Goal: Navigation & Orientation: Find specific page/section

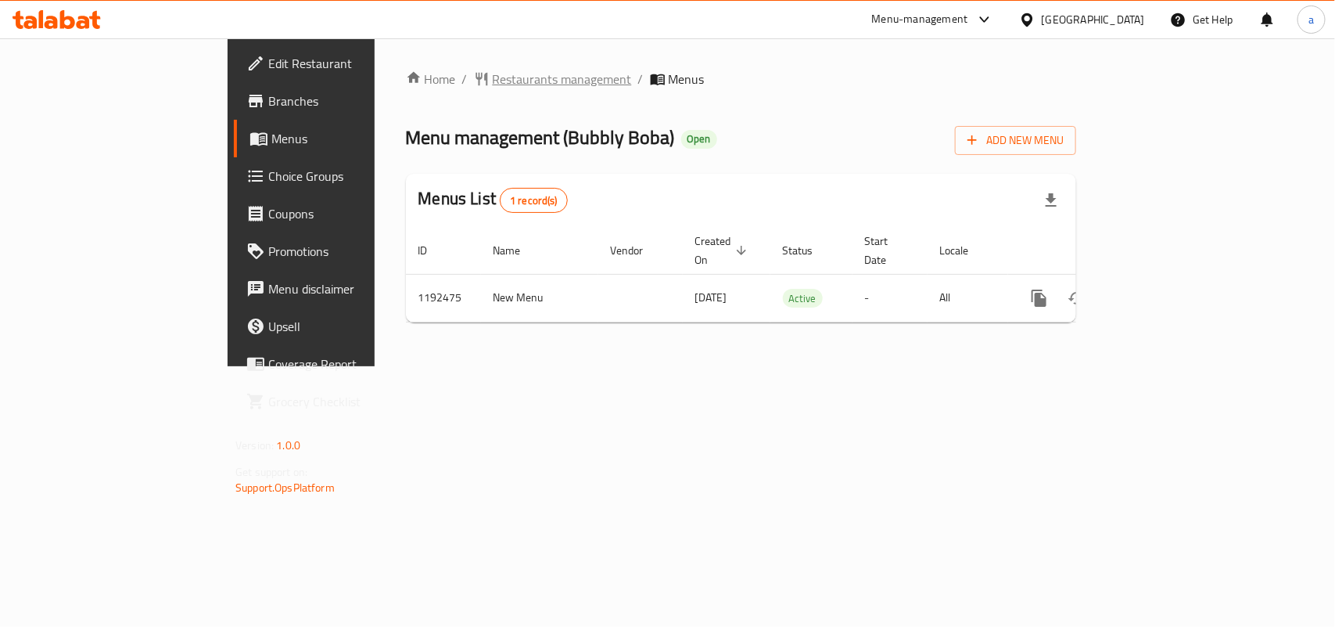
click at [493, 84] on span "Restaurants management" at bounding box center [562, 79] width 139 height 19
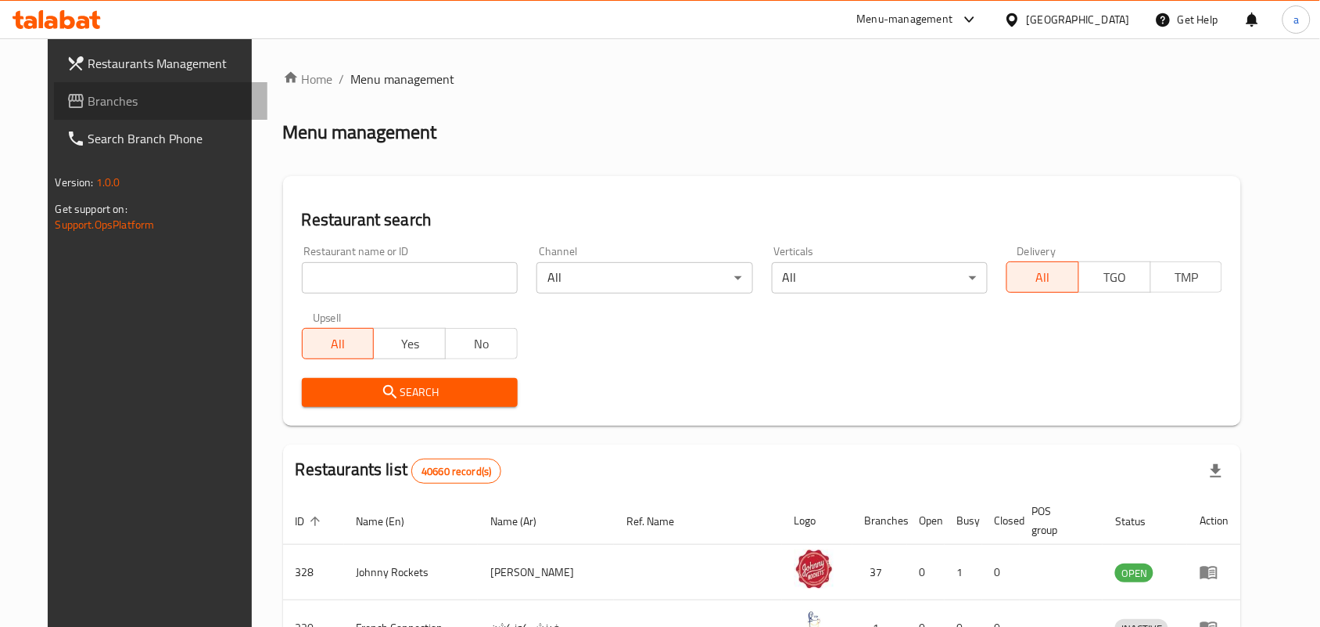
click at [88, 99] on span "Branches" at bounding box center [171, 101] width 167 height 19
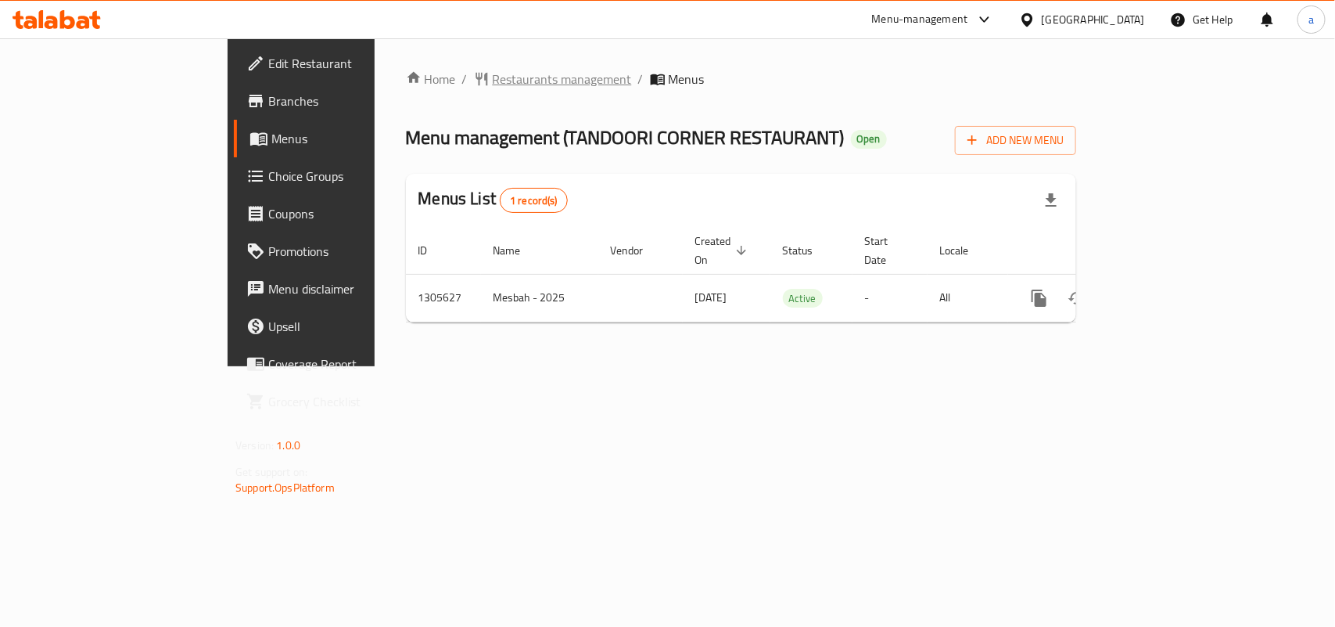
click at [493, 78] on span "Restaurants management" at bounding box center [562, 79] width 139 height 19
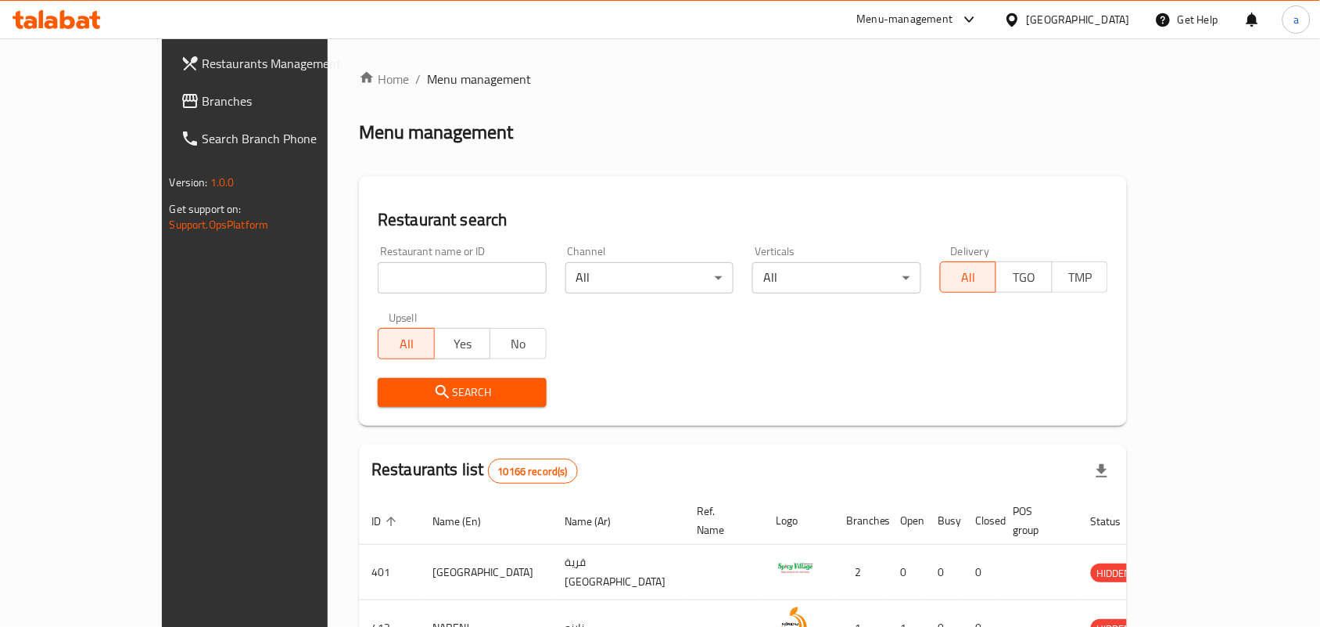
drag, startPoint x: 119, startPoint y: 94, endPoint x: 57, endPoint y: 108, distance: 63.4
click at [203, 94] on span "Branches" at bounding box center [286, 101] width 167 height 19
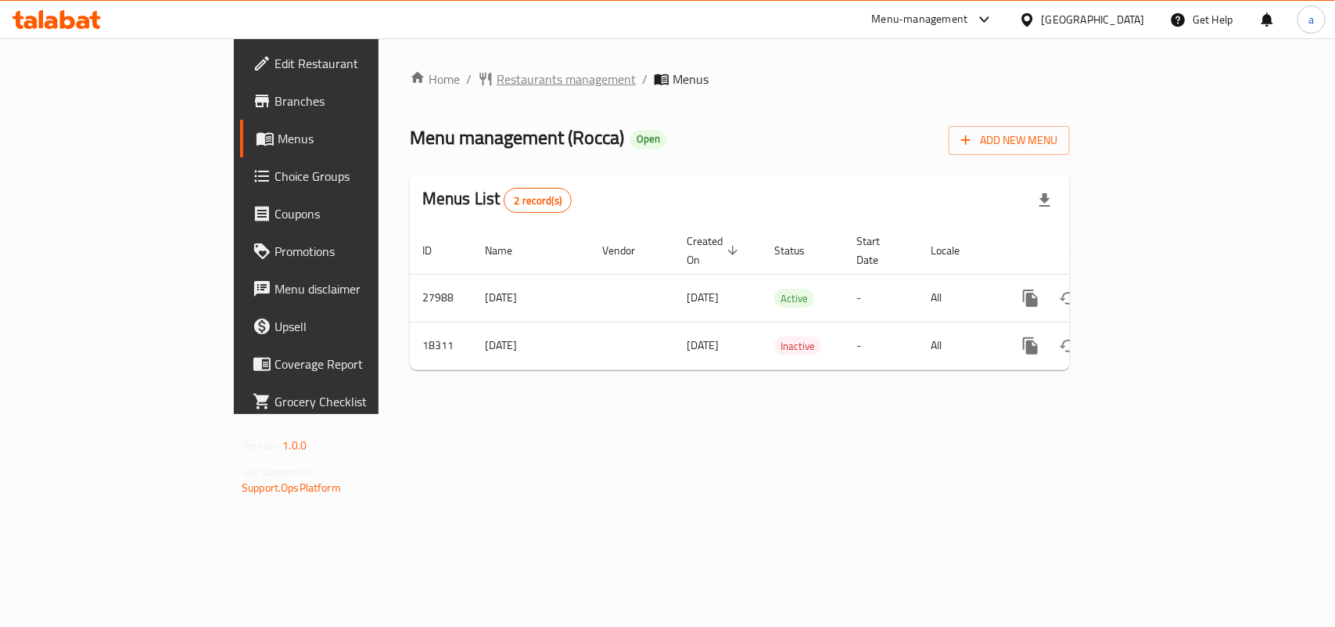
click at [497, 82] on span "Restaurants management" at bounding box center [566, 79] width 139 height 19
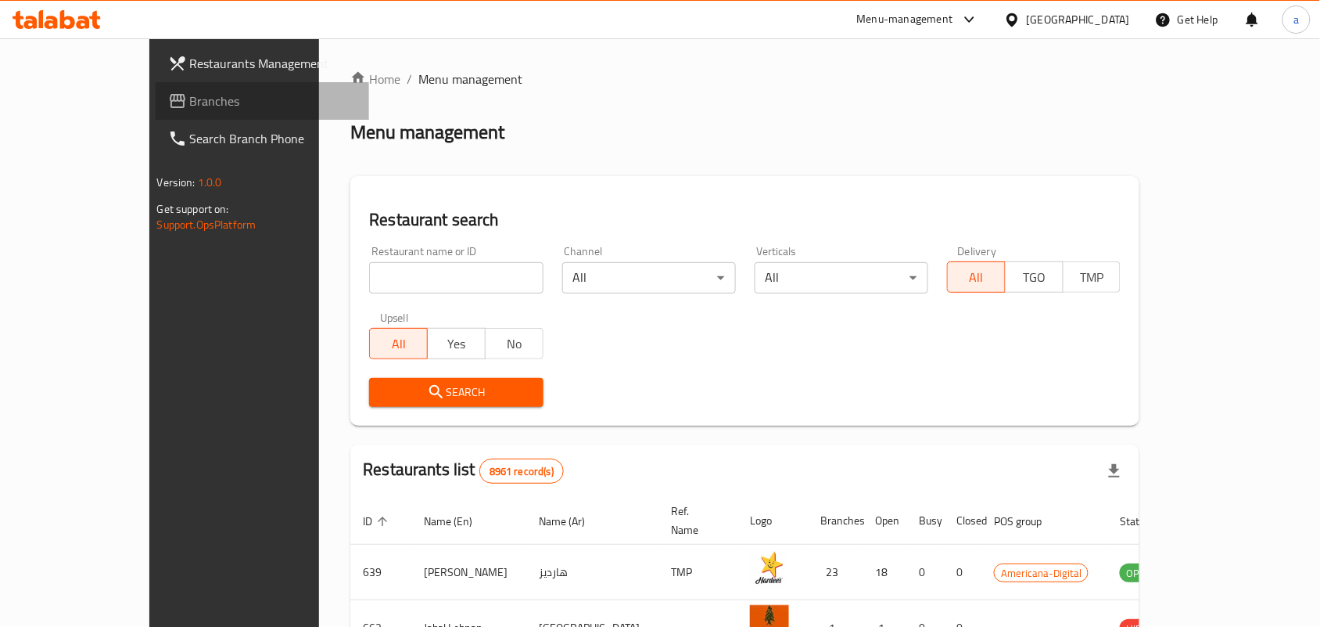
click at [192, 102] on span "Branches" at bounding box center [273, 101] width 167 height 19
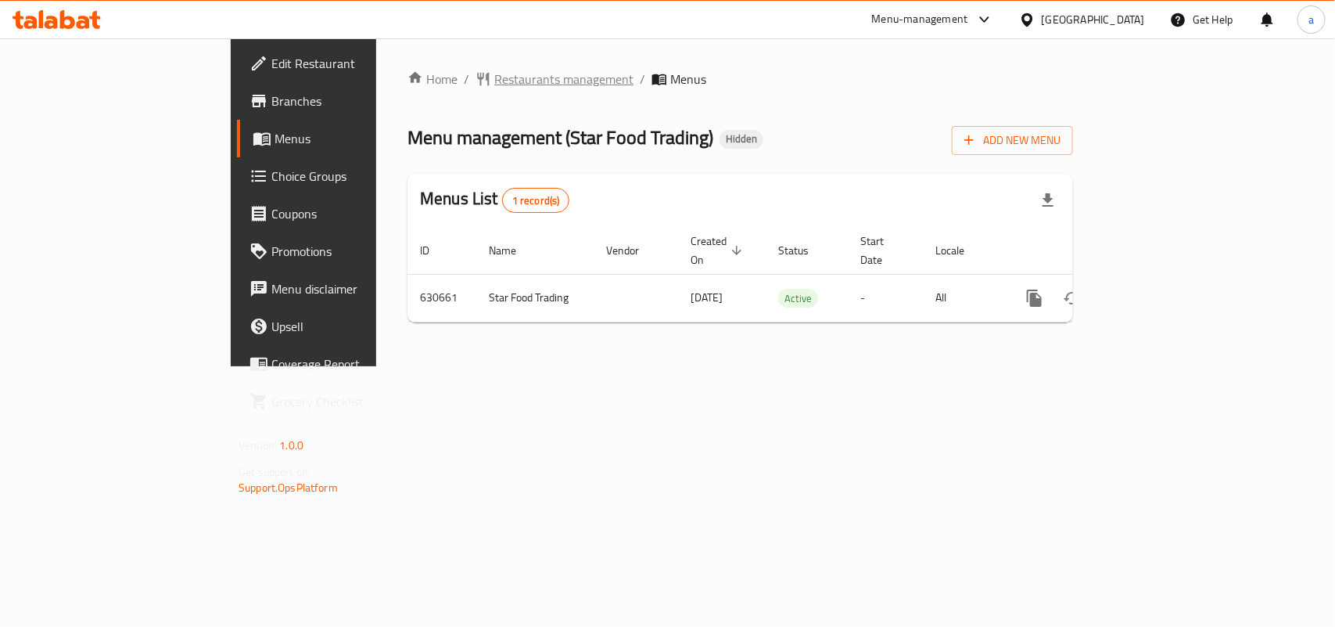
click at [494, 83] on span "Restaurants management" at bounding box center [563, 79] width 139 height 19
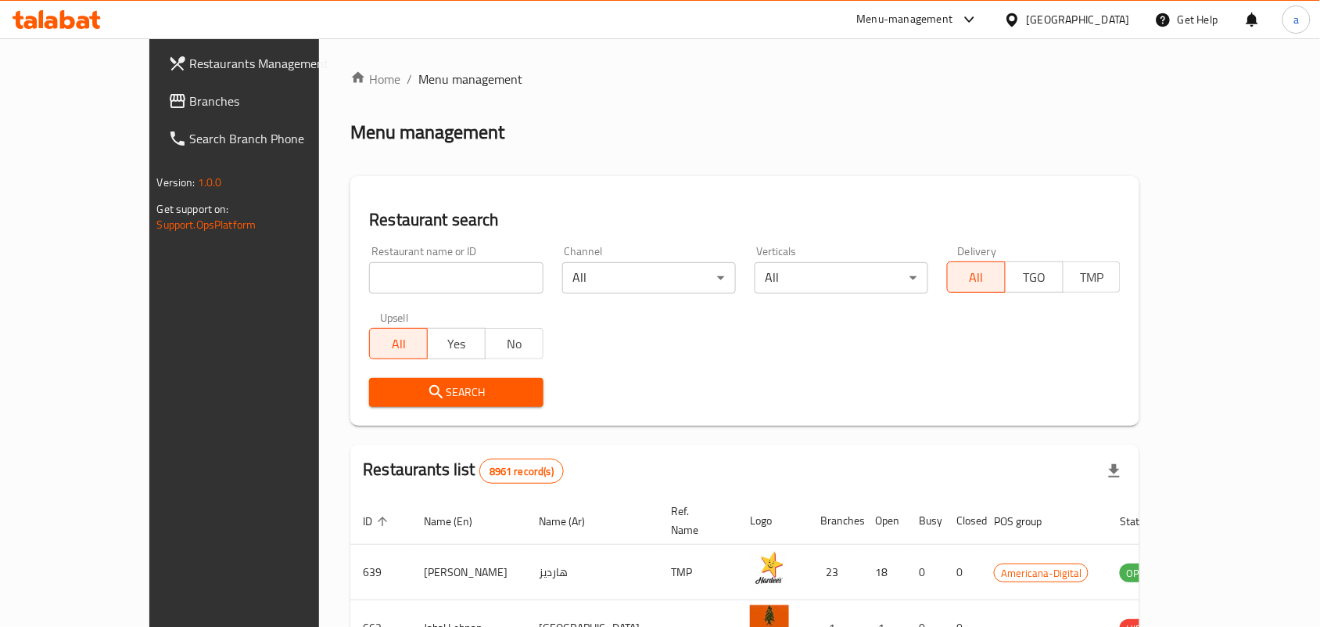
click at [190, 110] on span "Branches" at bounding box center [273, 101] width 167 height 19
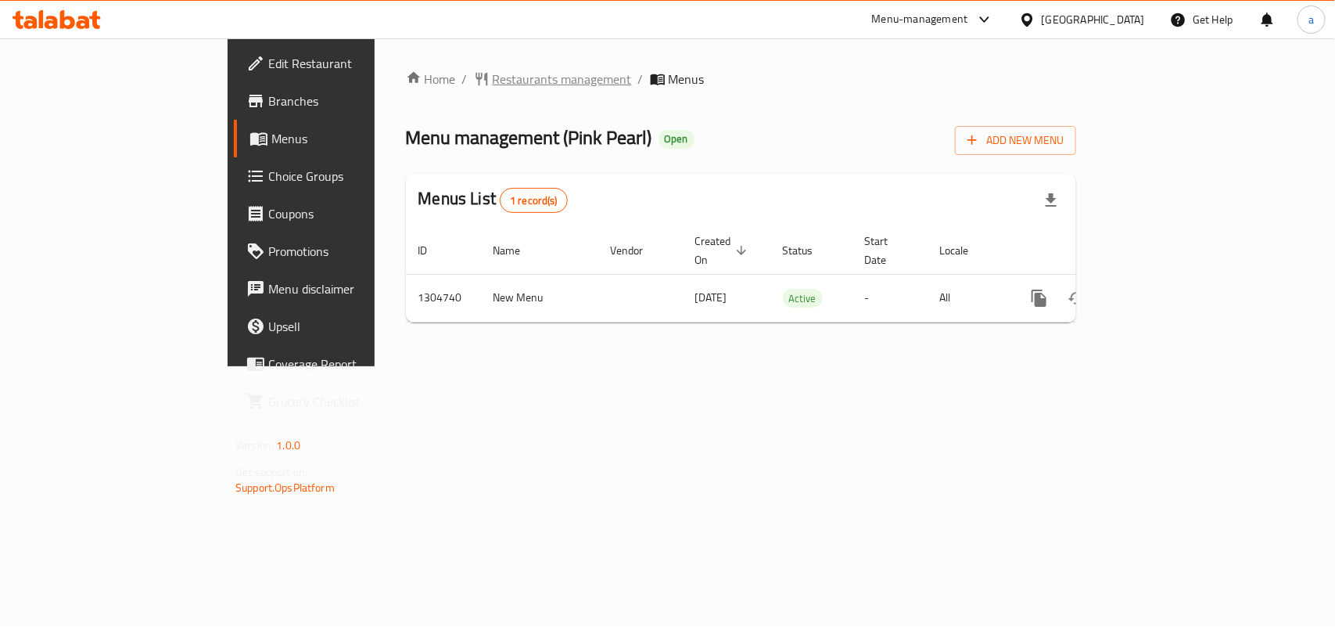
click at [493, 76] on span "Restaurants management" at bounding box center [562, 79] width 139 height 19
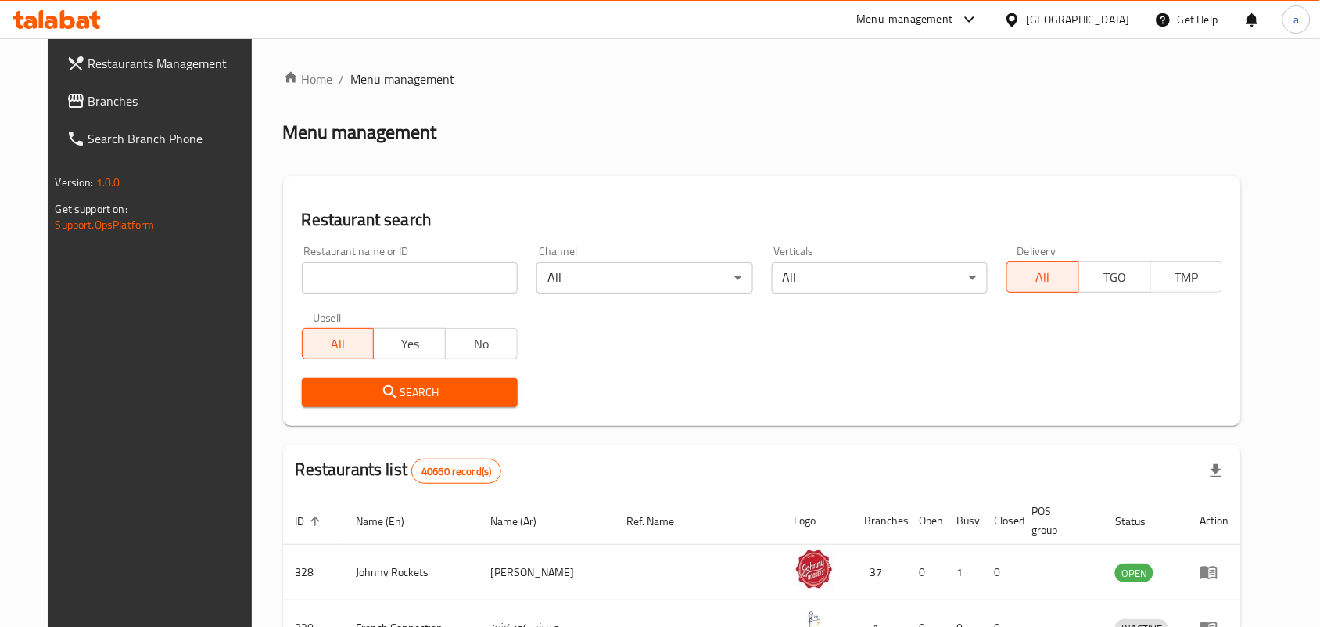
click at [102, 102] on span "Branches" at bounding box center [171, 101] width 167 height 19
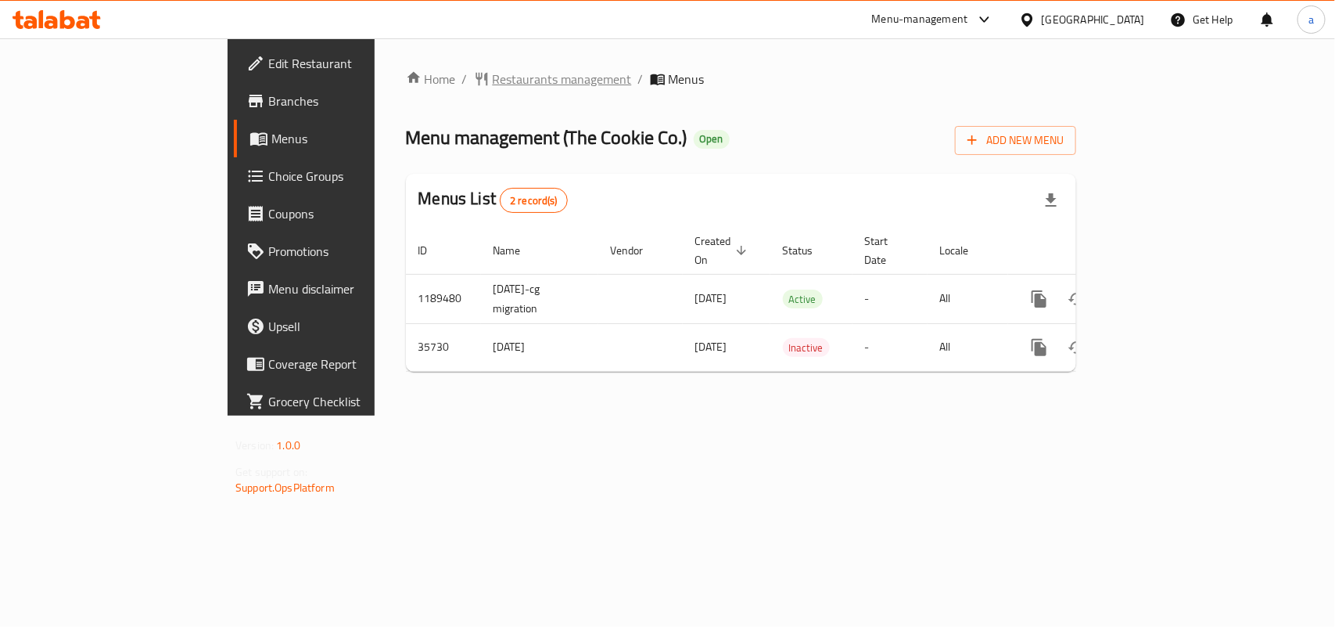
click at [493, 88] on span "Restaurants management" at bounding box center [562, 79] width 139 height 19
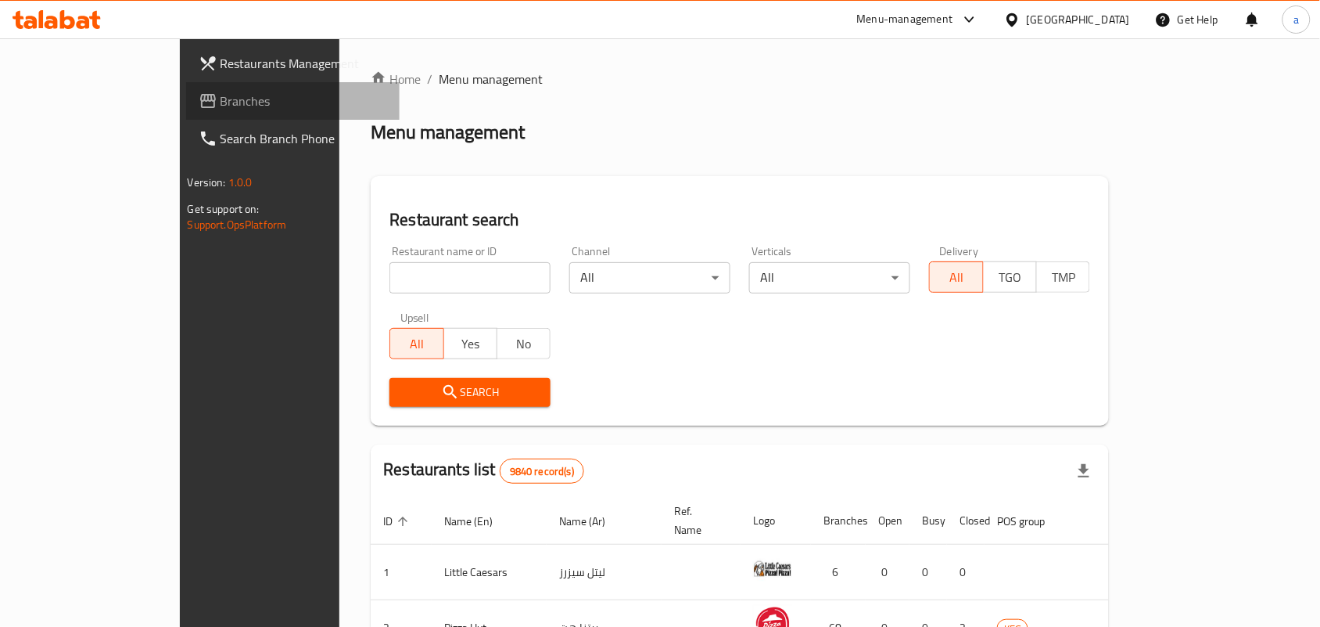
click at [221, 102] on span "Branches" at bounding box center [304, 101] width 167 height 19
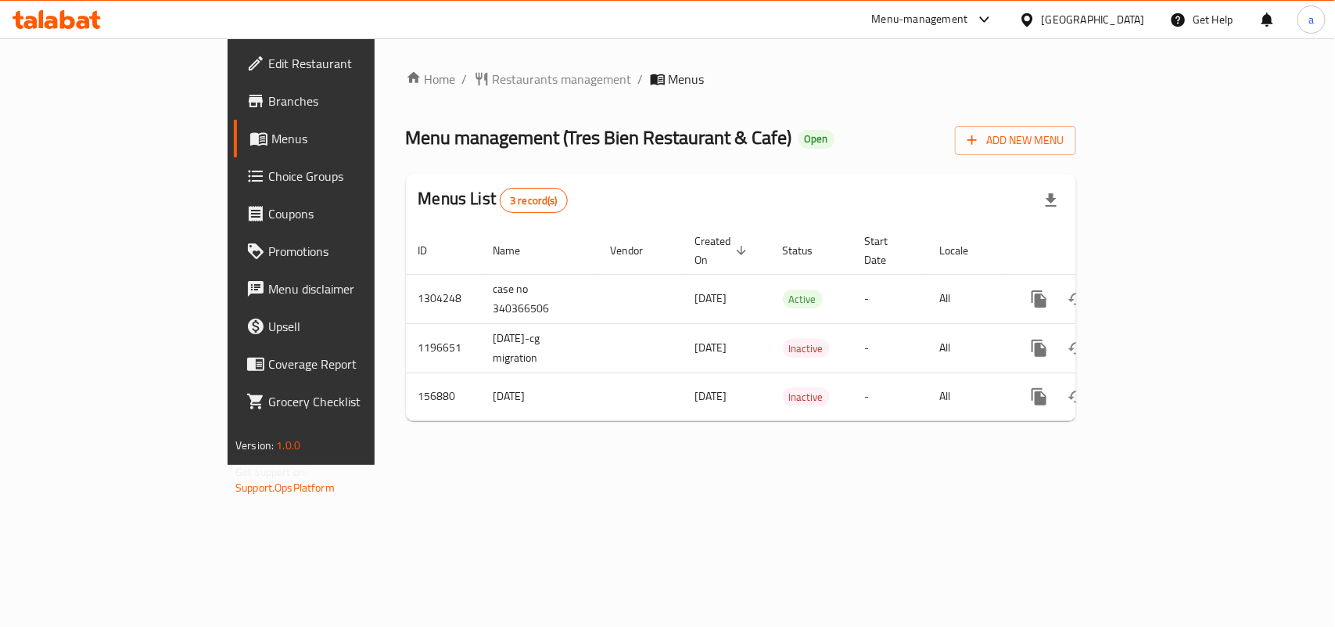
click at [421, 65] on div "Home / Restaurants management / Menus Menu management ( Tres Bien Restaurant & …" at bounding box center [741, 251] width 733 height 426
click at [493, 79] on span "Restaurants management" at bounding box center [562, 79] width 139 height 19
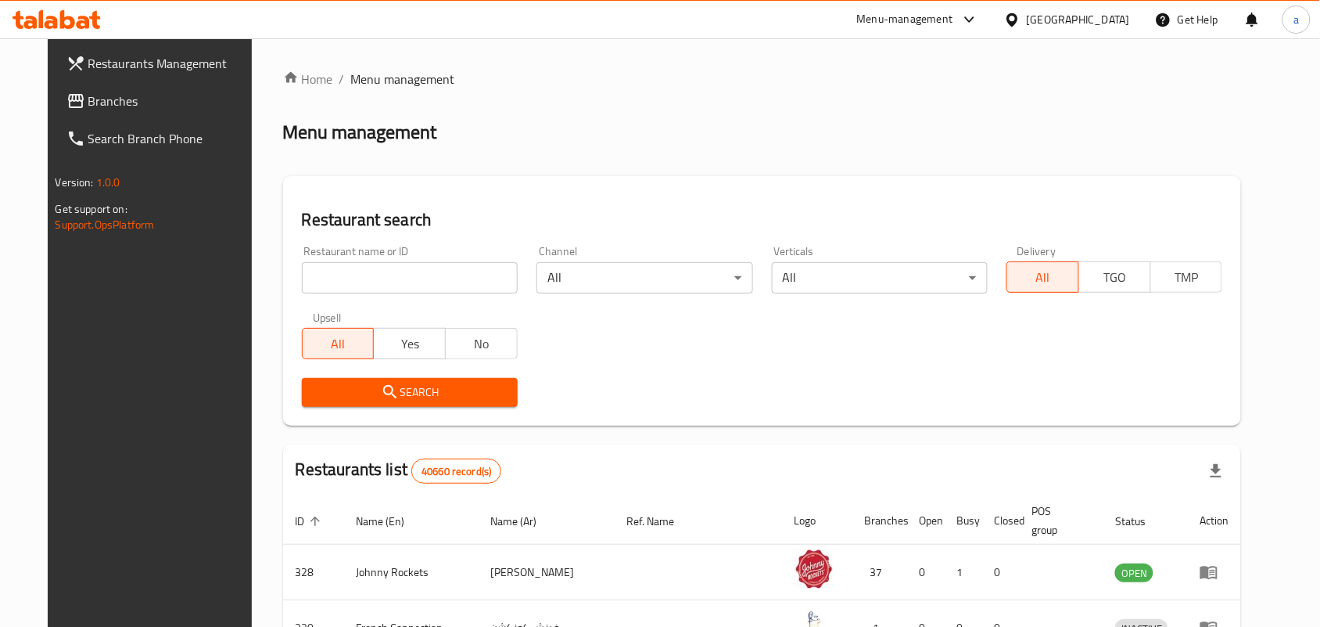
click at [100, 106] on span "Branches" at bounding box center [171, 101] width 167 height 19
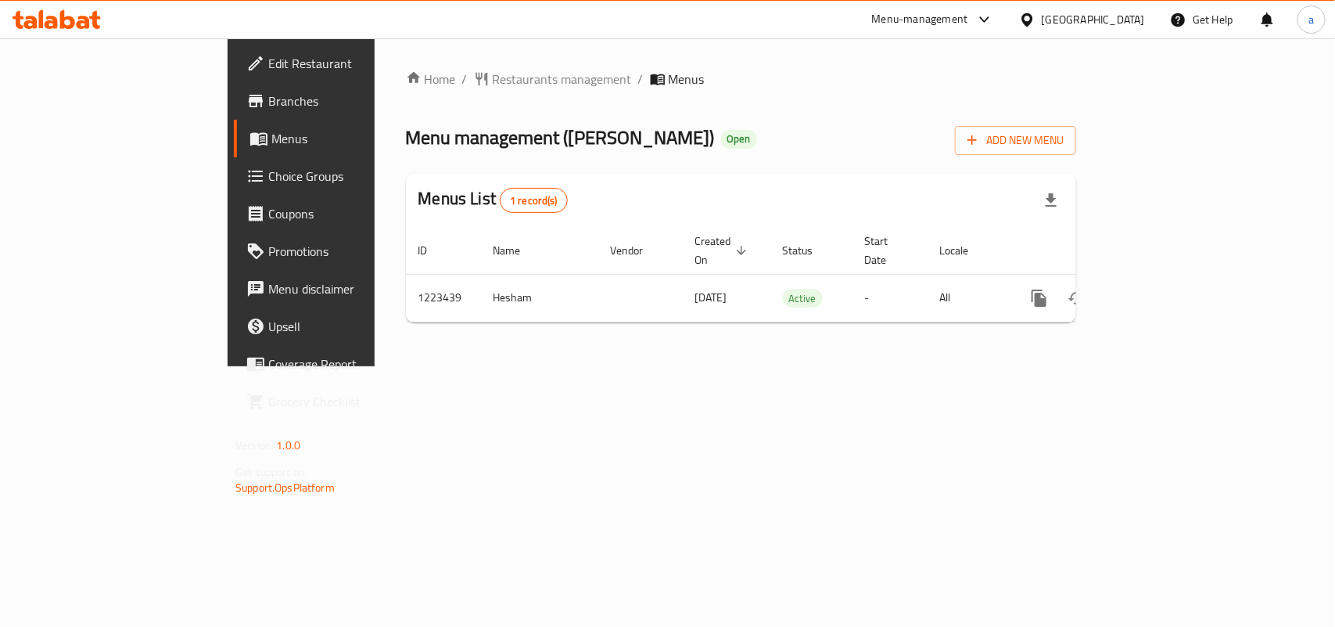
click at [419, 95] on div "Home / Restaurants management / Menus Menu management ( Hal Kitchens ) Open Add…" at bounding box center [741, 202] width 670 height 265
click at [493, 73] on span "Restaurants management" at bounding box center [562, 79] width 139 height 19
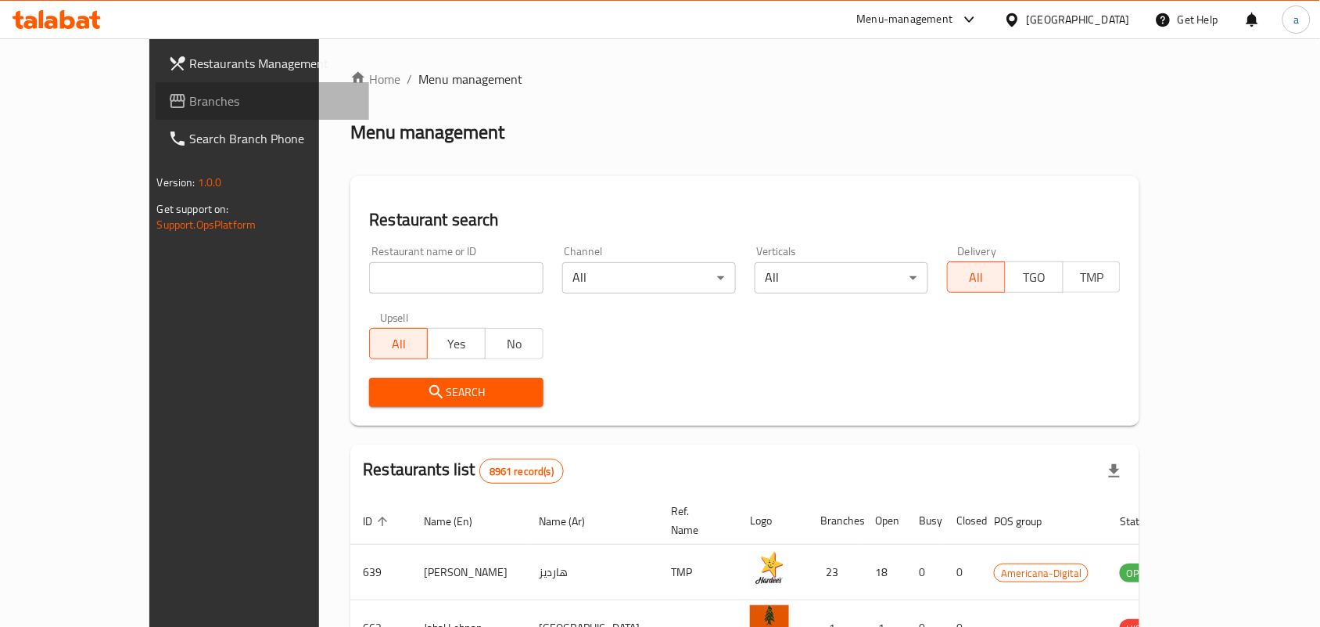
click at [190, 94] on span "Branches" at bounding box center [273, 101] width 167 height 19
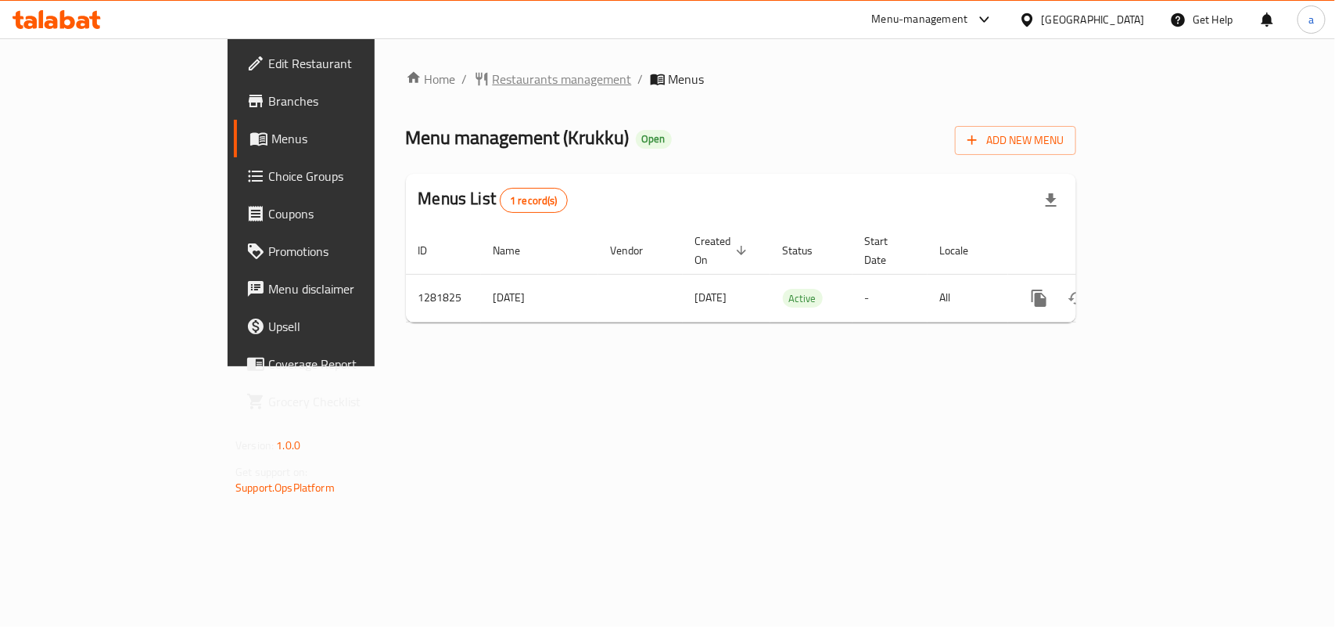
click at [493, 86] on span "Restaurants management" at bounding box center [562, 79] width 139 height 19
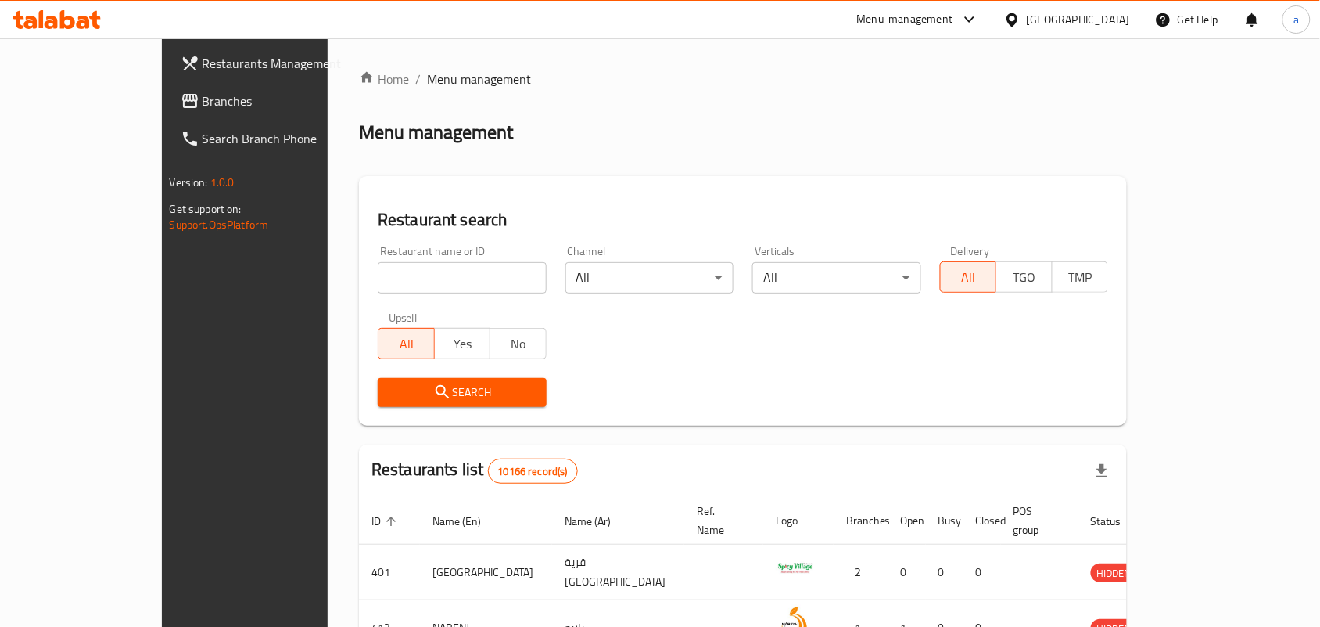
click at [203, 108] on span "Branches" at bounding box center [286, 101] width 167 height 19
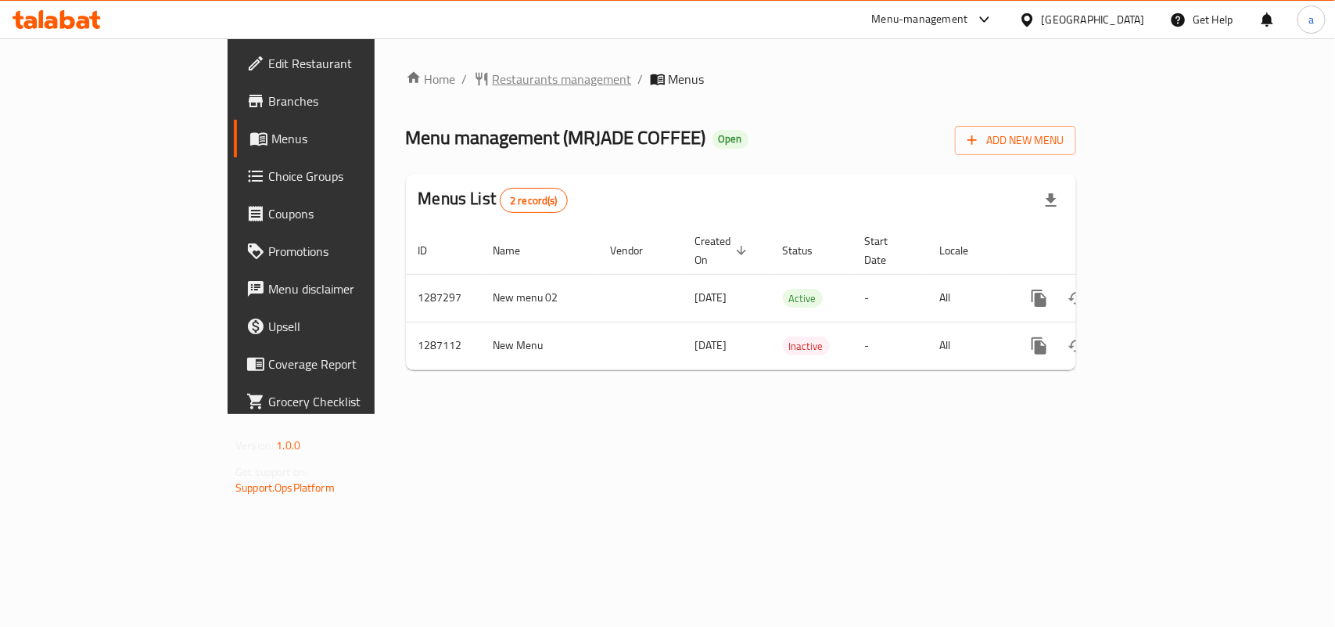
click at [493, 80] on span "Restaurants management" at bounding box center [562, 79] width 139 height 19
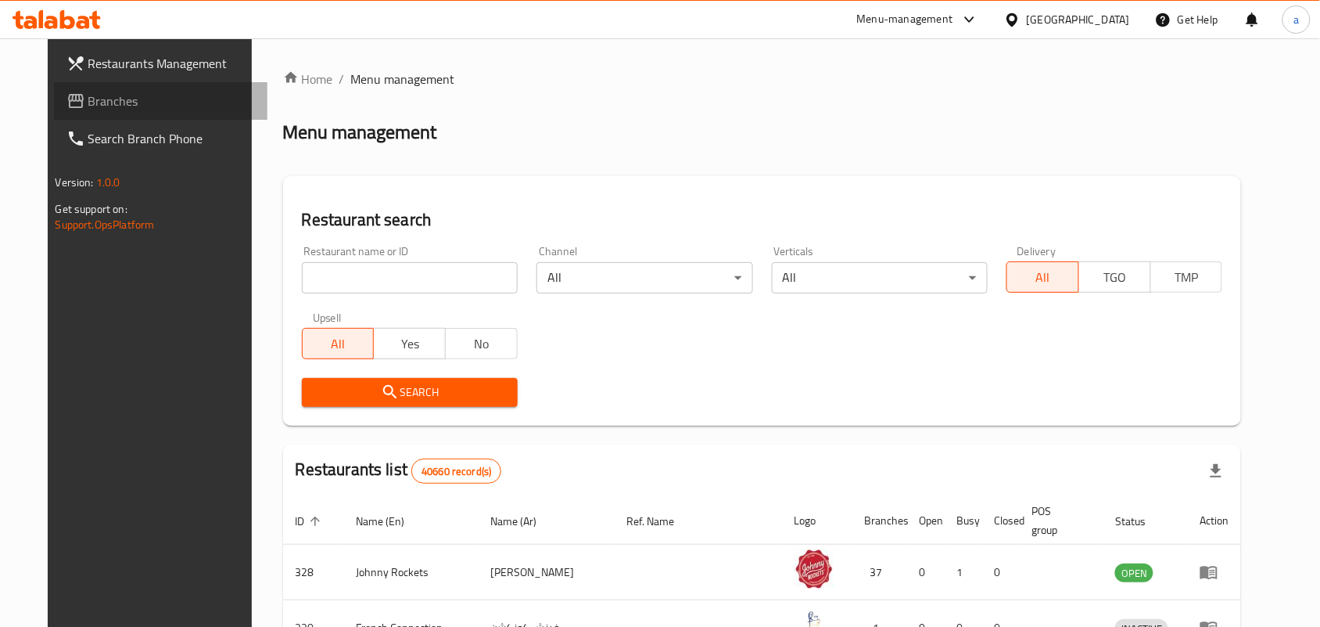
click at [112, 102] on span "Branches" at bounding box center [171, 101] width 167 height 19
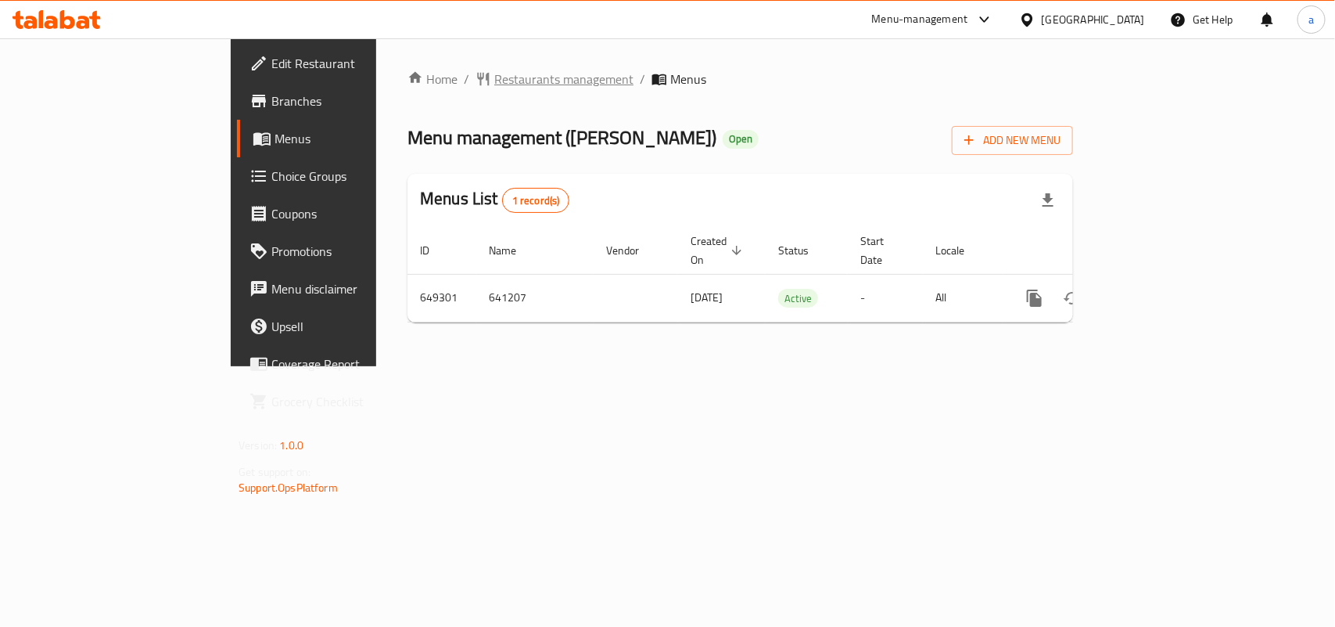
click at [494, 83] on span "Restaurants management" at bounding box center [563, 79] width 139 height 19
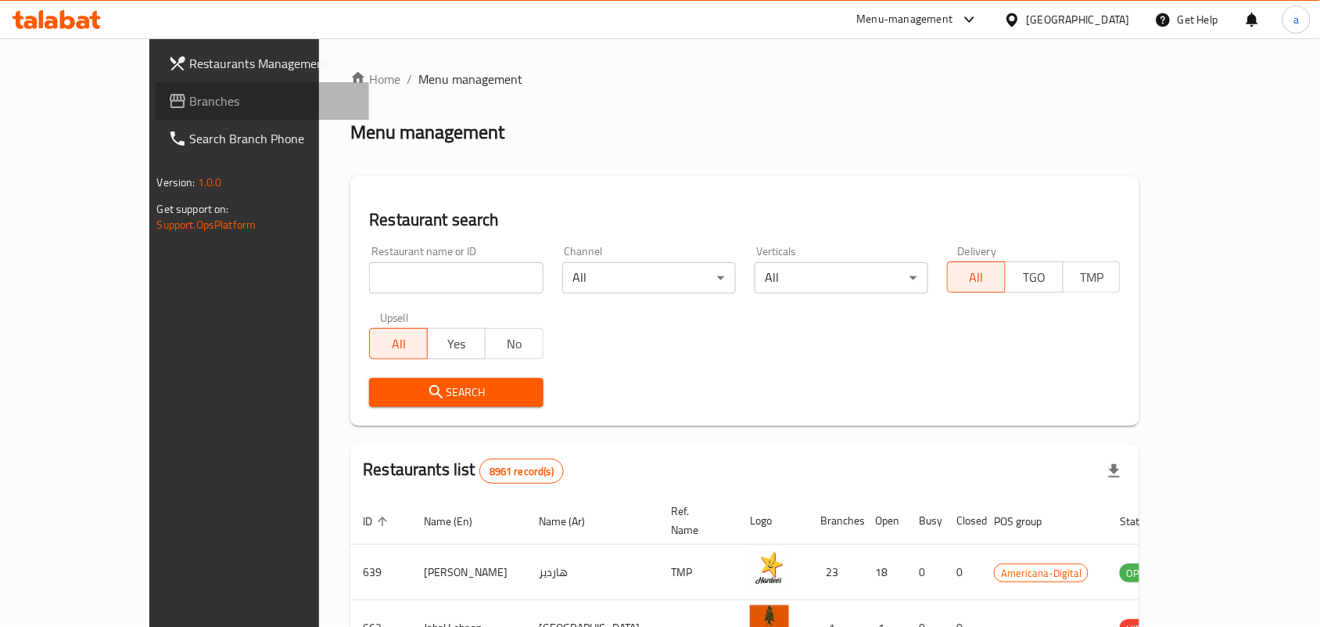
click at [156, 96] on link "Branches" at bounding box center [263, 101] width 214 height 38
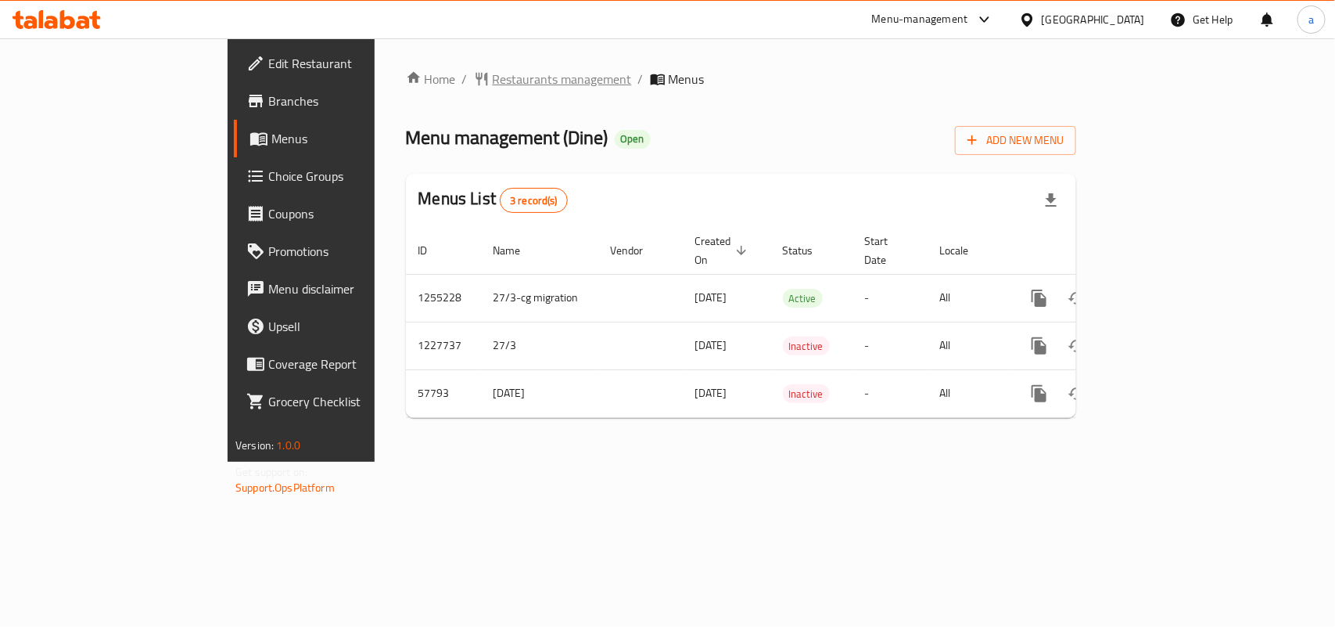
click at [493, 76] on span "Restaurants management" at bounding box center [562, 79] width 139 height 19
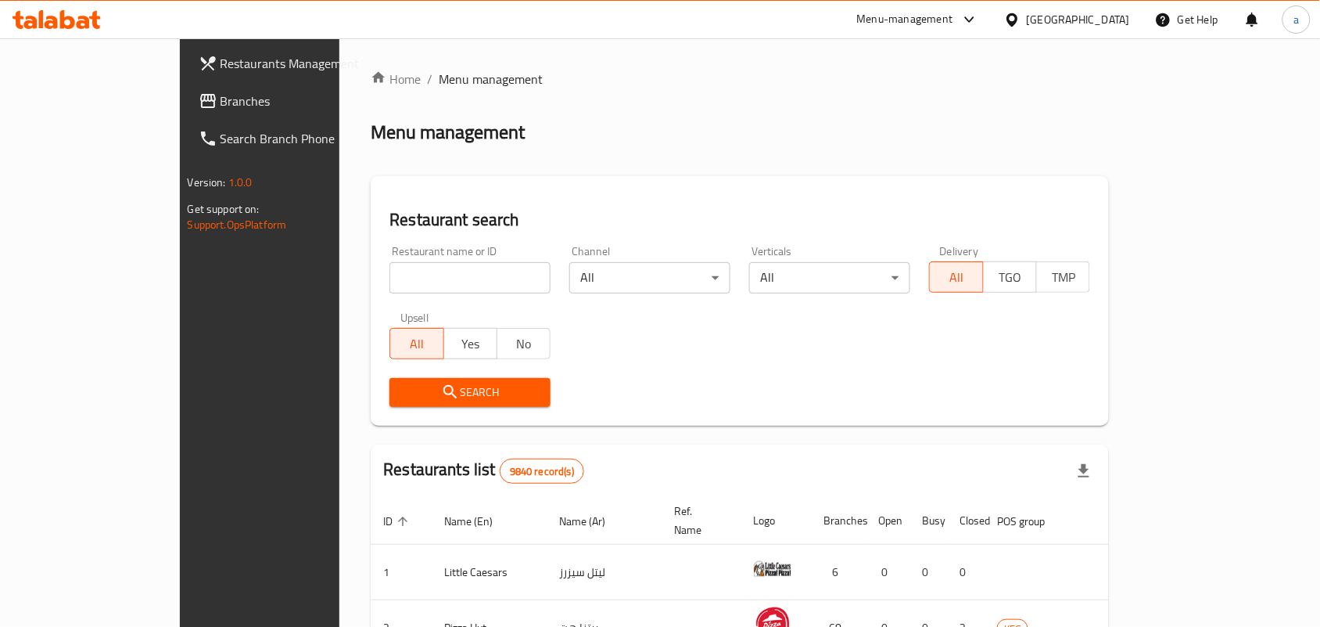
click at [221, 102] on span "Branches" at bounding box center [304, 101] width 167 height 19
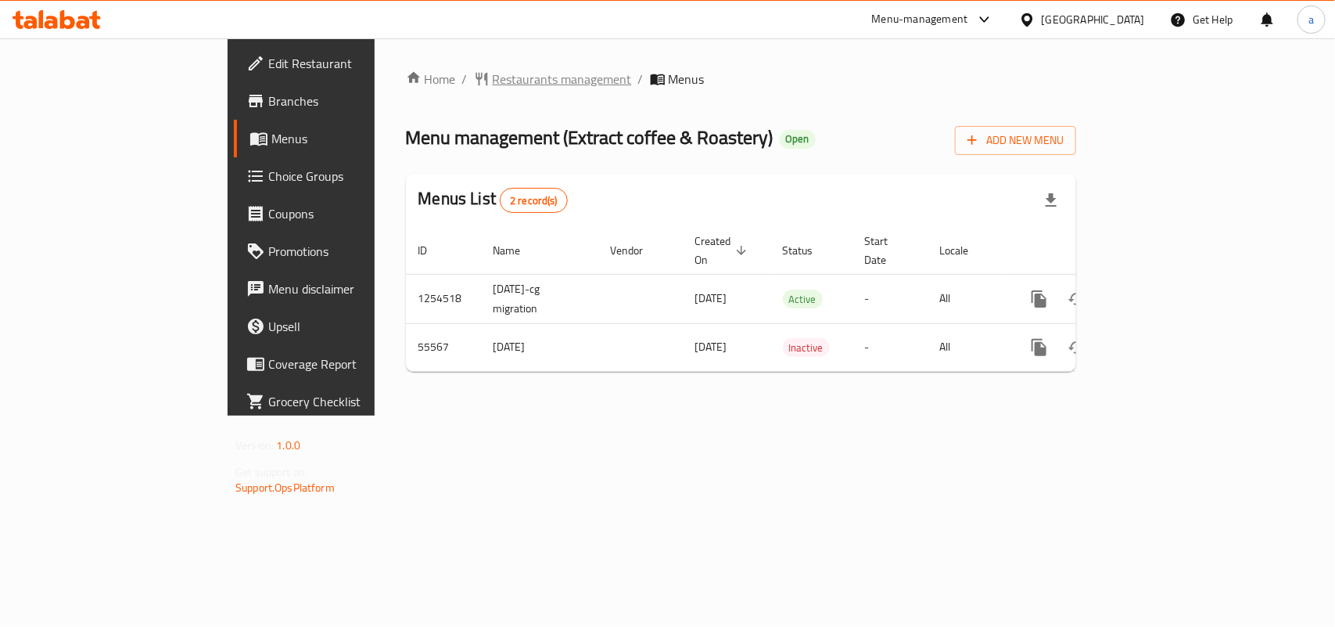
drag, startPoint x: 0, startPoint y: 0, endPoint x: 413, endPoint y: 73, distance: 419.4
click at [493, 73] on span "Restaurants management" at bounding box center [562, 79] width 139 height 19
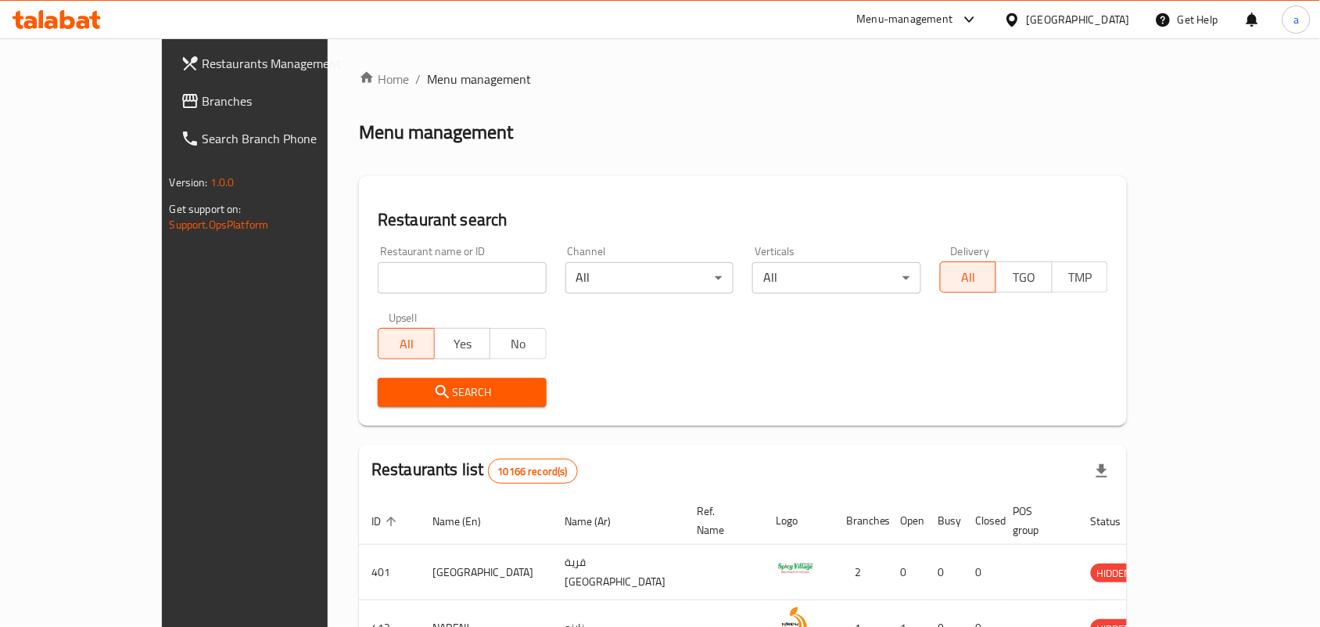
click at [203, 99] on span "Branches" at bounding box center [286, 101] width 167 height 19
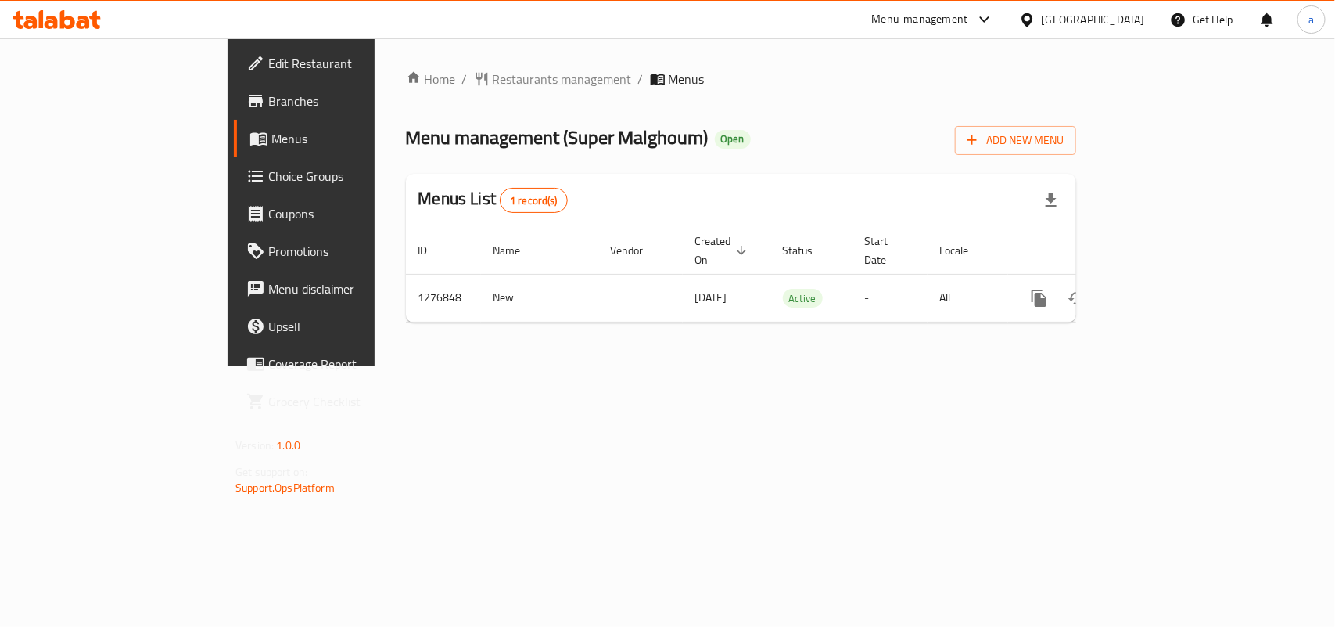
click at [493, 84] on span "Restaurants management" at bounding box center [562, 79] width 139 height 19
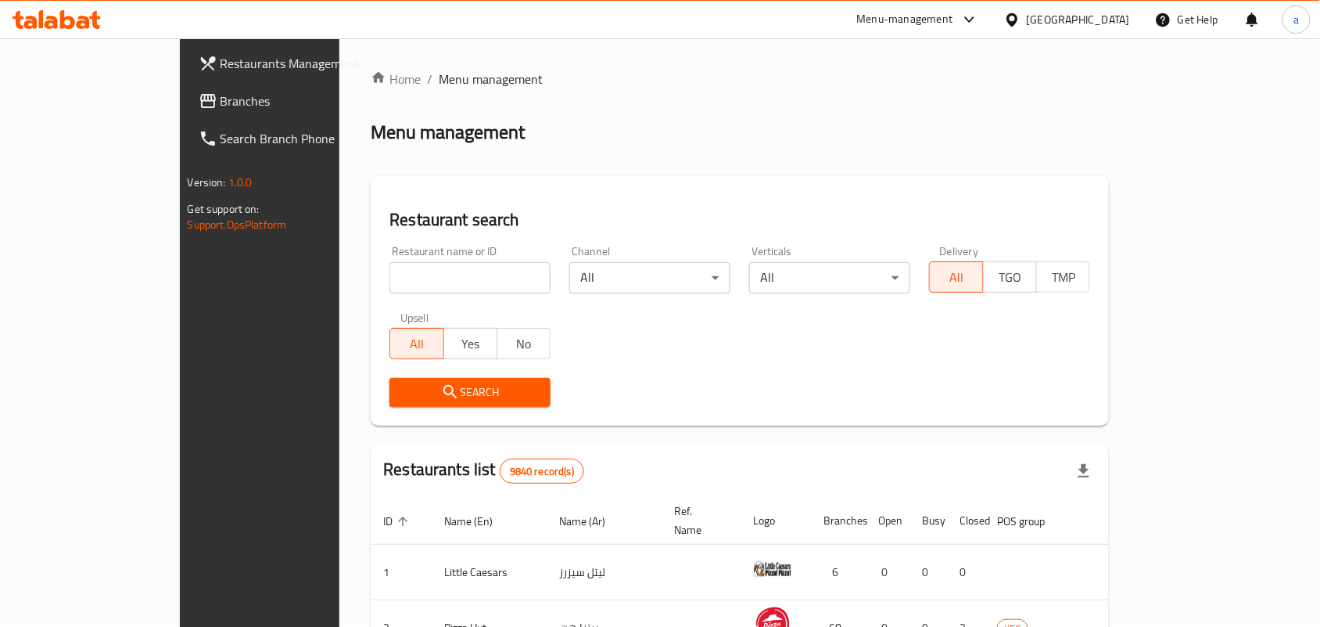
drag, startPoint x: 79, startPoint y: 88, endPoint x: 75, endPoint y: 119, distance: 30.8
click at [221, 92] on span "Branches" at bounding box center [304, 101] width 167 height 19
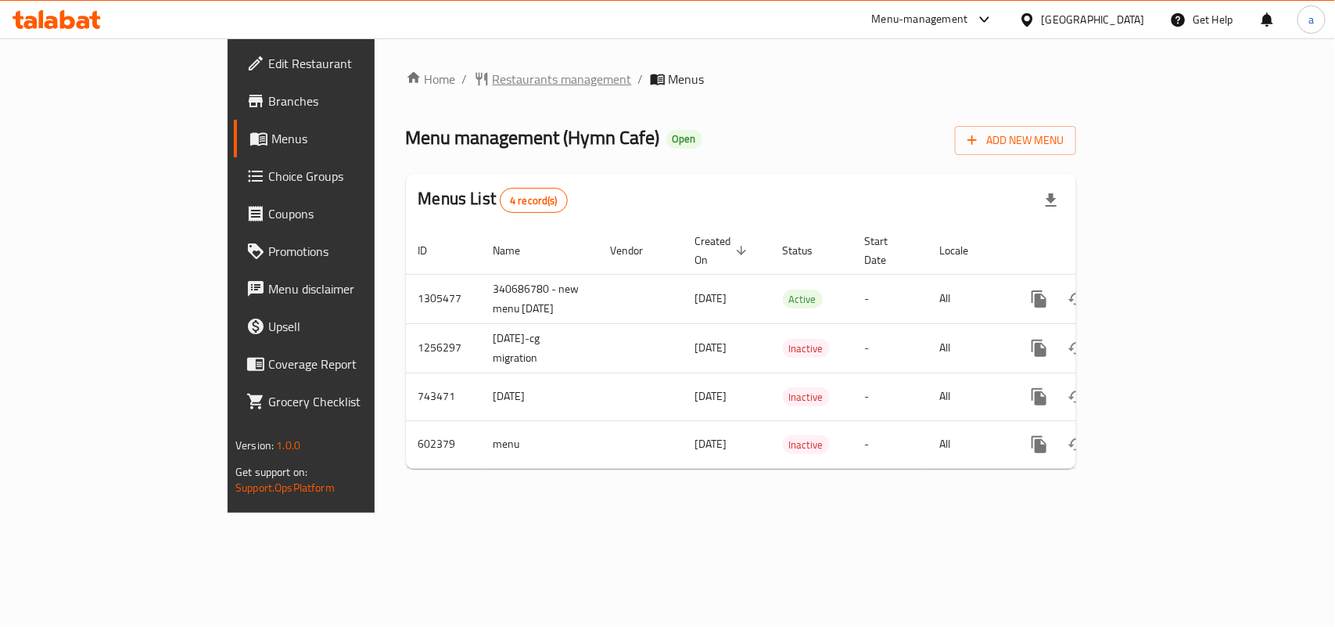
click at [493, 73] on span "Restaurants management" at bounding box center [562, 79] width 139 height 19
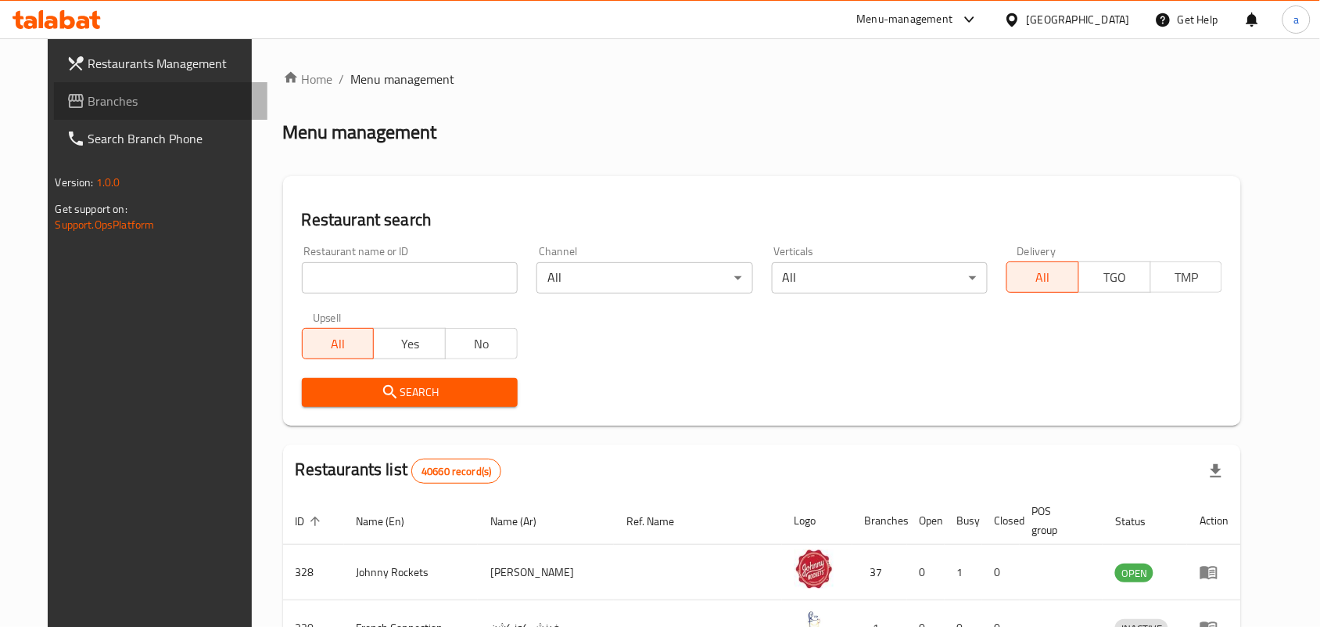
click at [172, 113] on link "Branches" at bounding box center [161, 101] width 214 height 38
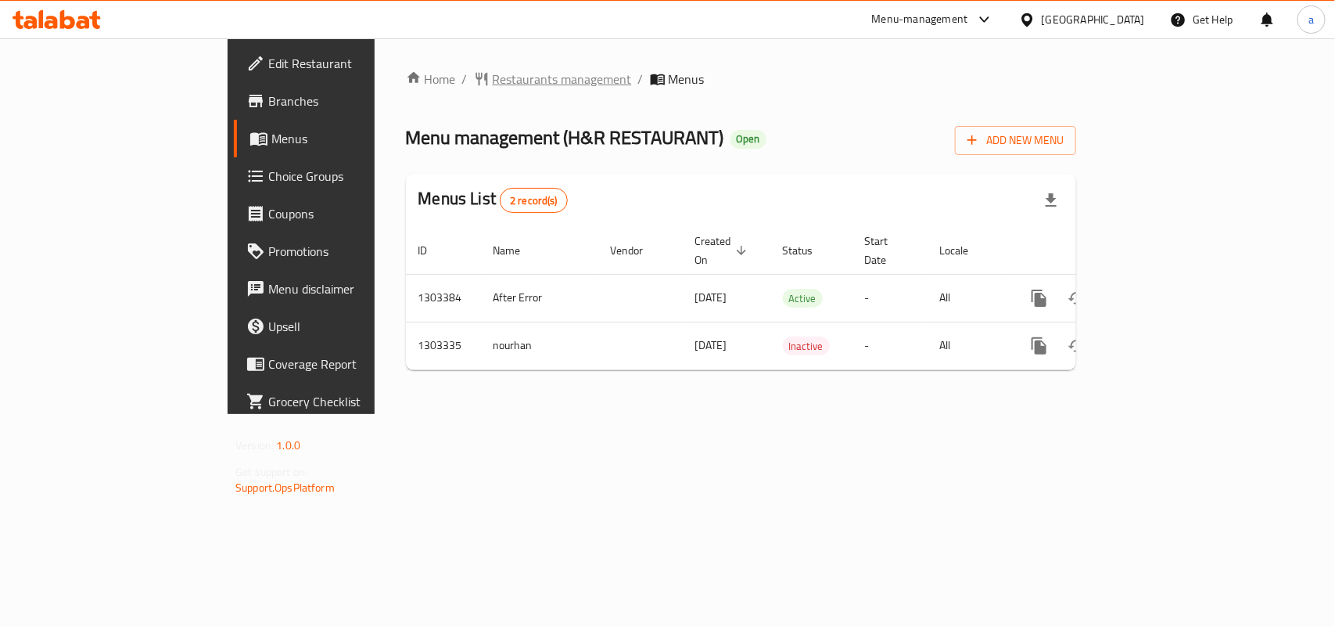
click at [493, 77] on span "Restaurants management" at bounding box center [562, 79] width 139 height 19
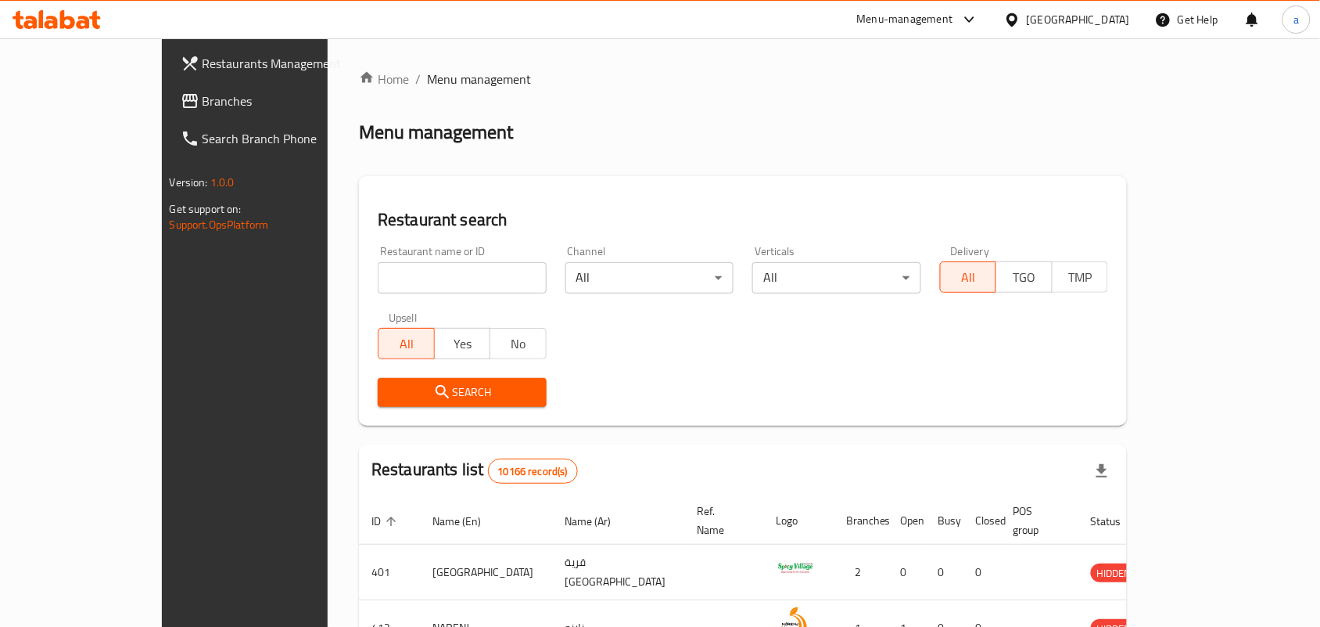
click at [203, 98] on span "Branches" at bounding box center [286, 101] width 167 height 19
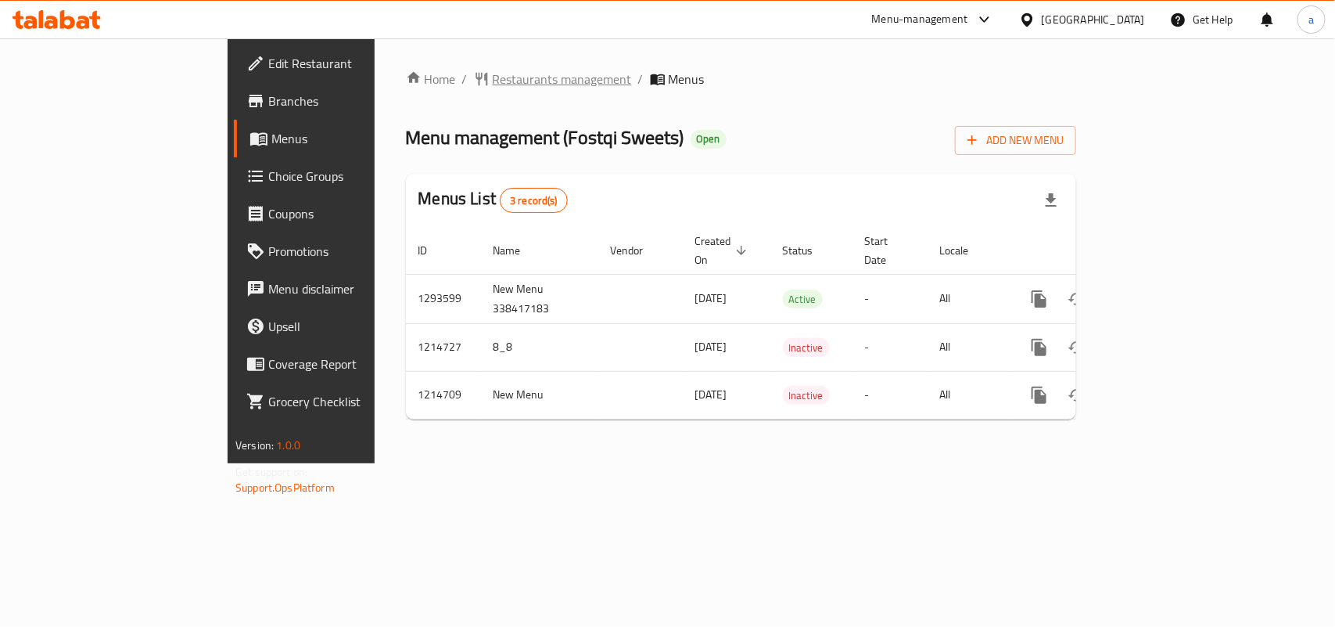
click at [493, 77] on span "Restaurants management" at bounding box center [562, 79] width 139 height 19
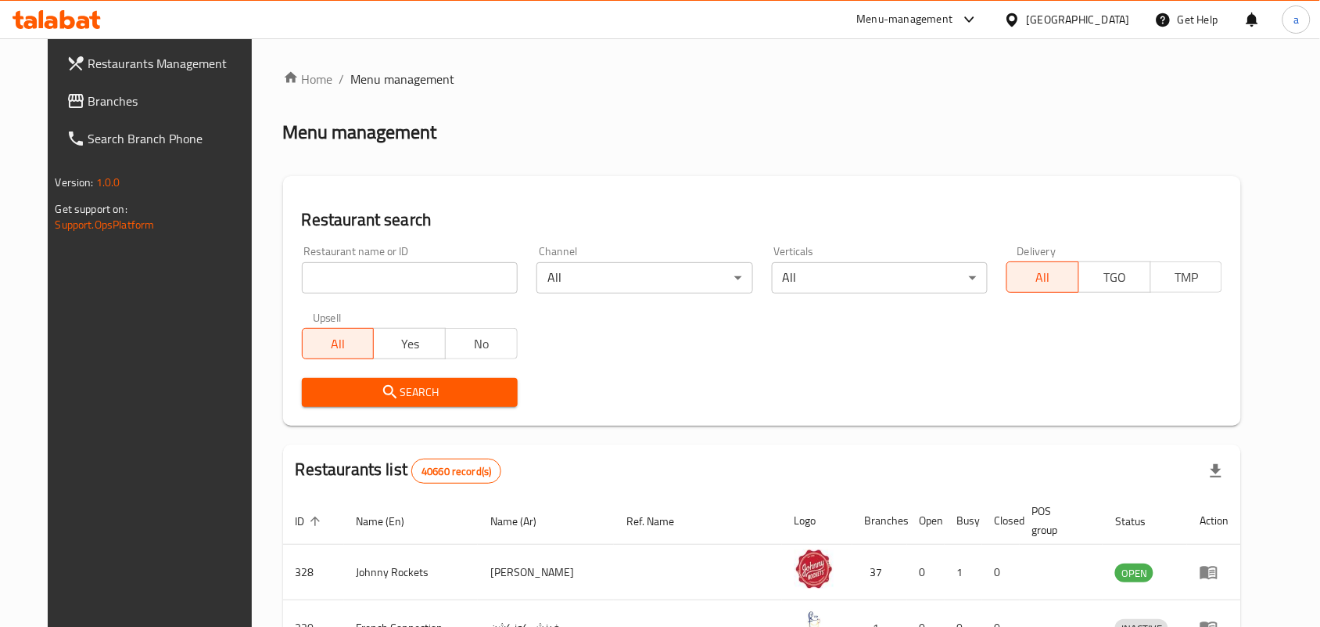
click at [124, 107] on span "Branches" at bounding box center [171, 101] width 167 height 19
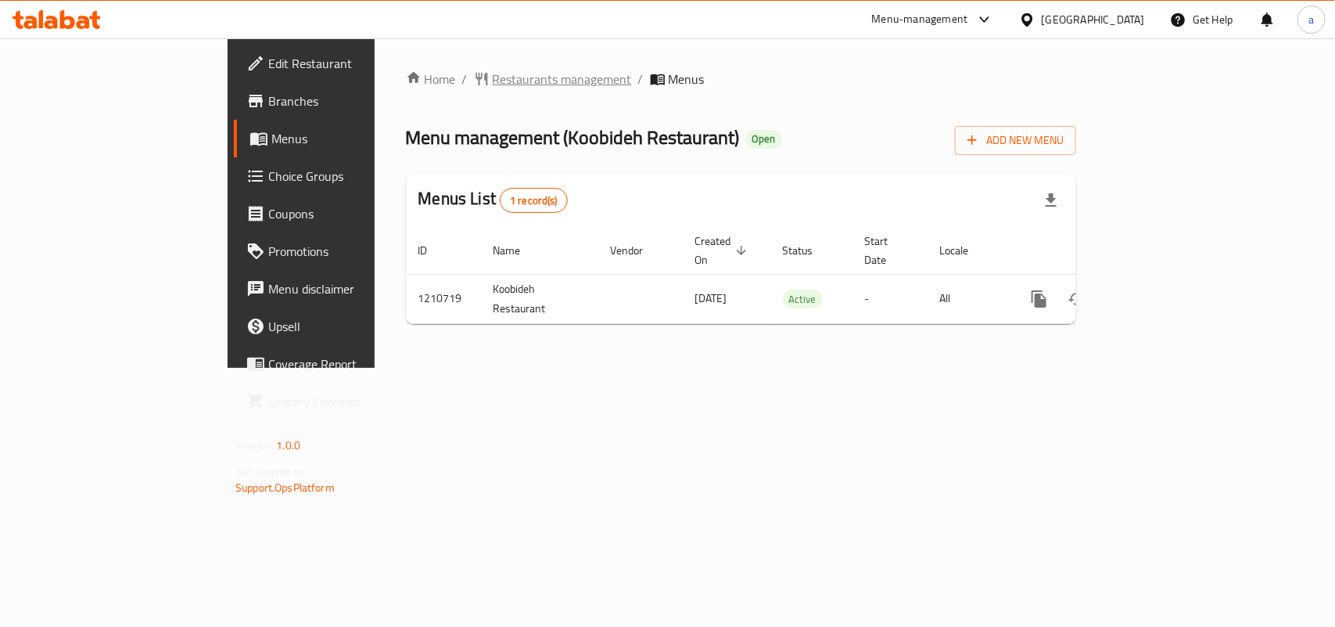
click at [493, 81] on span "Restaurants management" at bounding box center [562, 79] width 139 height 19
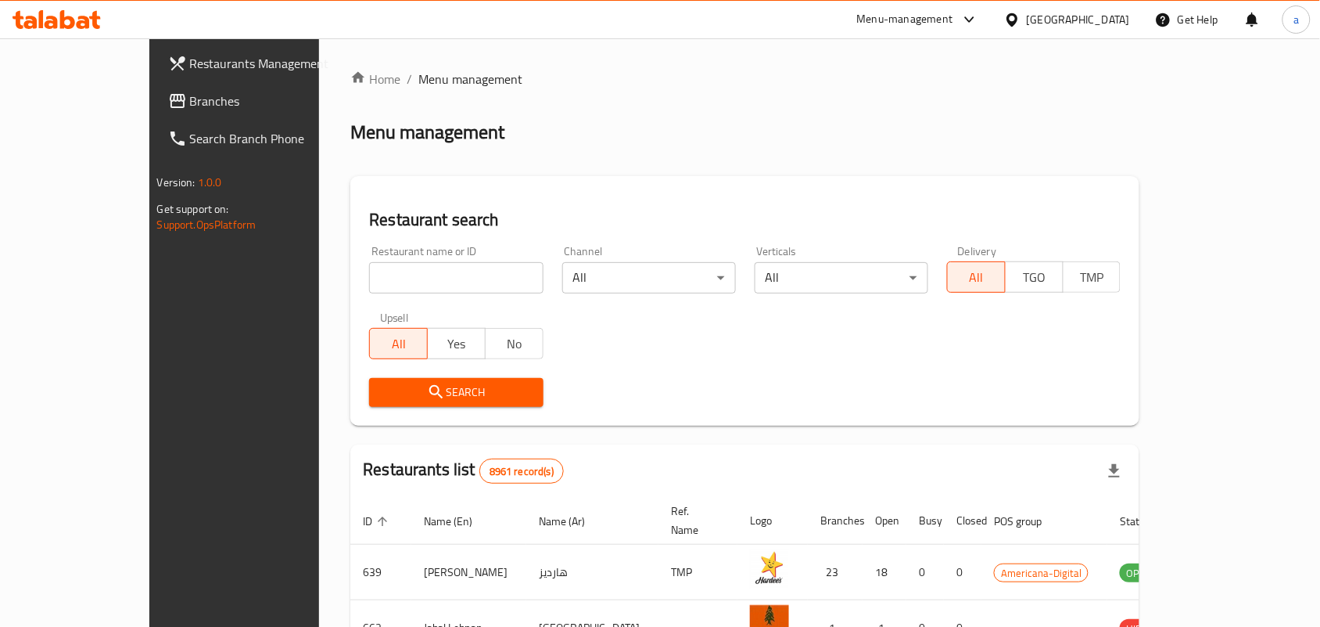
drag, startPoint x: 123, startPoint y: 104, endPoint x: 181, endPoint y: 103, distance: 58.7
click at [190, 104] on span "Branches" at bounding box center [273, 101] width 167 height 19
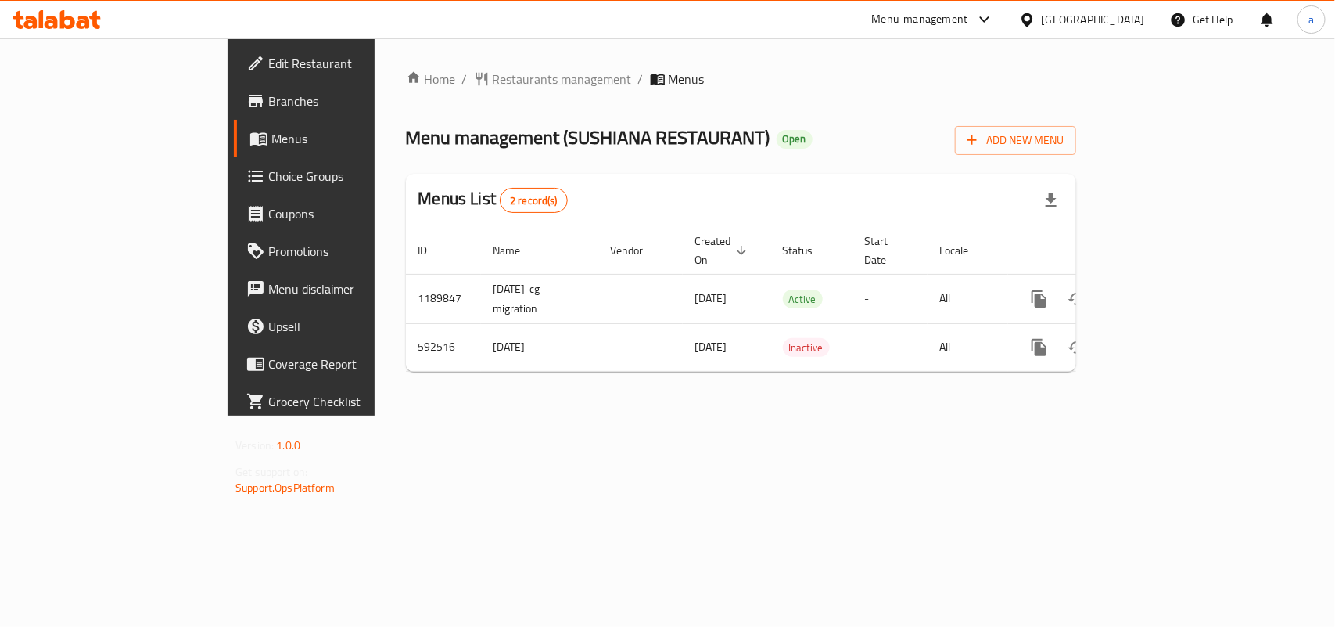
click at [493, 84] on span "Restaurants management" at bounding box center [562, 79] width 139 height 19
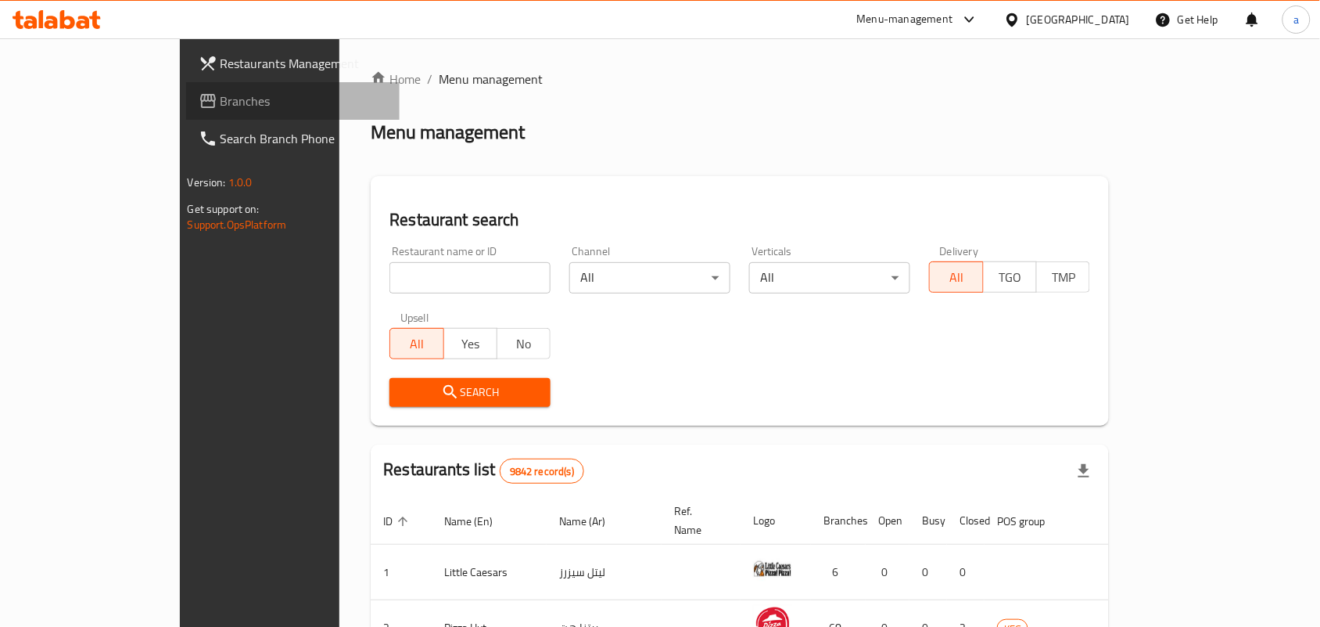
click at [221, 102] on span "Branches" at bounding box center [304, 101] width 167 height 19
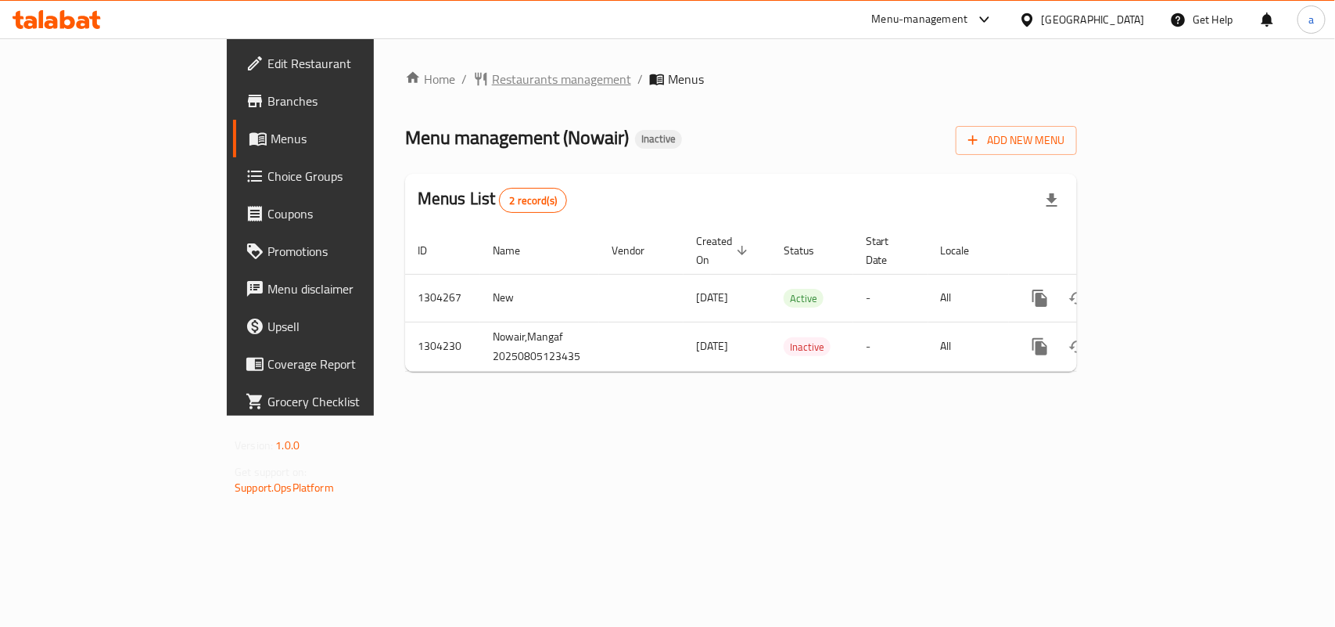
click at [492, 86] on span "Restaurants management" at bounding box center [561, 79] width 139 height 19
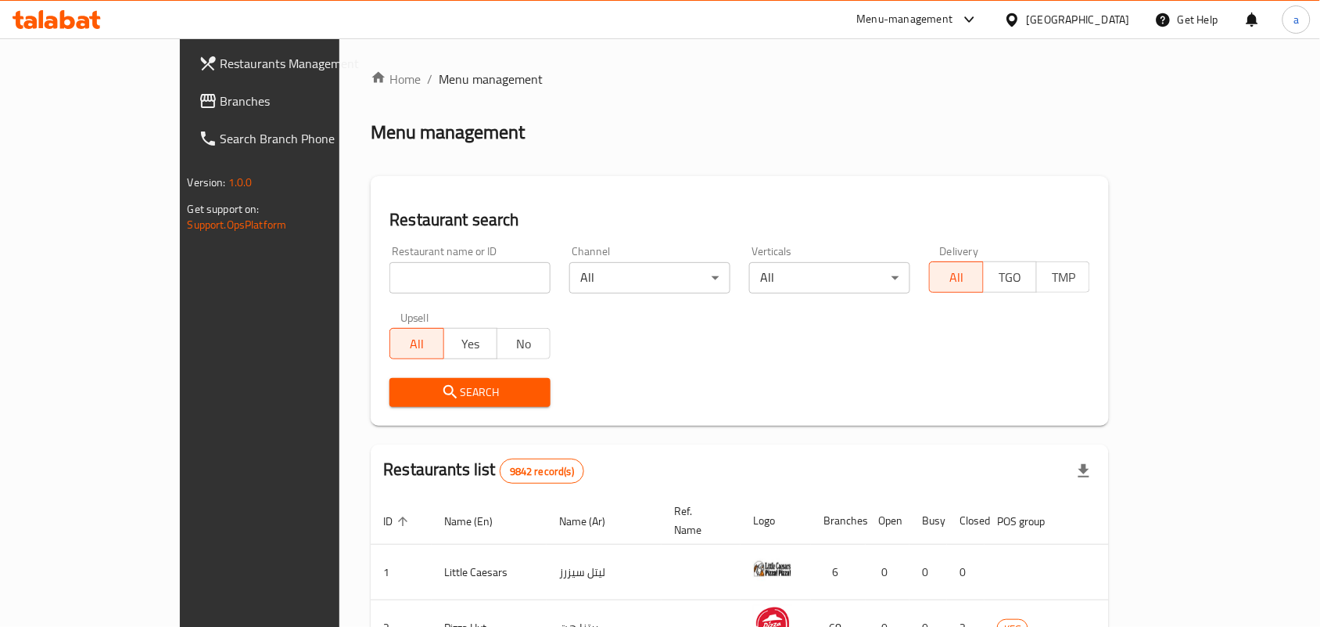
click at [221, 107] on span "Branches" at bounding box center [304, 101] width 167 height 19
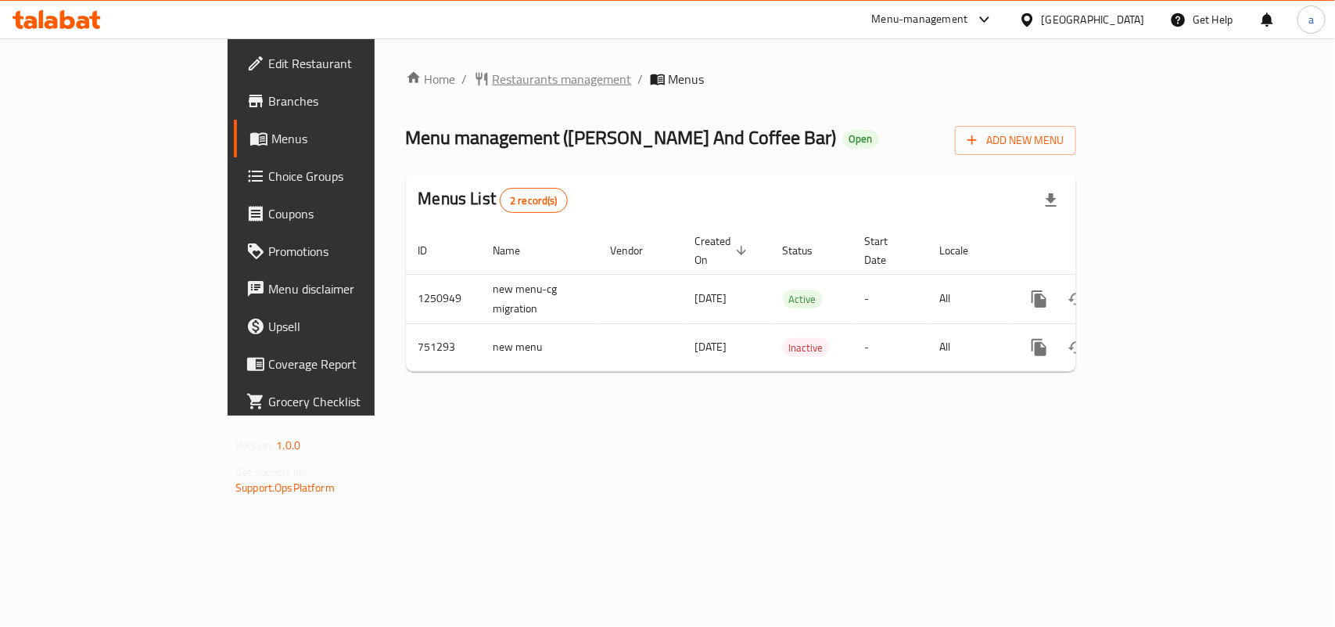
drag, startPoint x: 0, startPoint y: 0, endPoint x: 420, endPoint y: 81, distance: 427.7
click at [493, 81] on span "Restaurants management" at bounding box center [562, 79] width 139 height 19
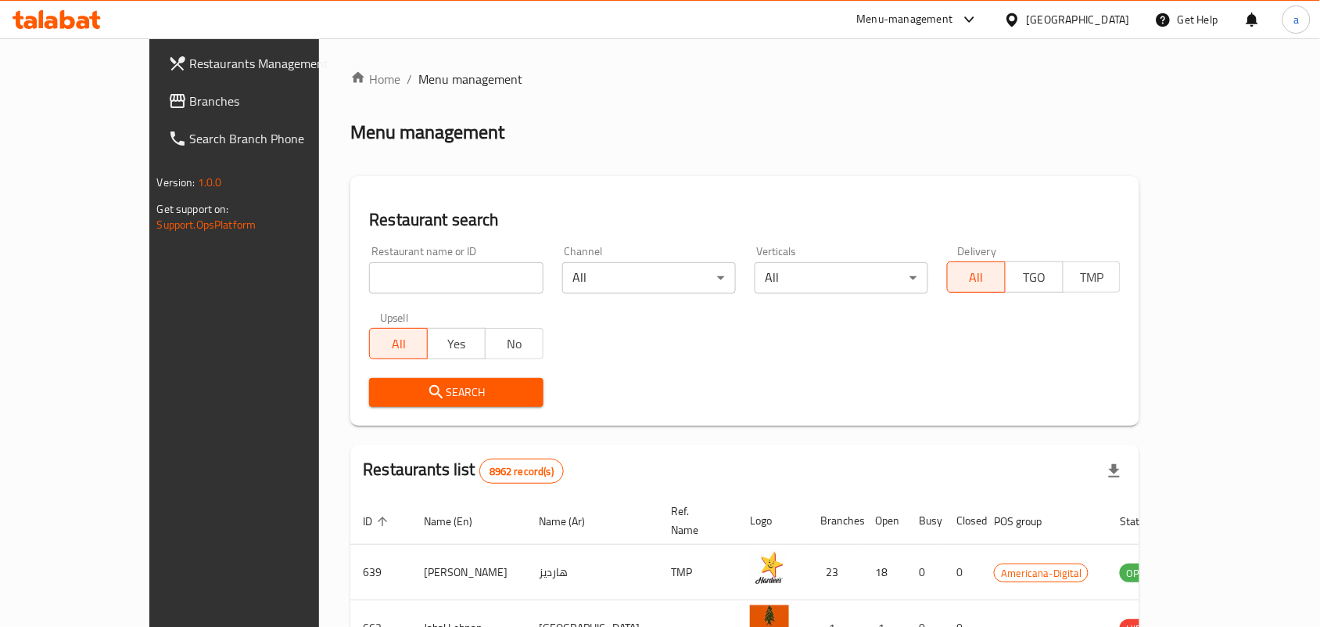
click at [190, 100] on span "Branches" at bounding box center [273, 101] width 167 height 19
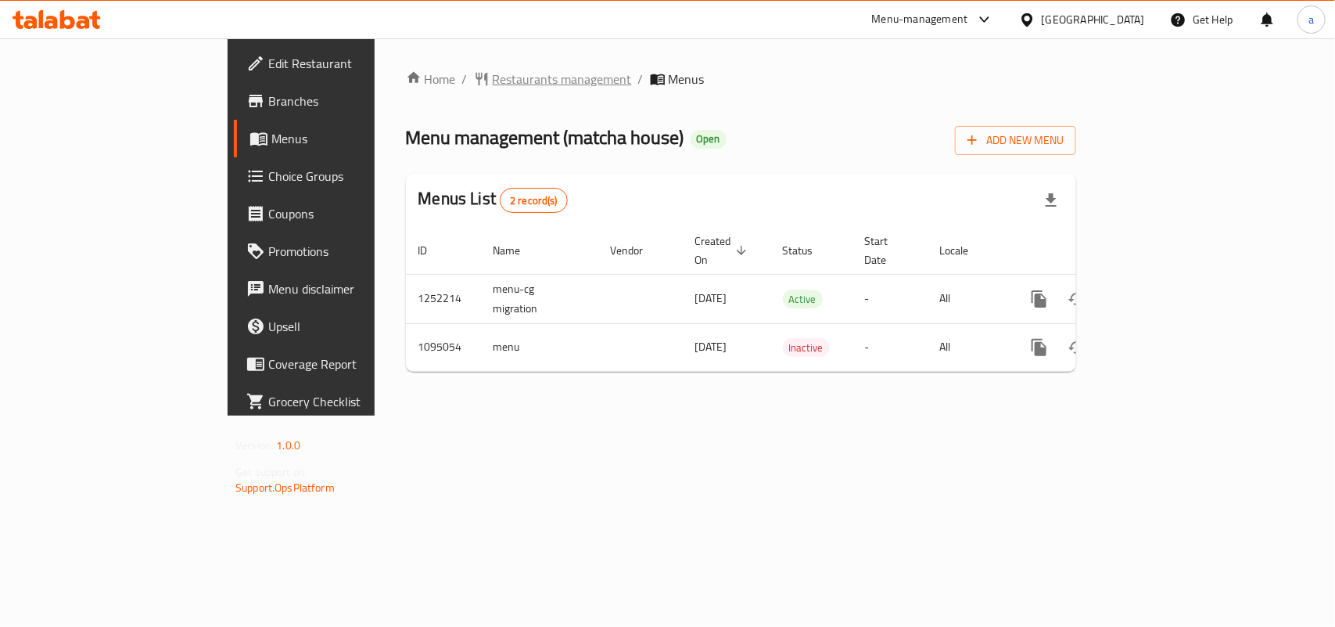
click at [493, 84] on span "Restaurants management" at bounding box center [562, 79] width 139 height 19
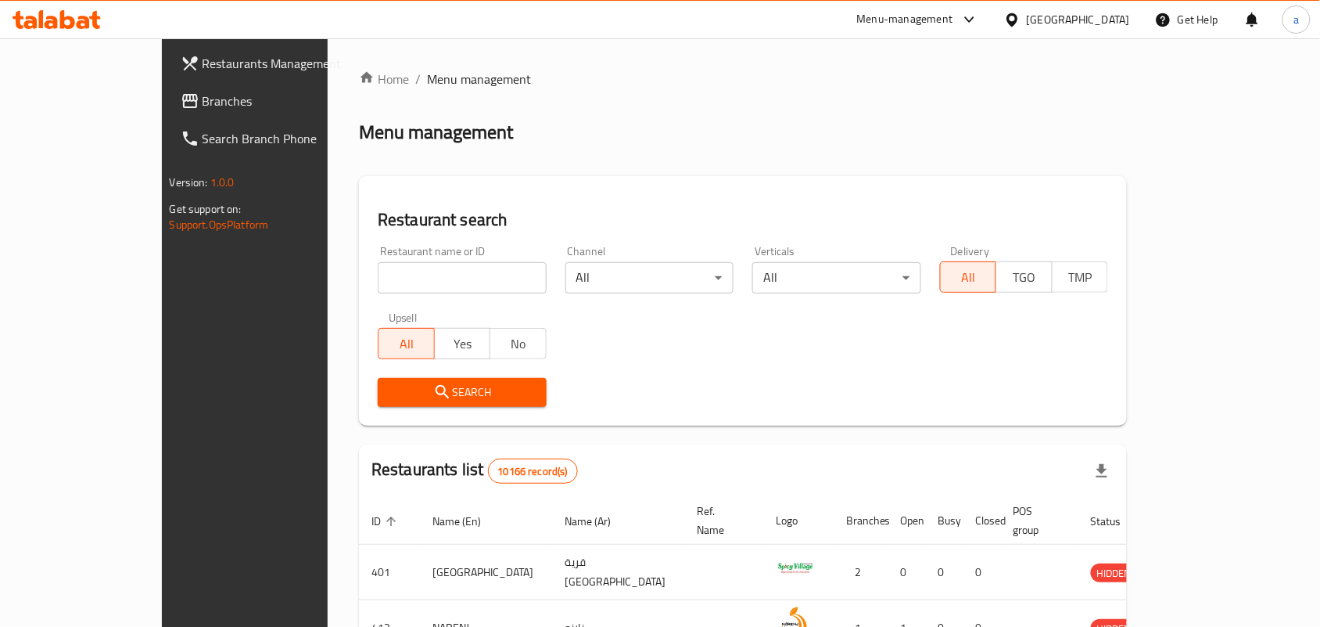
click at [203, 102] on span "Branches" at bounding box center [286, 101] width 167 height 19
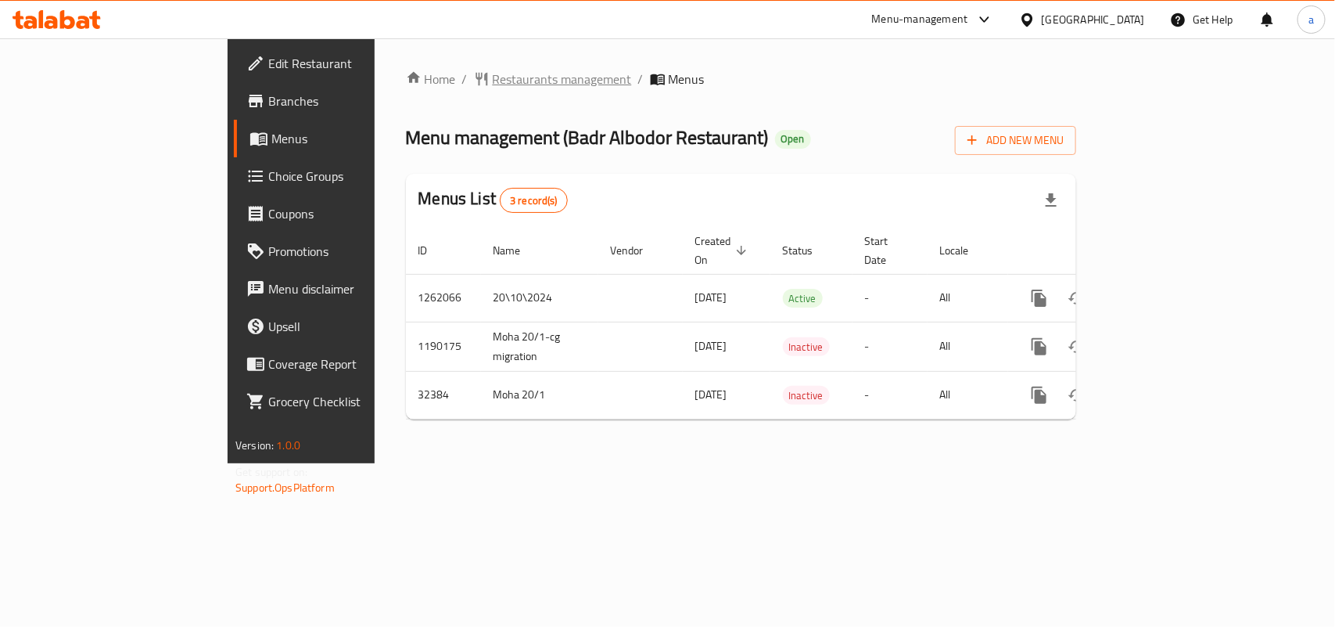
click at [493, 78] on span "Restaurants management" at bounding box center [562, 79] width 139 height 19
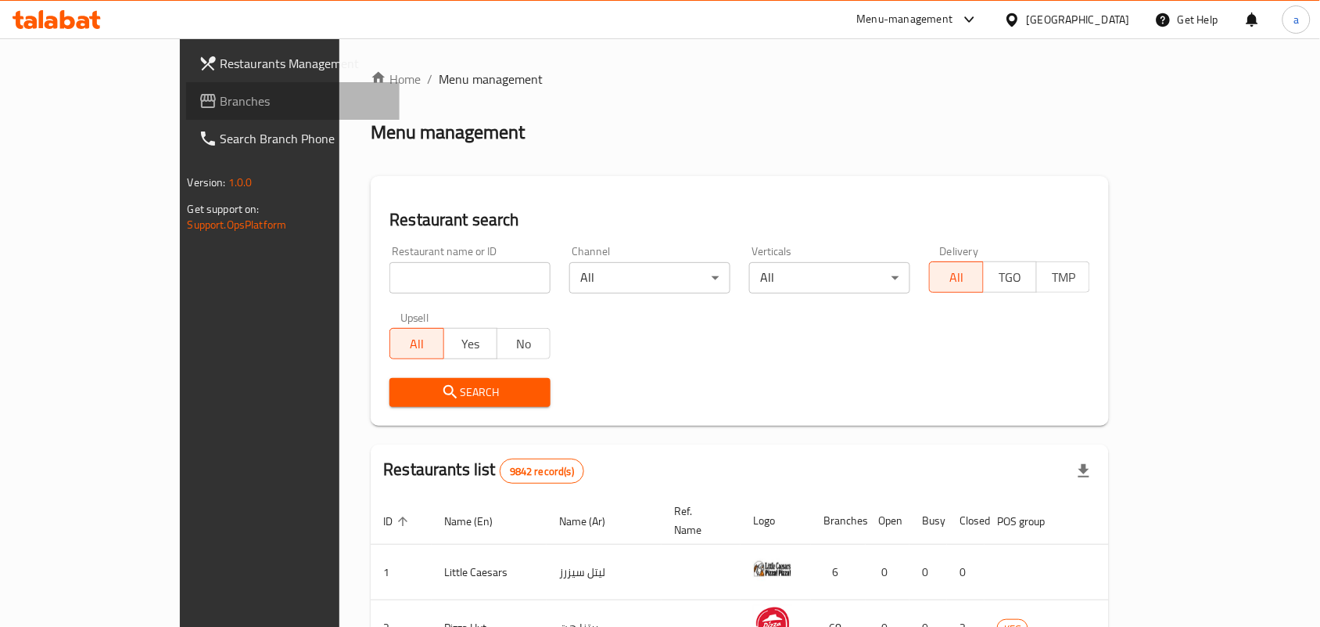
click at [221, 110] on span "Branches" at bounding box center [304, 101] width 167 height 19
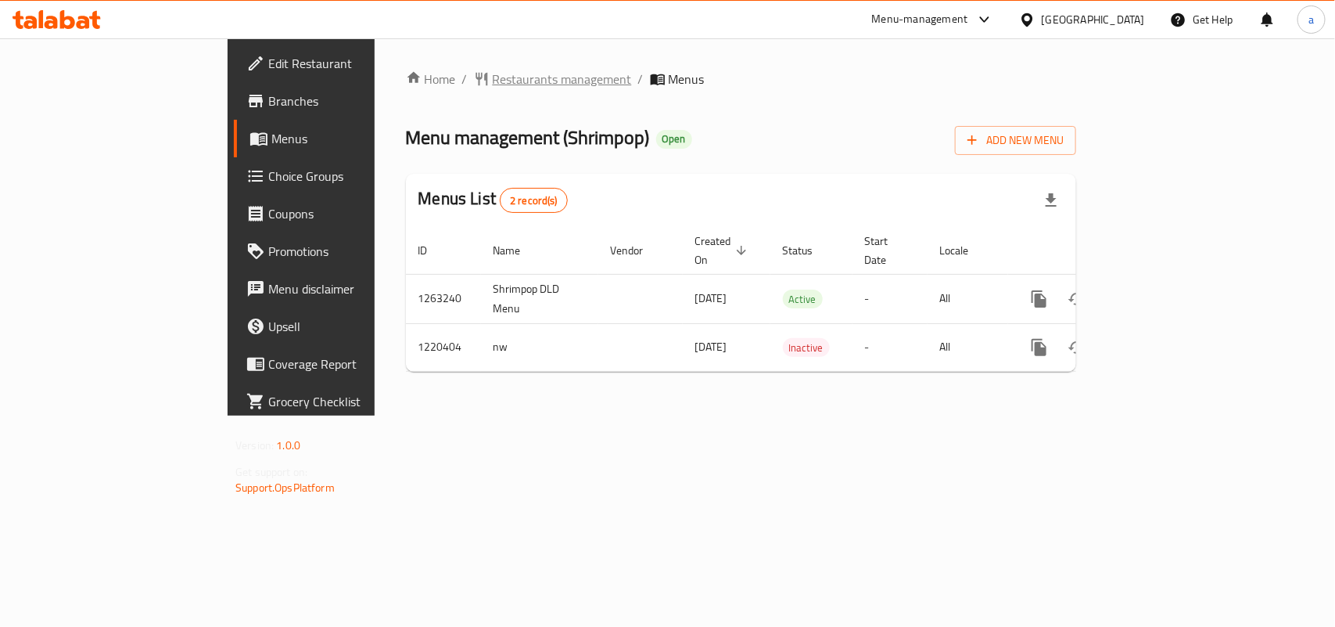
drag, startPoint x: 0, startPoint y: 0, endPoint x: 430, endPoint y: 73, distance: 436.3
click at [493, 73] on span "Restaurants management" at bounding box center [562, 79] width 139 height 19
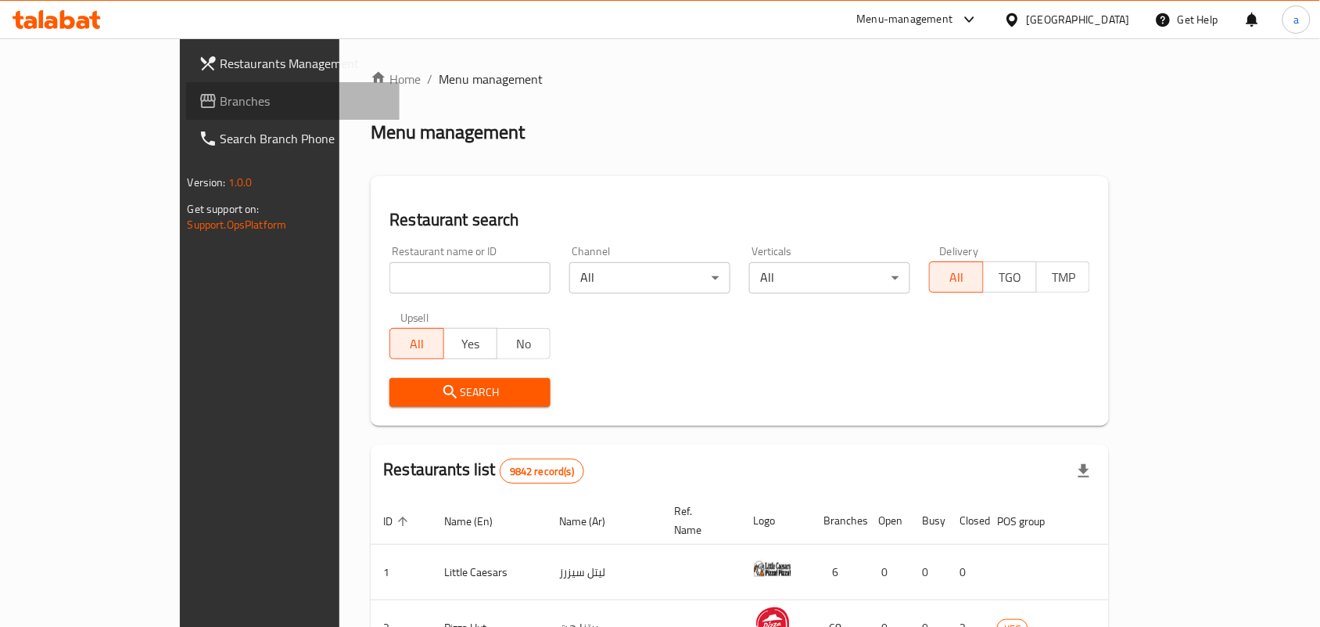
click at [221, 106] on span "Branches" at bounding box center [304, 101] width 167 height 19
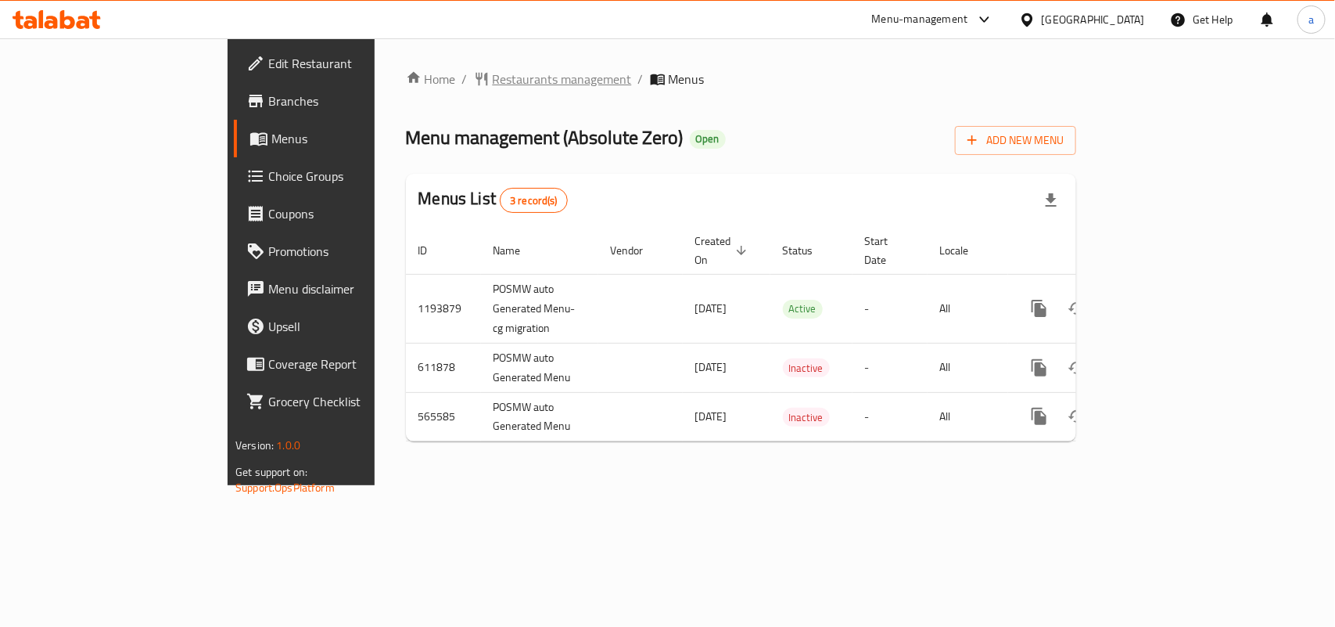
click at [493, 87] on span "Restaurants management" at bounding box center [562, 79] width 139 height 19
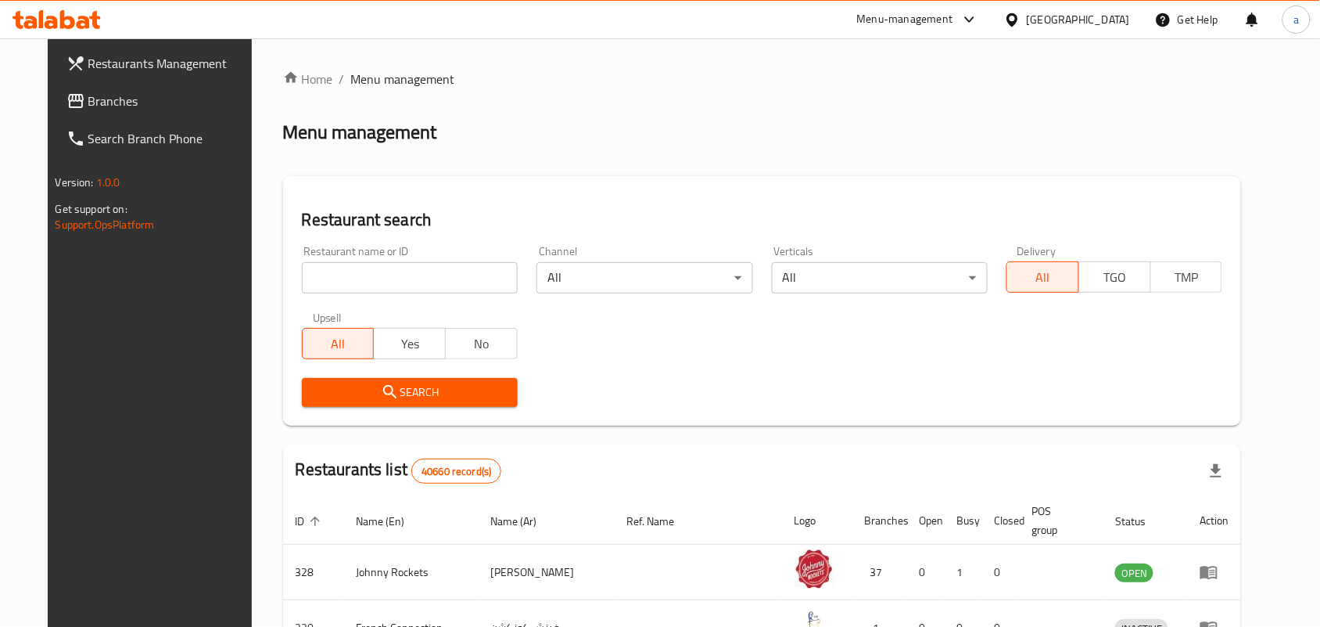
click at [357, 271] on input "search" at bounding box center [410, 277] width 216 height 31
paste input "24693"
type input "24693"
click button "Search" at bounding box center [410, 392] width 216 height 29
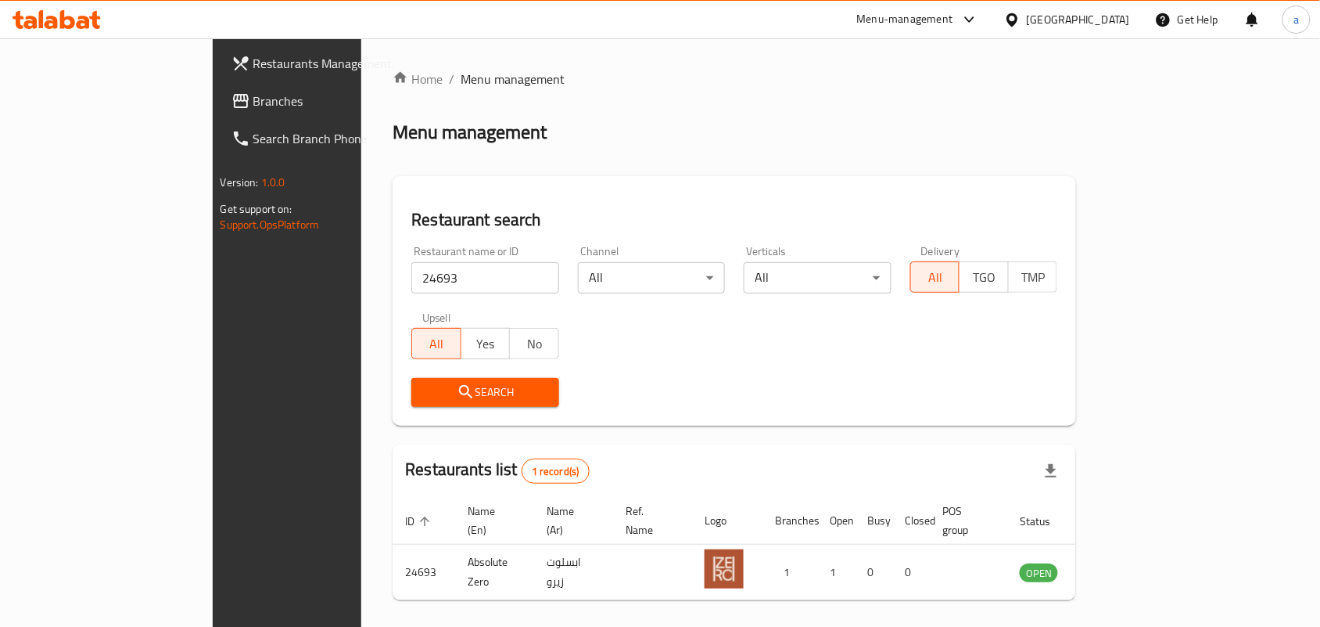
click at [253, 94] on span "Branches" at bounding box center [336, 101] width 167 height 19
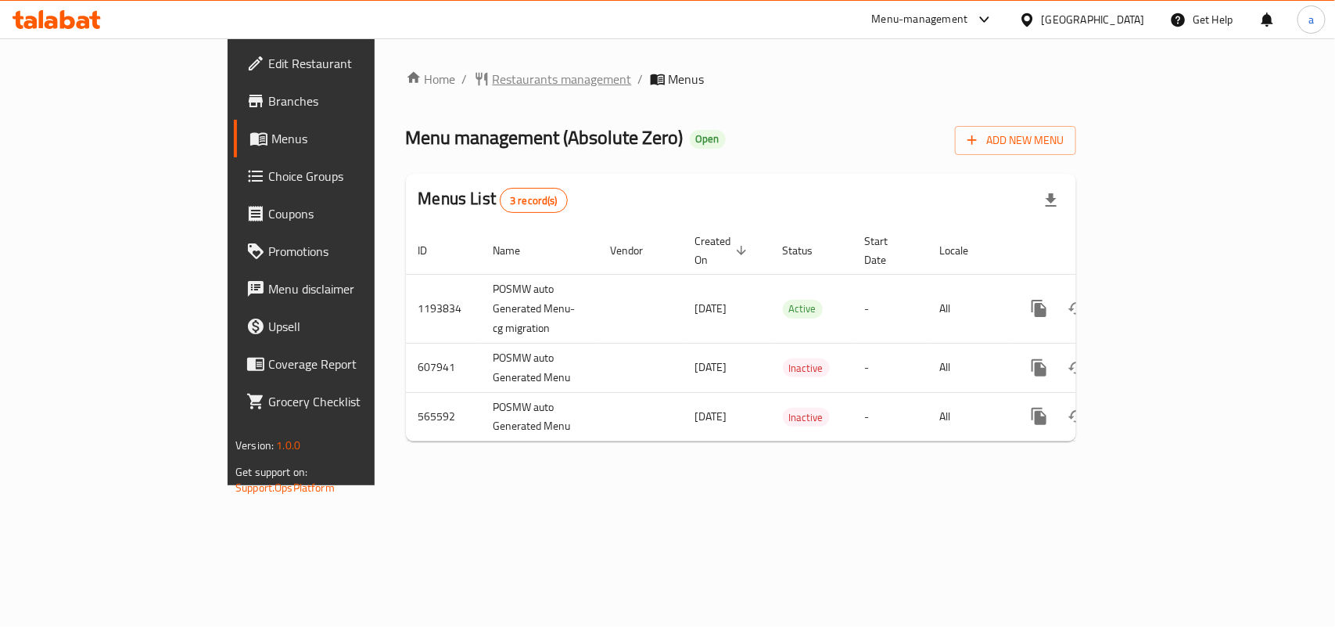
click at [493, 70] on span "Restaurants management" at bounding box center [562, 79] width 139 height 19
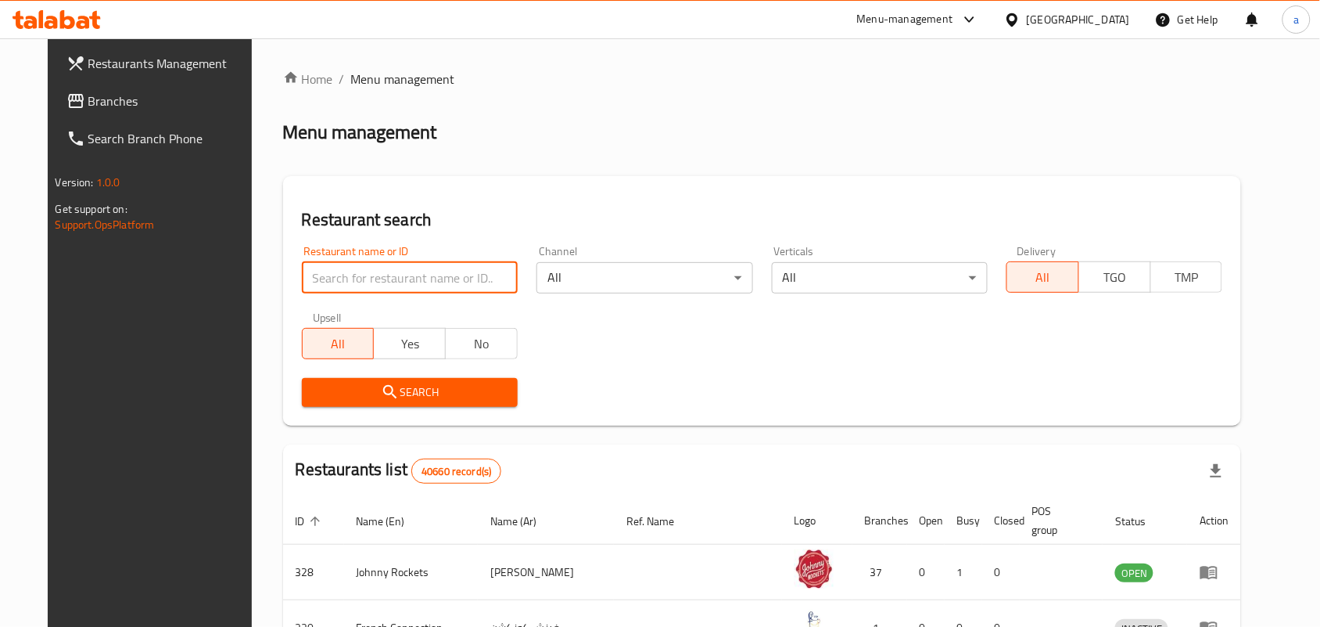
click at [332, 282] on input "search" at bounding box center [410, 277] width 216 height 31
paste input "13865"
type input "13865"
click button "Search" at bounding box center [410, 392] width 216 height 29
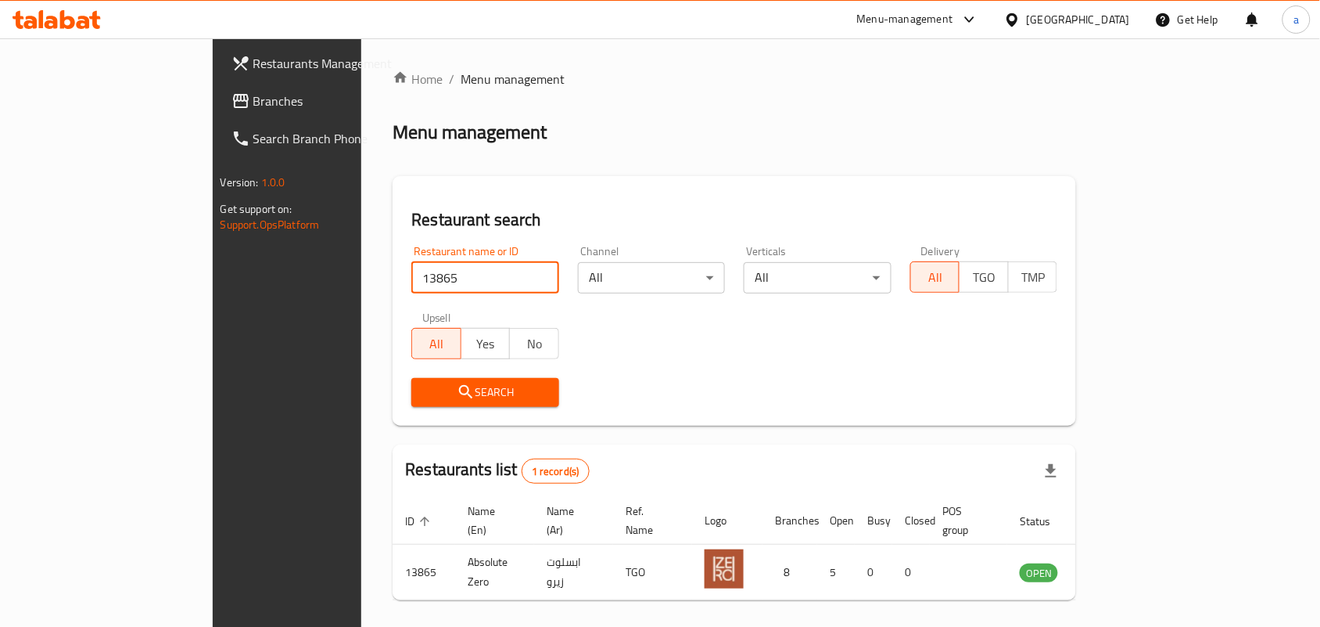
click at [253, 104] on span "Branches" at bounding box center [336, 101] width 167 height 19
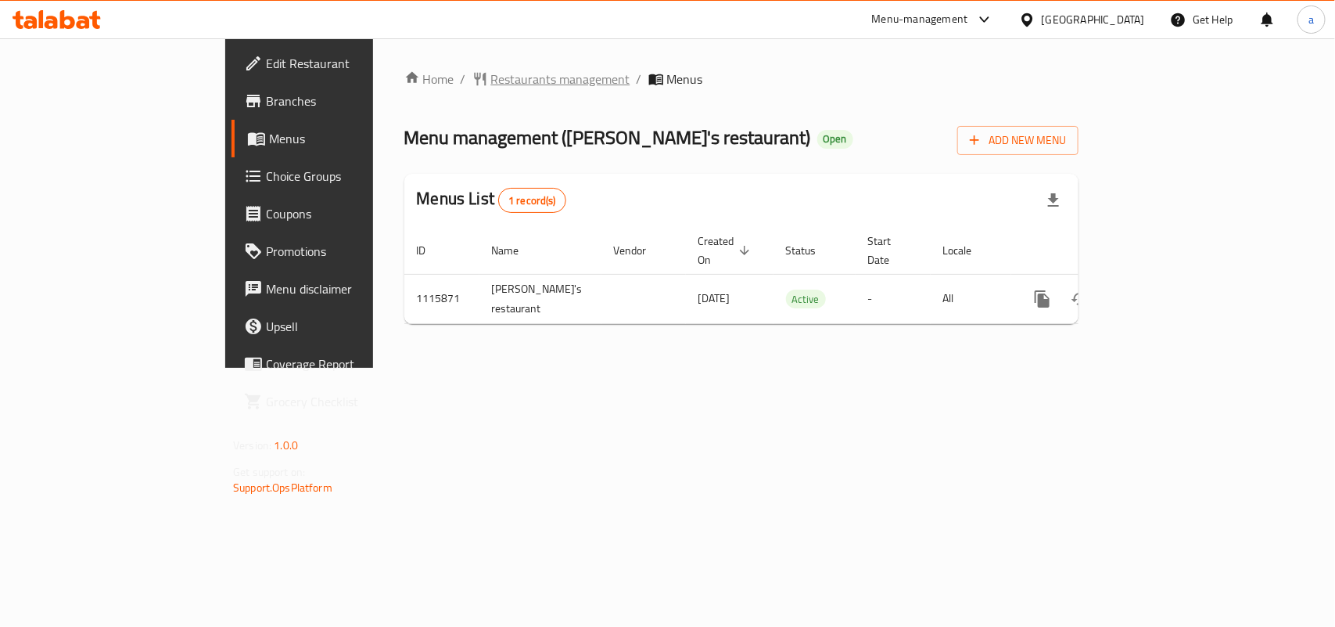
click at [491, 84] on span "Restaurants management" at bounding box center [560, 79] width 139 height 19
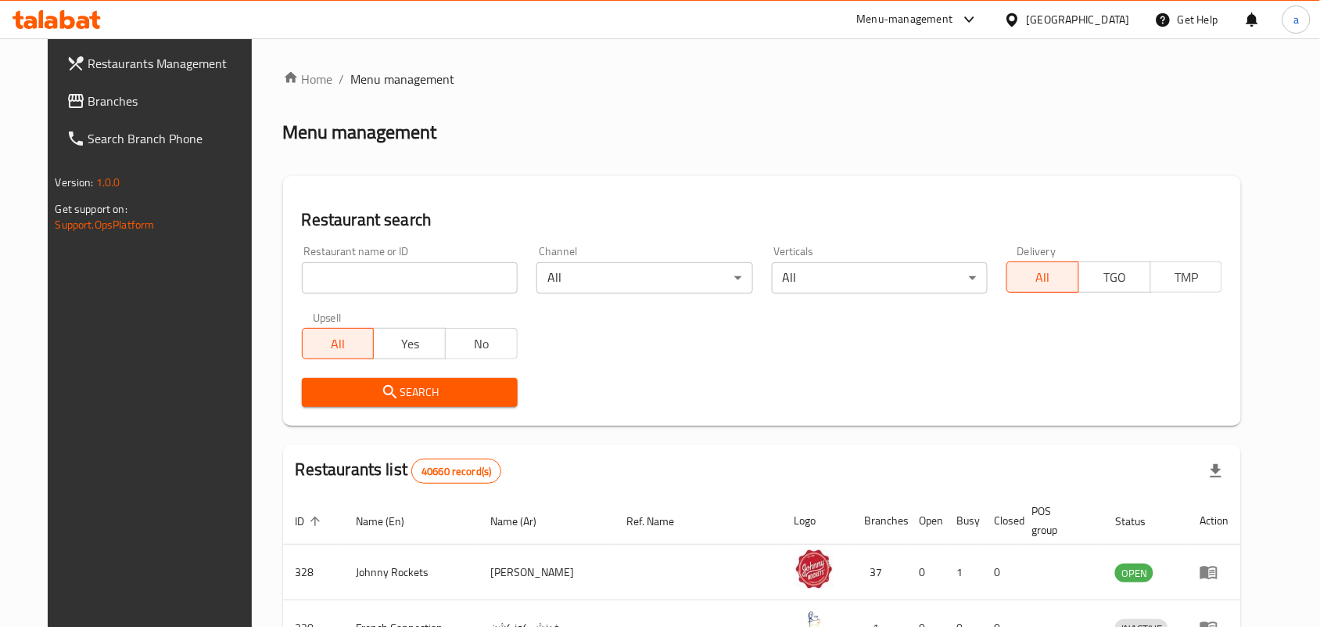
click at [98, 103] on span "Branches" at bounding box center [171, 101] width 167 height 19
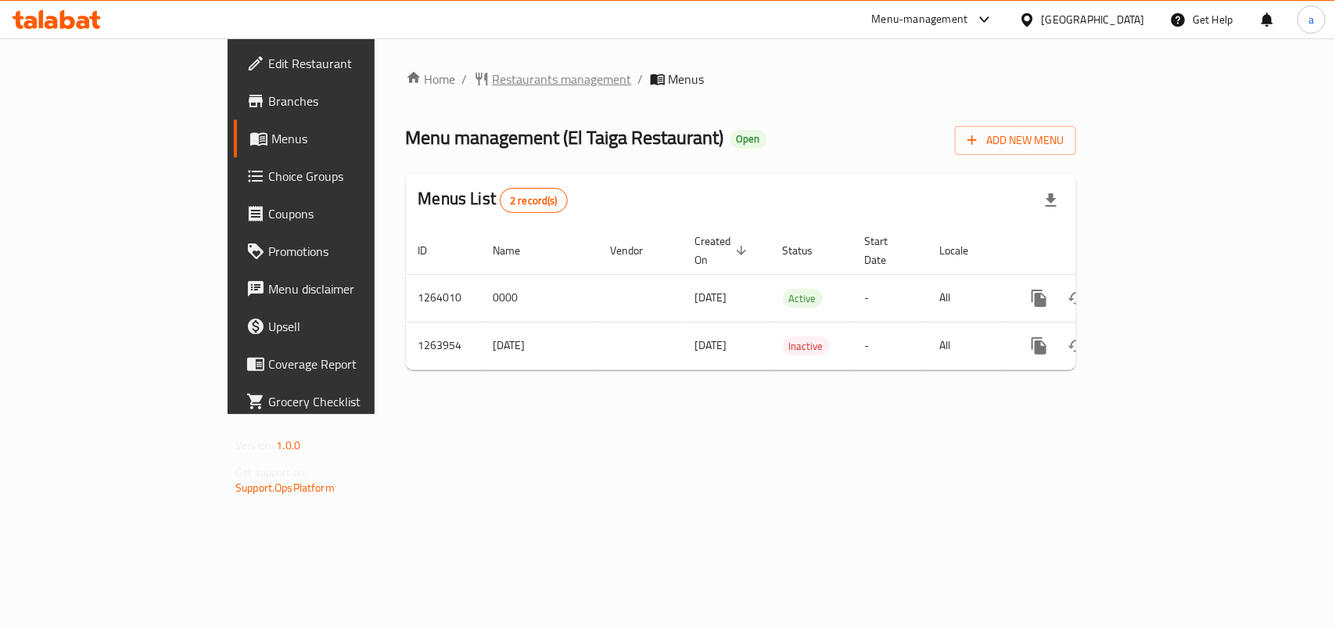
click at [493, 84] on span "Restaurants management" at bounding box center [562, 79] width 139 height 19
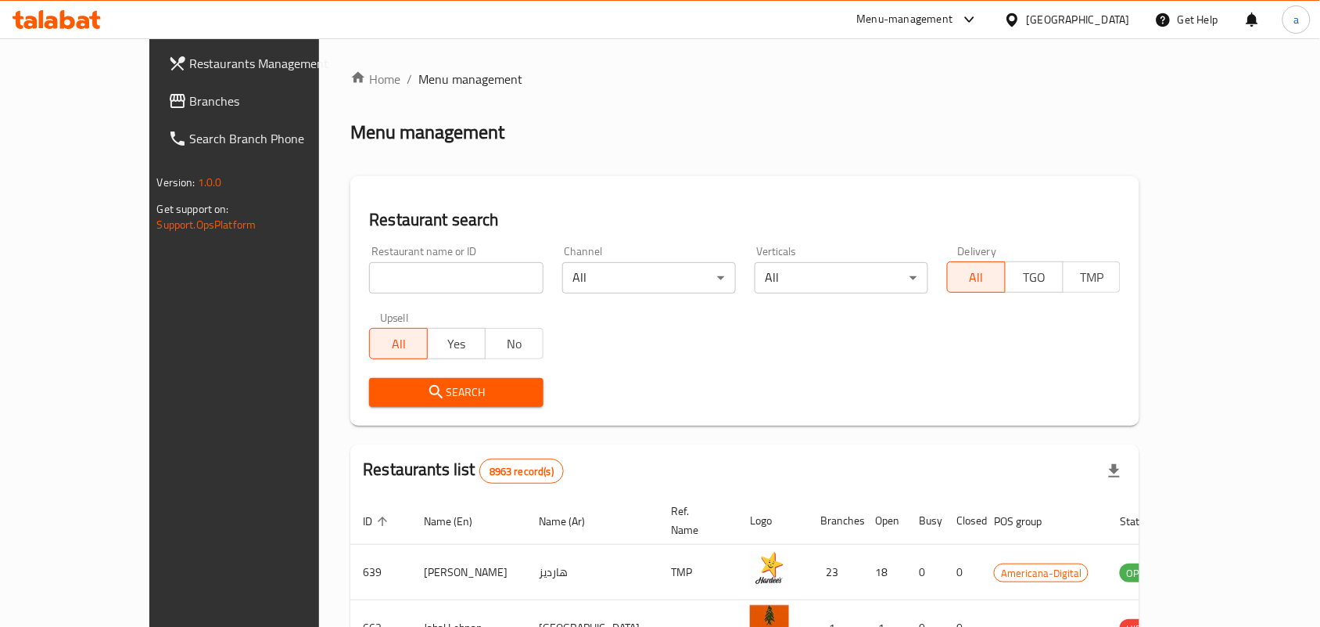
click at [170, 100] on icon at bounding box center [178, 101] width 16 height 14
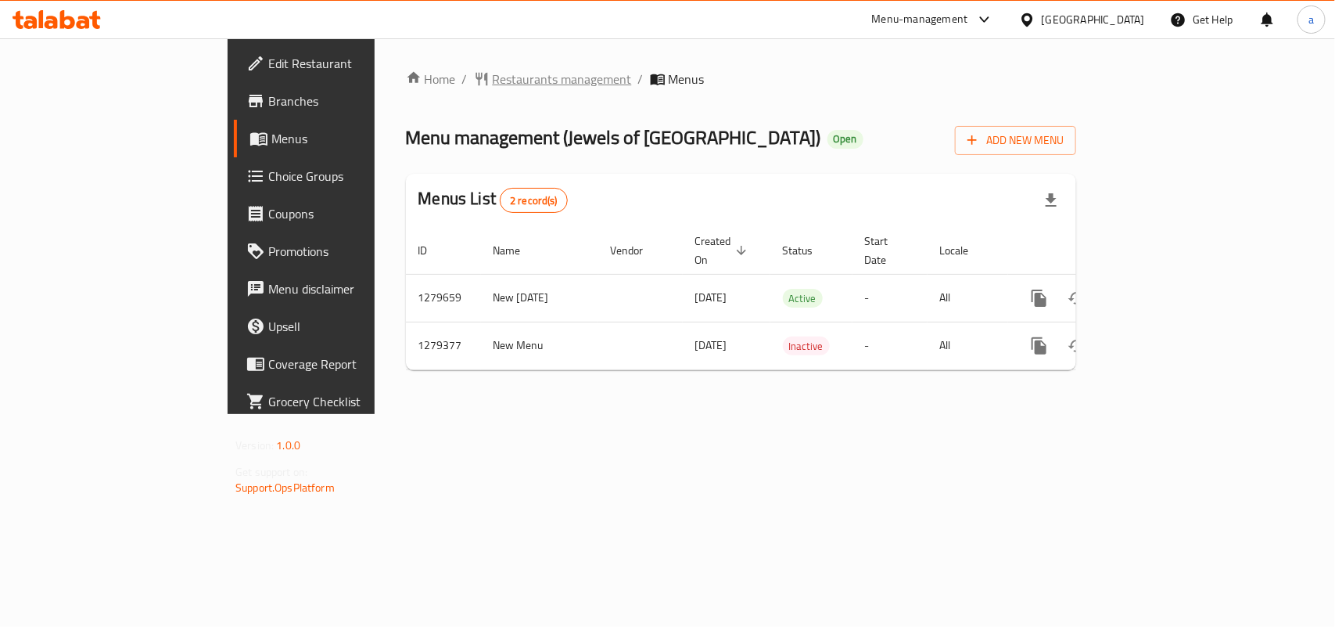
click at [493, 78] on span "Restaurants management" at bounding box center [562, 79] width 139 height 19
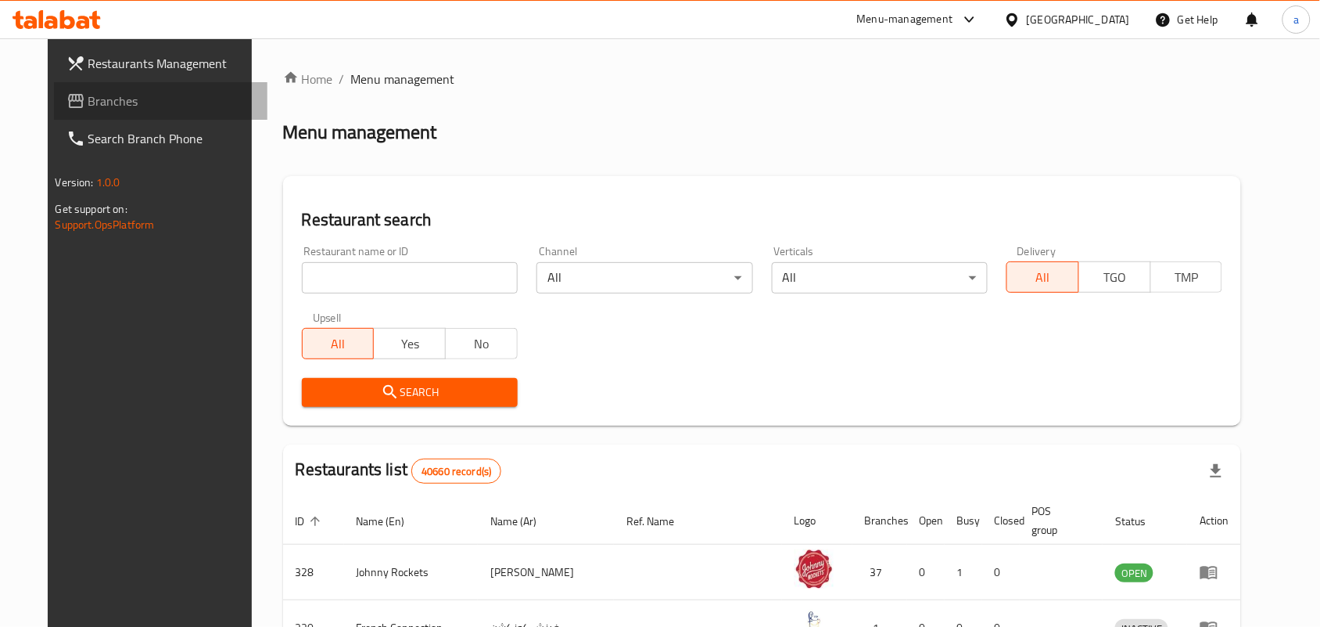
click at [94, 102] on span "Branches" at bounding box center [171, 101] width 167 height 19
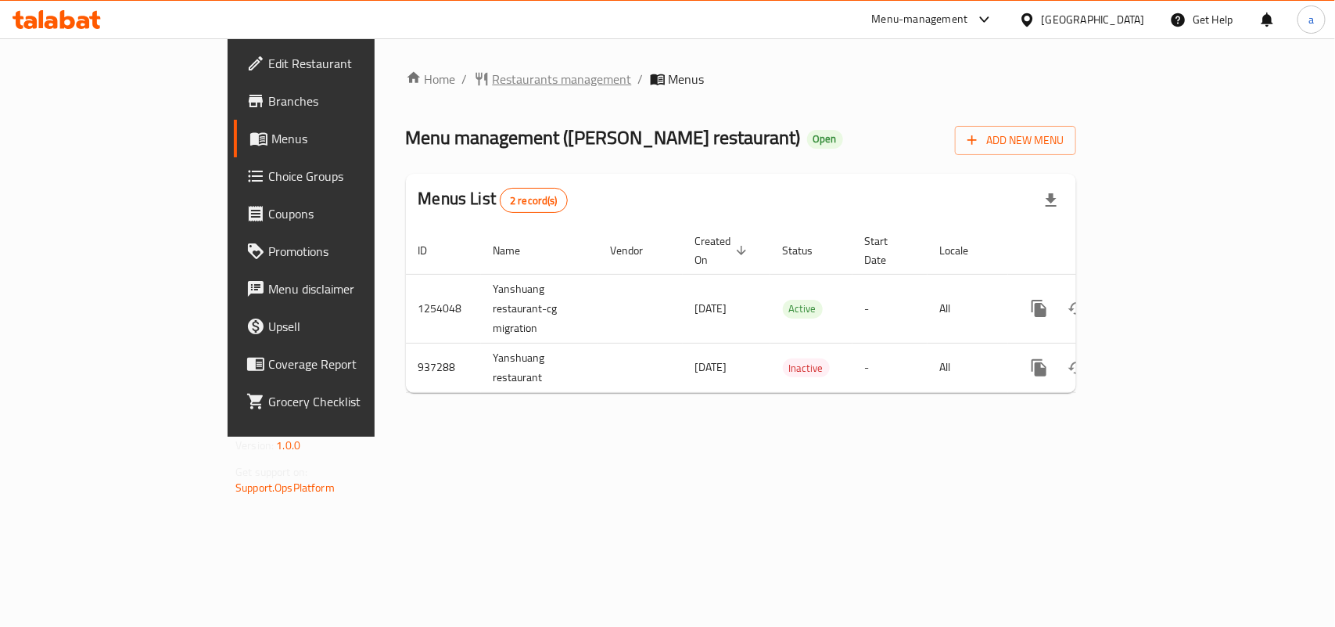
click at [493, 76] on span "Restaurants management" at bounding box center [562, 79] width 139 height 19
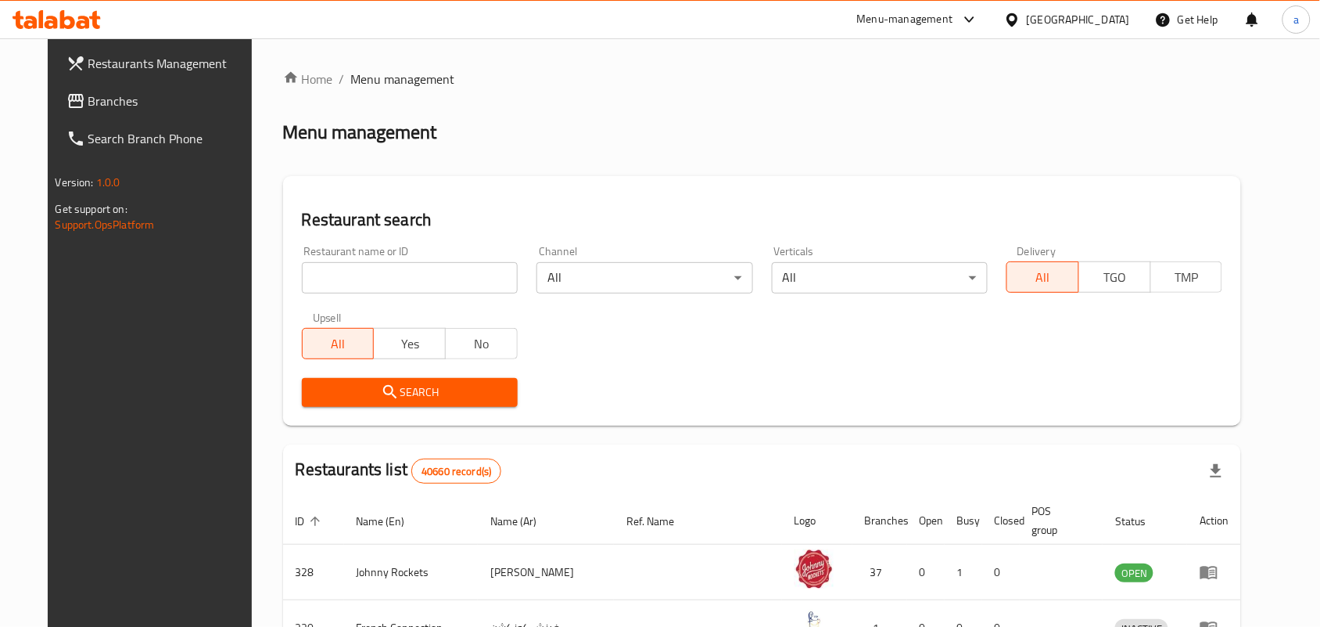
click at [124, 98] on span "Branches" at bounding box center [171, 101] width 167 height 19
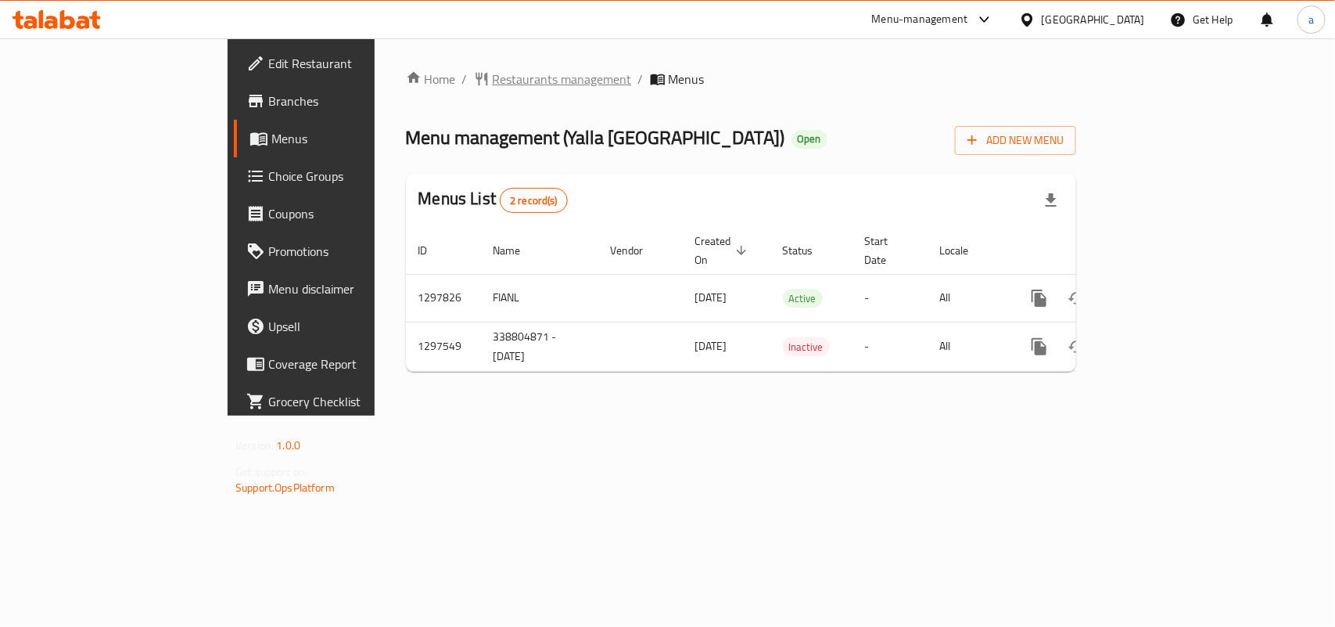
click at [493, 77] on span "Restaurants management" at bounding box center [562, 79] width 139 height 19
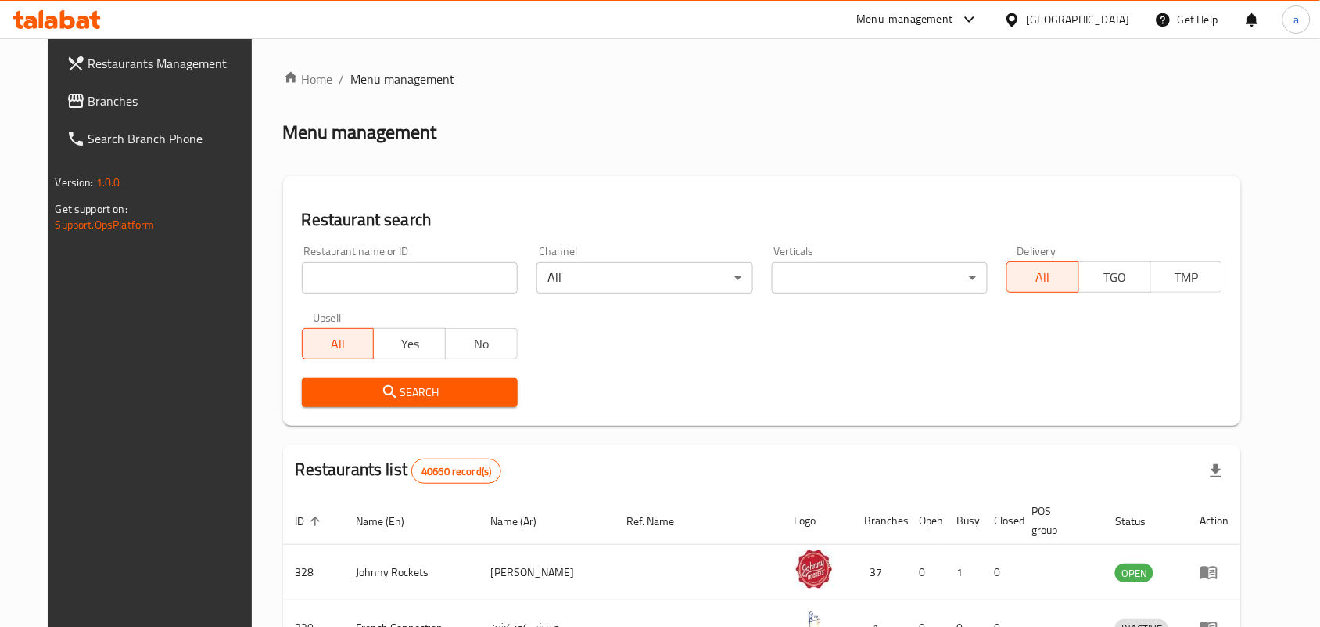
click at [91, 99] on span "Branches" at bounding box center [171, 101] width 167 height 19
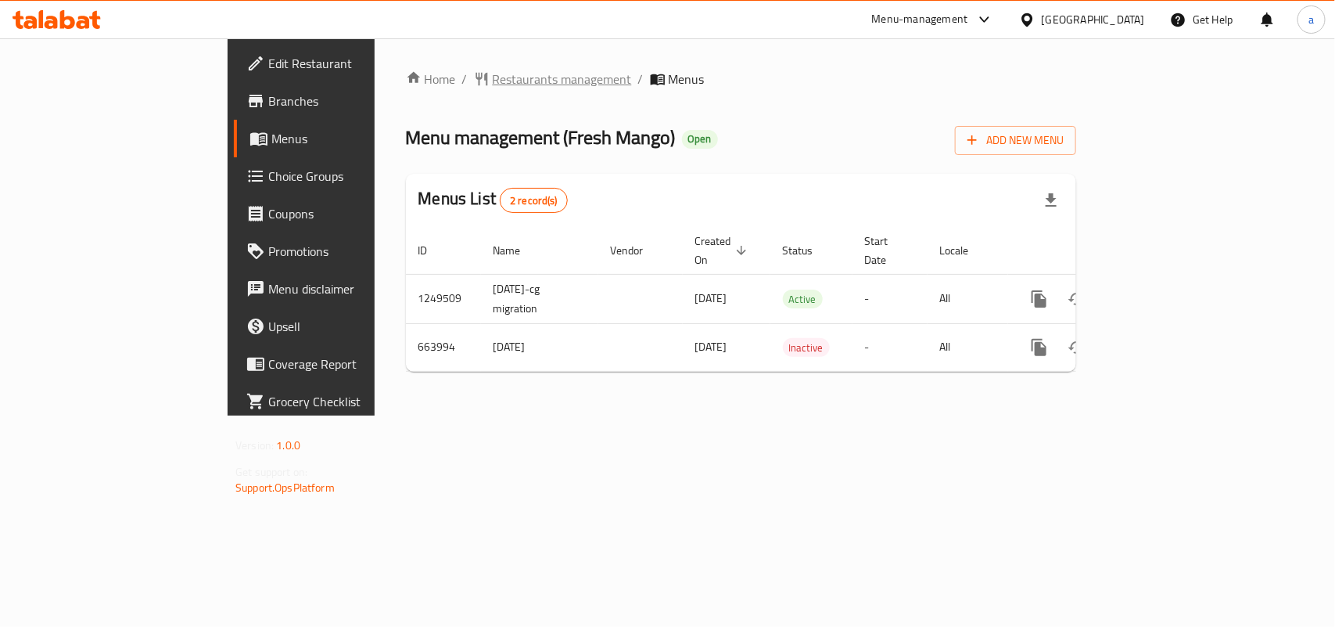
click at [493, 82] on span "Restaurants management" at bounding box center [562, 79] width 139 height 19
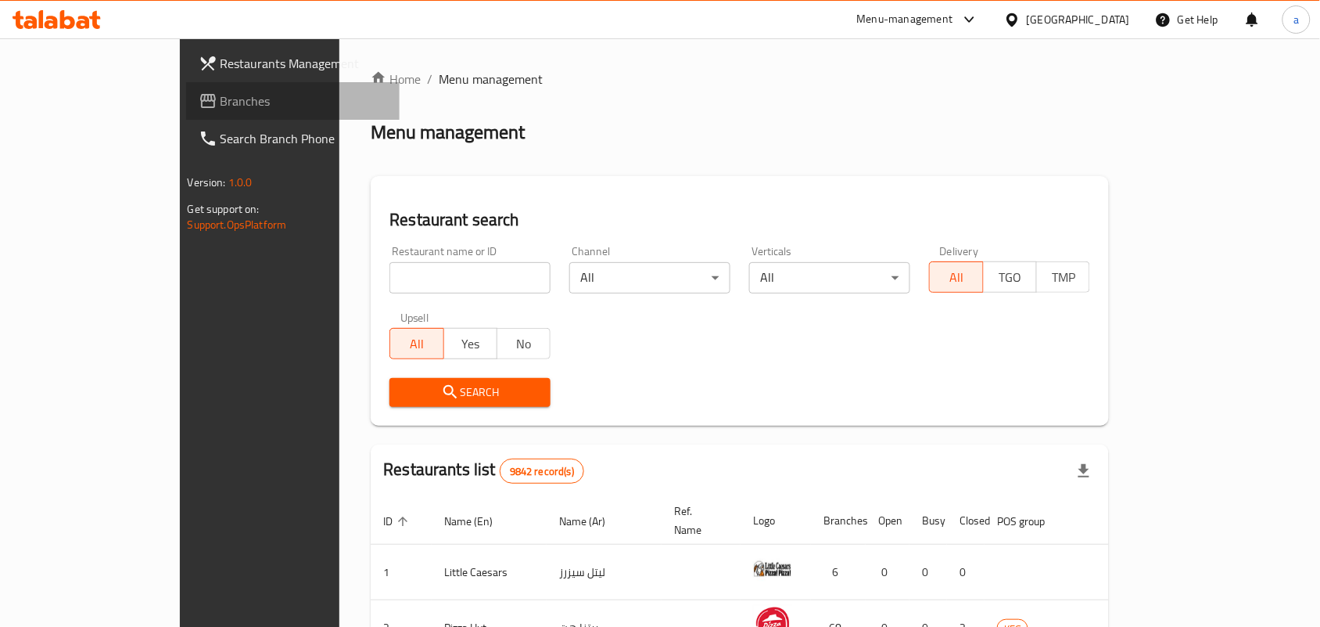
drag, startPoint x: 123, startPoint y: 104, endPoint x: 123, endPoint y: 84, distance: 19.6
click at [221, 104] on span "Branches" at bounding box center [304, 101] width 167 height 19
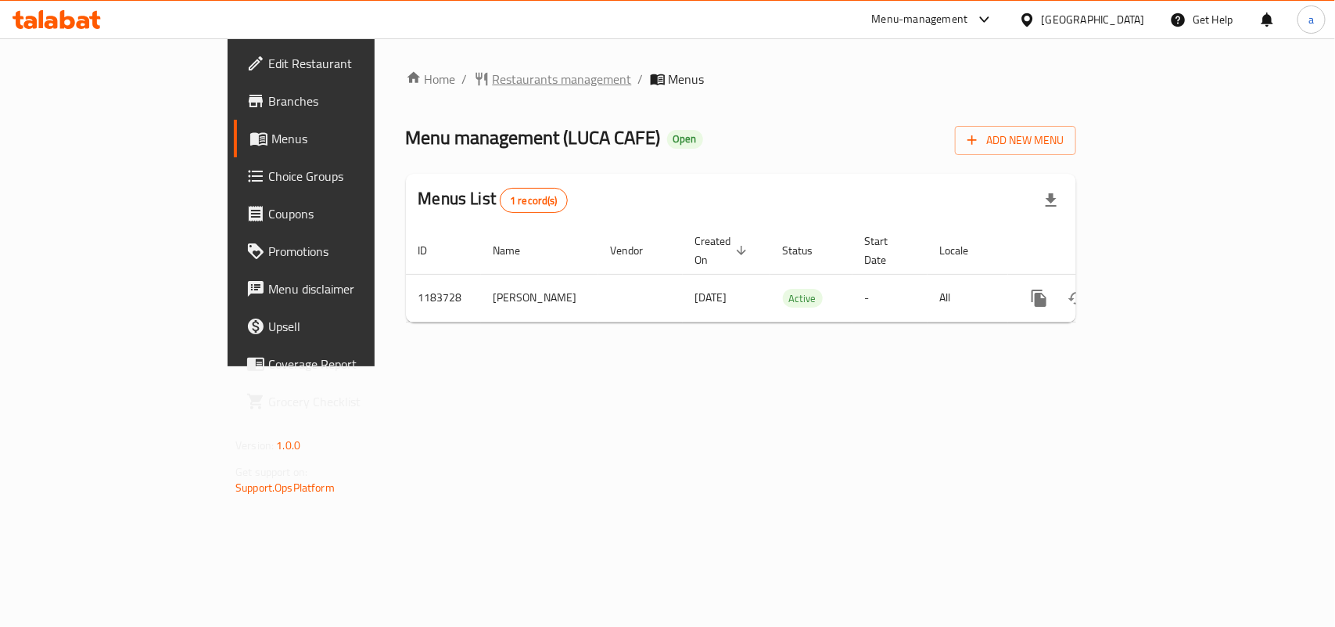
click at [493, 83] on span "Restaurants management" at bounding box center [562, 79] width 139 height 19
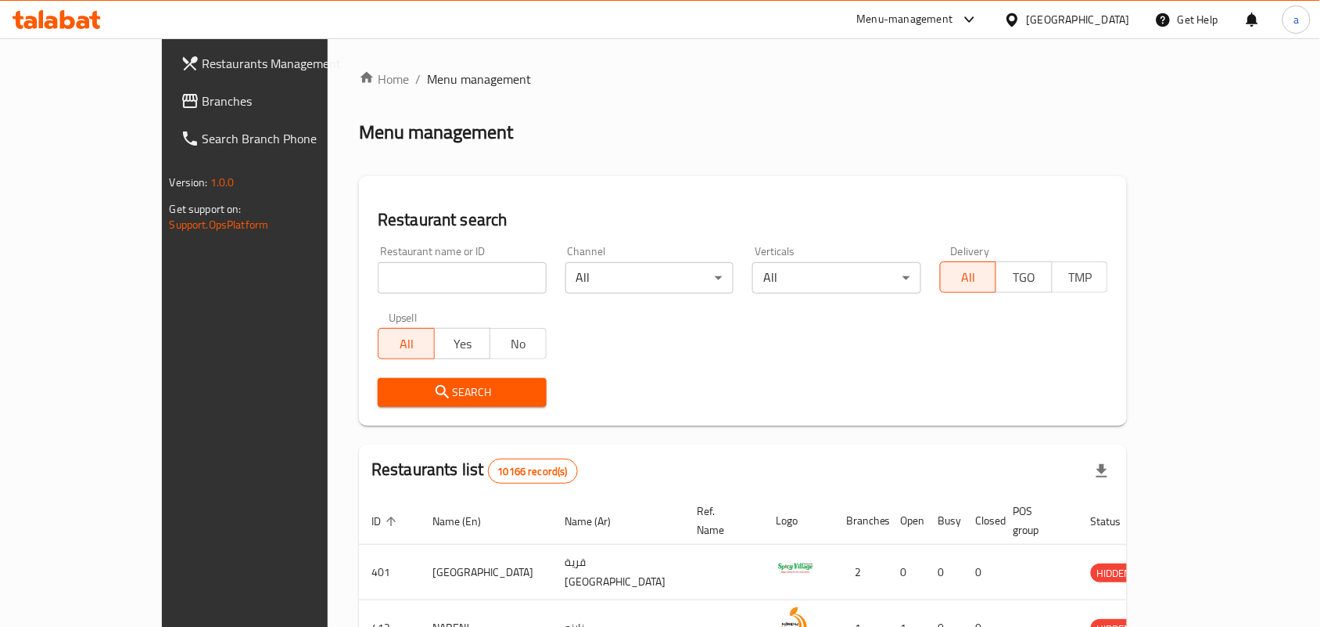
click at [203, 99] on span "Branches" at bounding box center [286, 101] width 167 height 19
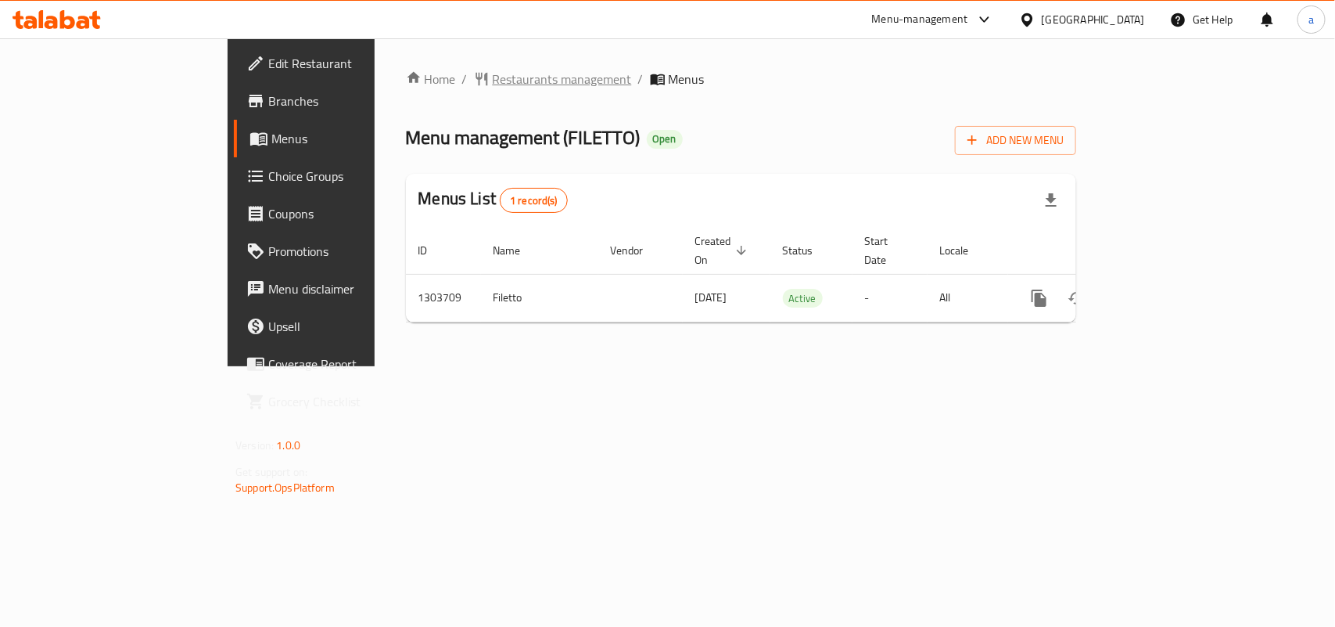
click at [493, 79] on span "Restaurants management" at bounding box center [562, 79] width 139 height 19
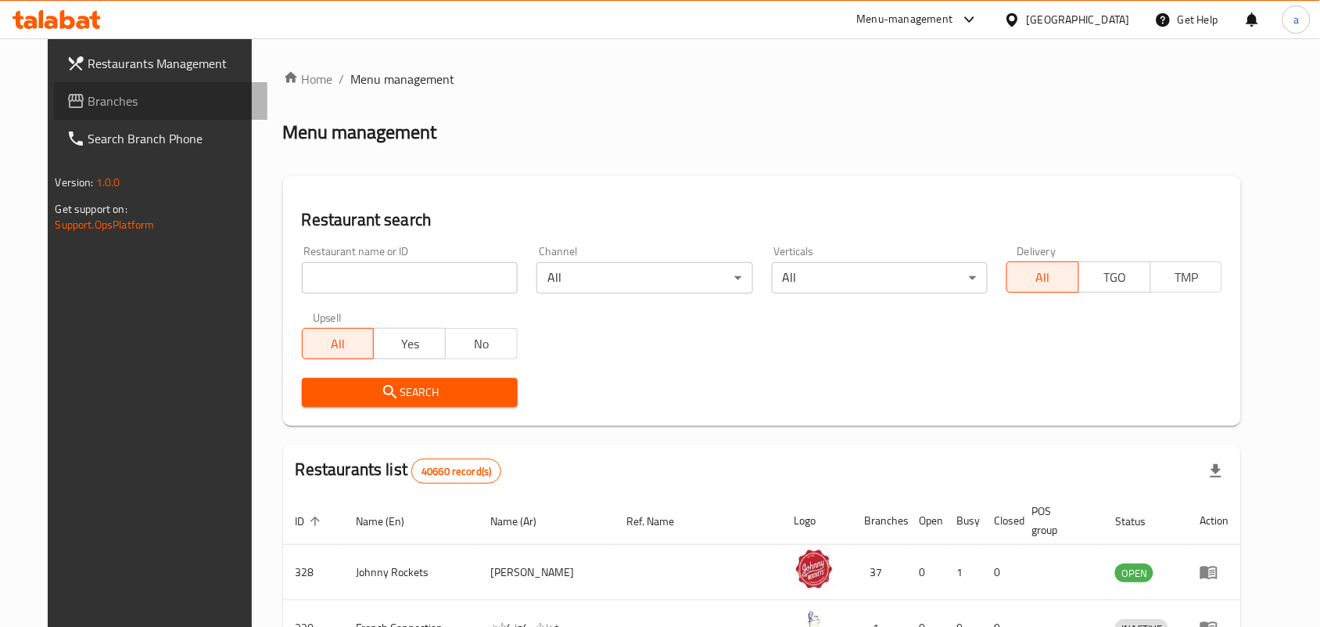
click at [110, 108] on span "Branches" at bounding box center [171, 101] width 167 height 19
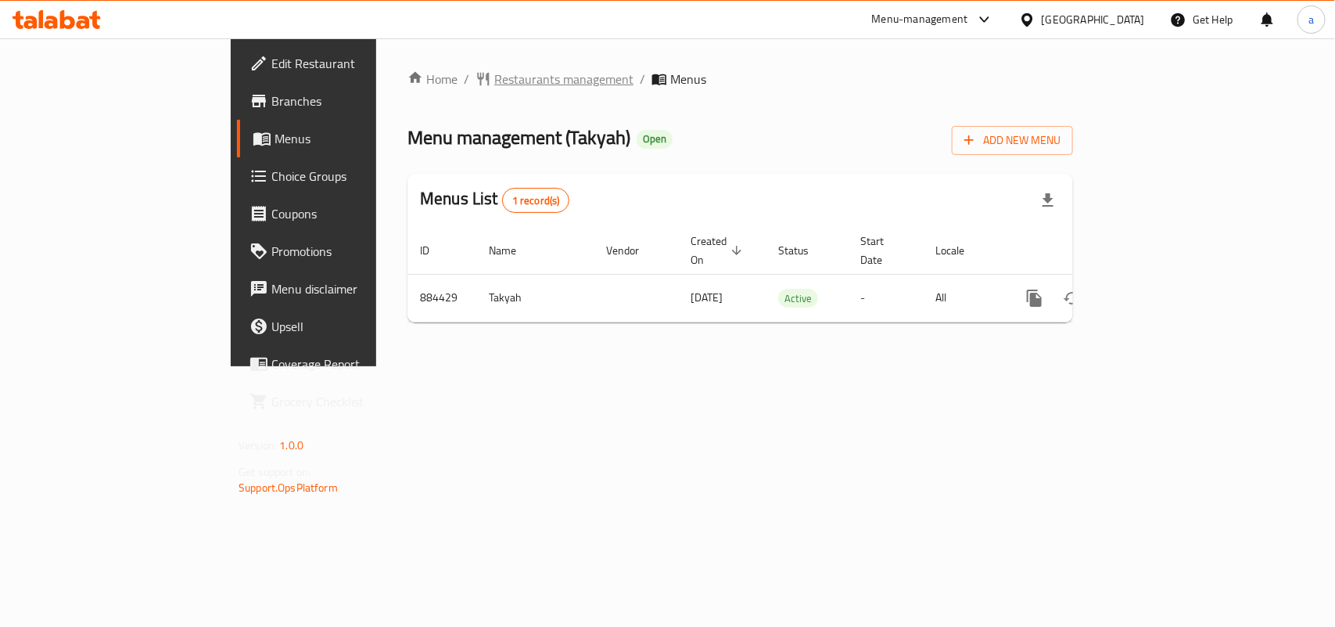
click at [494, 75] on span "Restaurants management" at bounding box center [563, 79] width 139 height 19
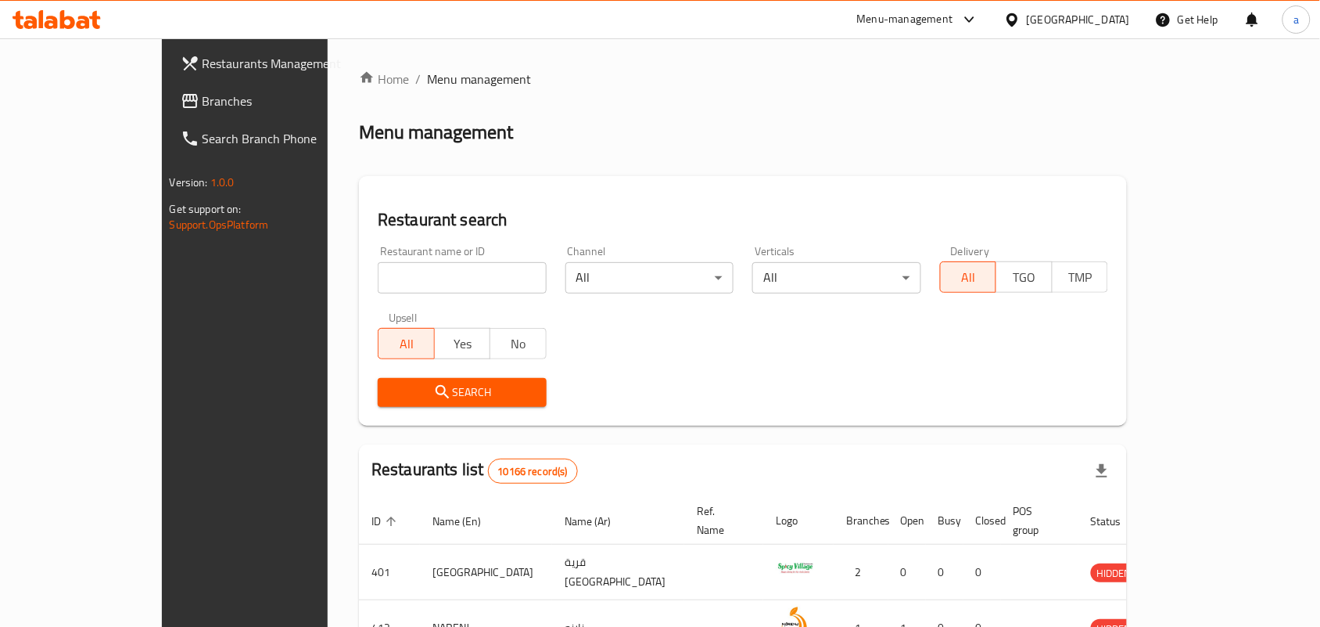
click at [203, 100] on span "Branches" at bounding box center [286, 101] width 167 height 19
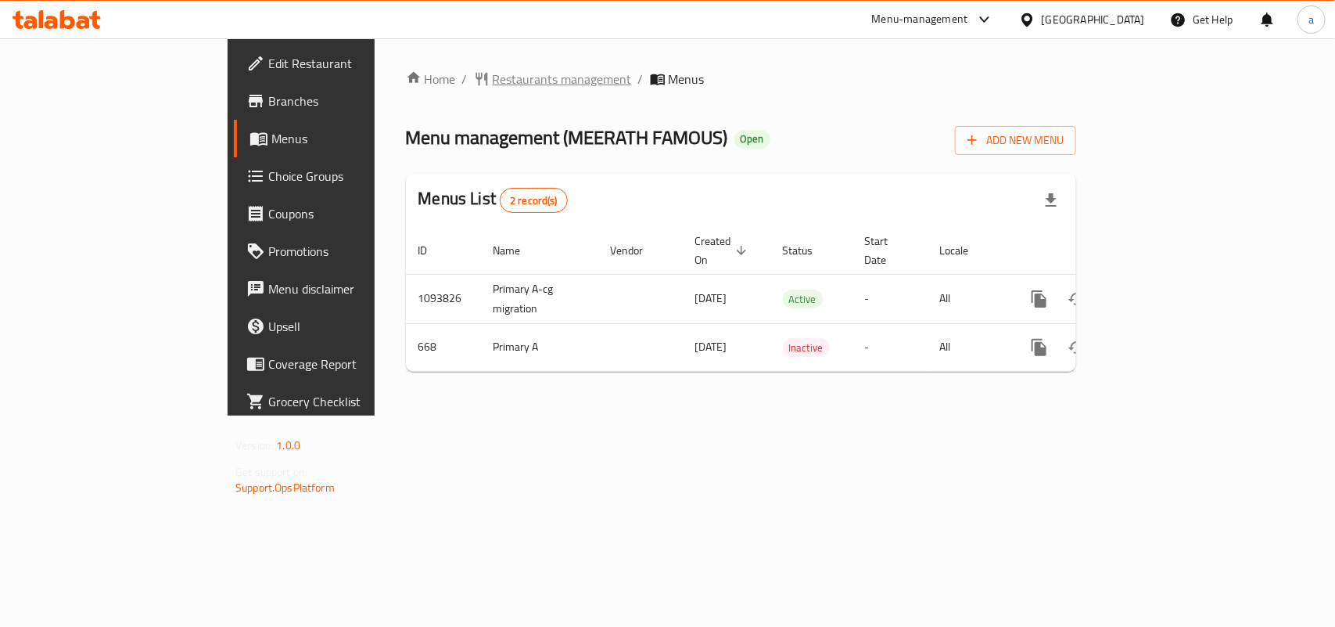
click at [493, 78] on span "Restaurants management" at bounding box center [562, 79] width 139 height 19
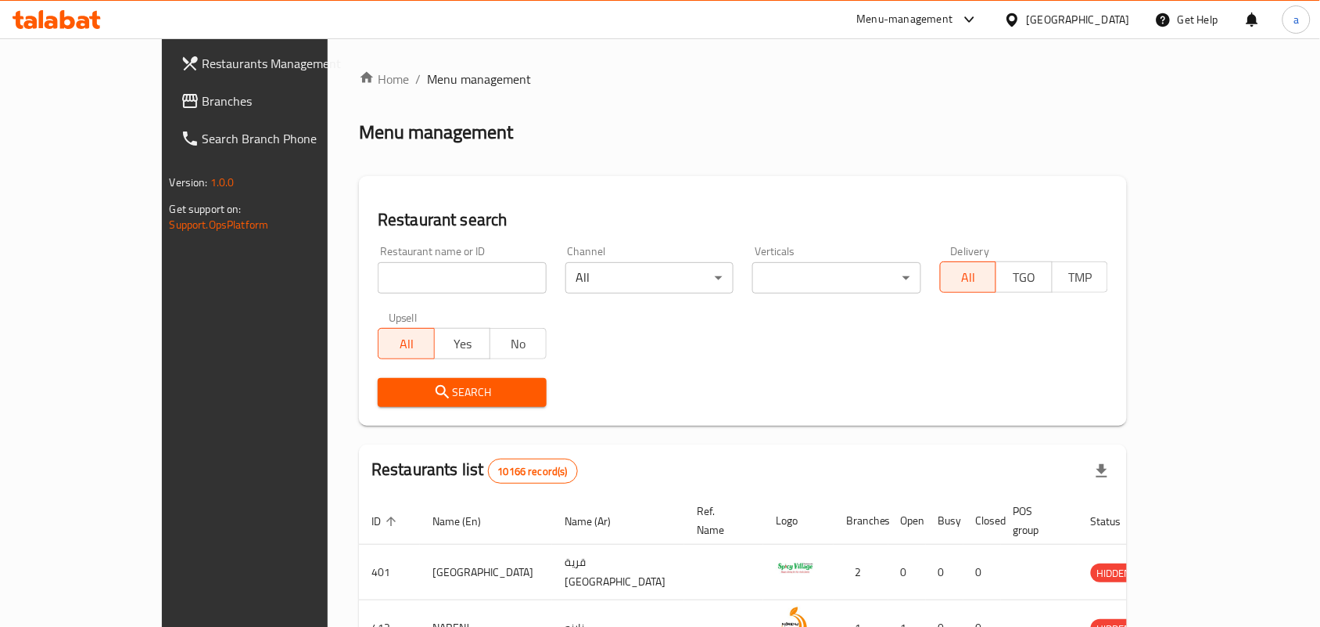
click at [203, 92] on span "Branches" at bounding box center [286, 101] width 167 height 19
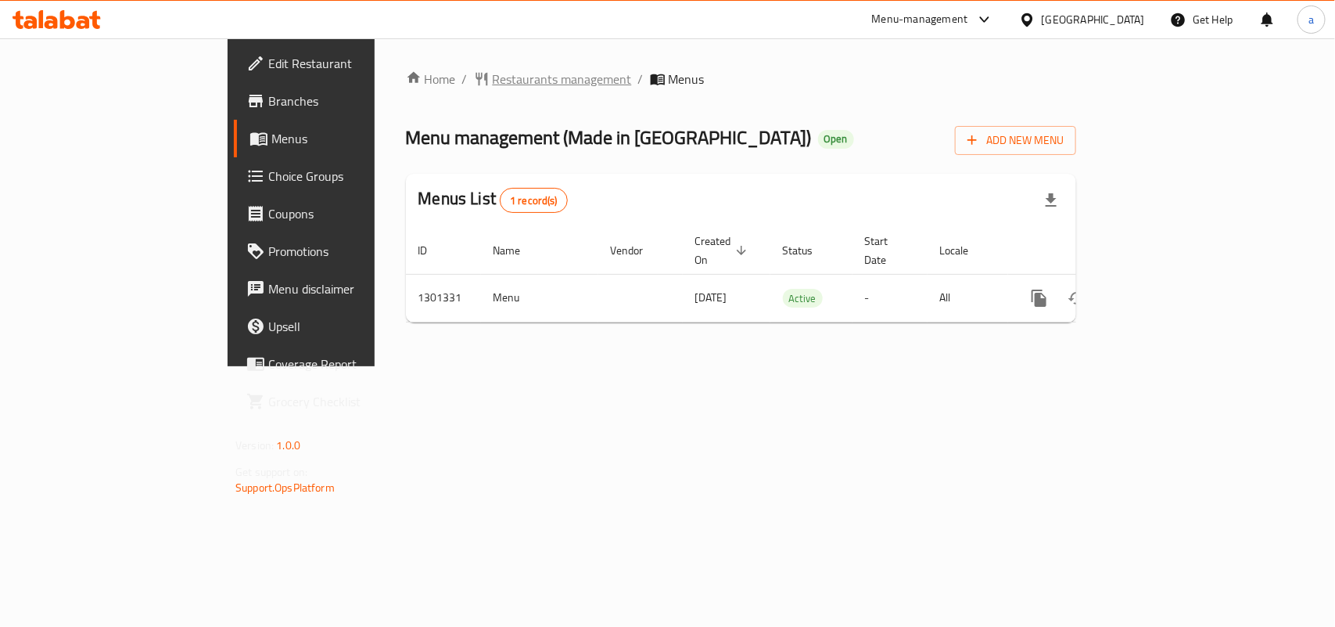
click at [493, 81] on span "Restaurants management" at bounding box center [562, 79] width 139 height 19
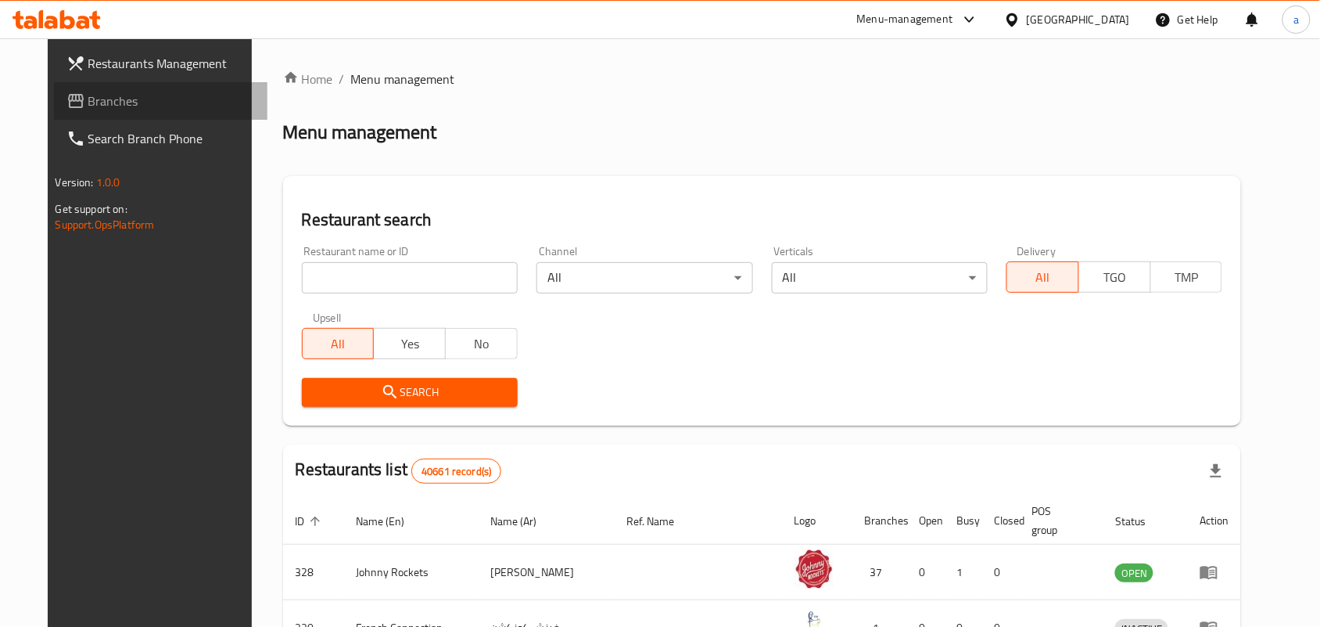
click at [135, 102] on span "Branches" at bounding box center [171, 101] width 167 height 19
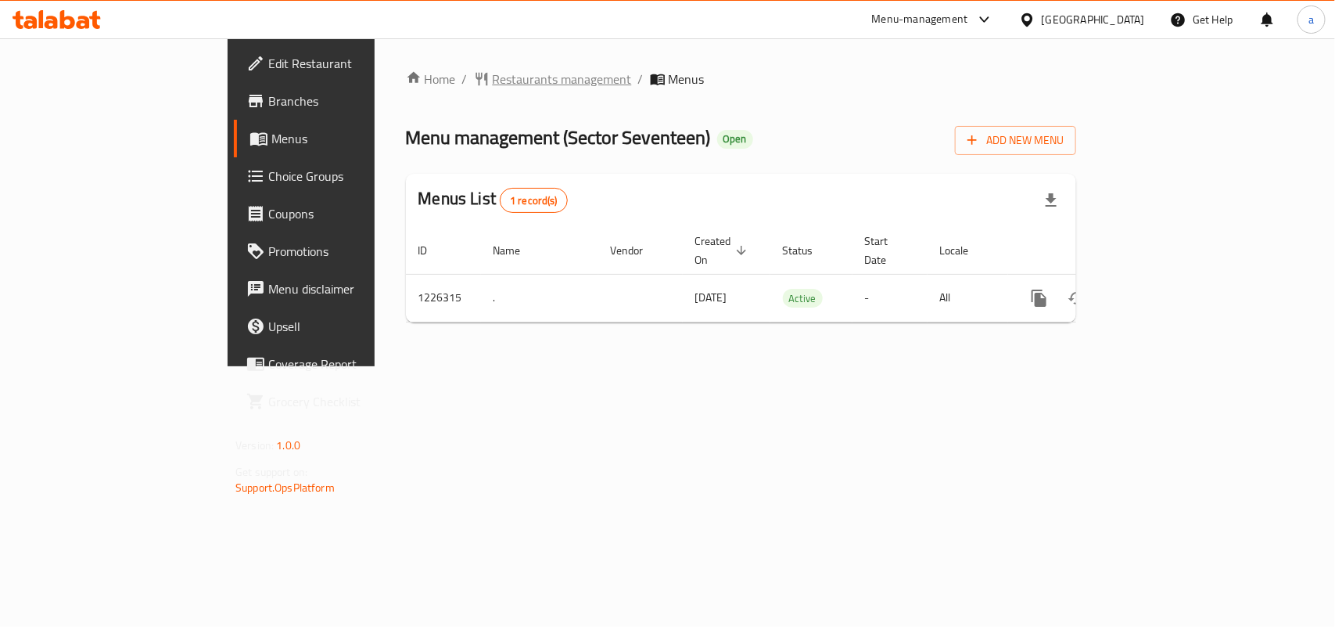
click at [493, 82] on span "Restaurants management" at bounding box center [562, 79] width 139 height 19
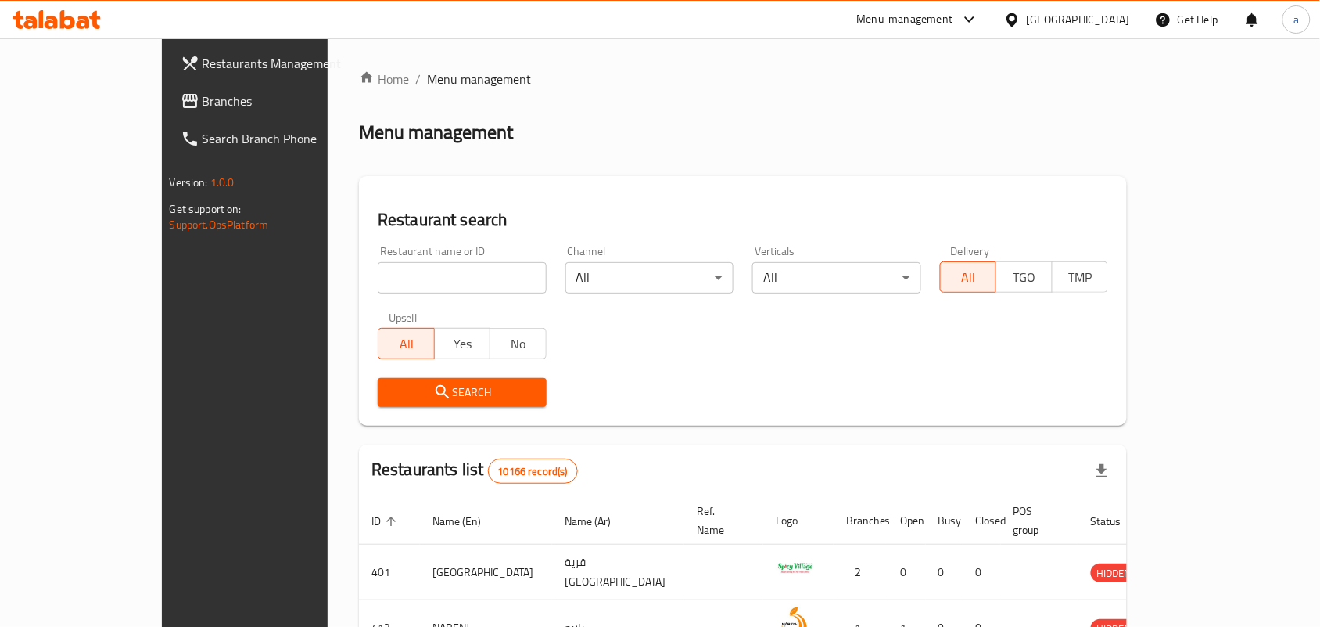
drag, startPoint x: 81, startPoint y: 103, endPoint x: 104, endPoint y: 88, distance: 27.8
click at [203, 103] on span "Branches" at bounding box center [286, 101] width 167 height 19
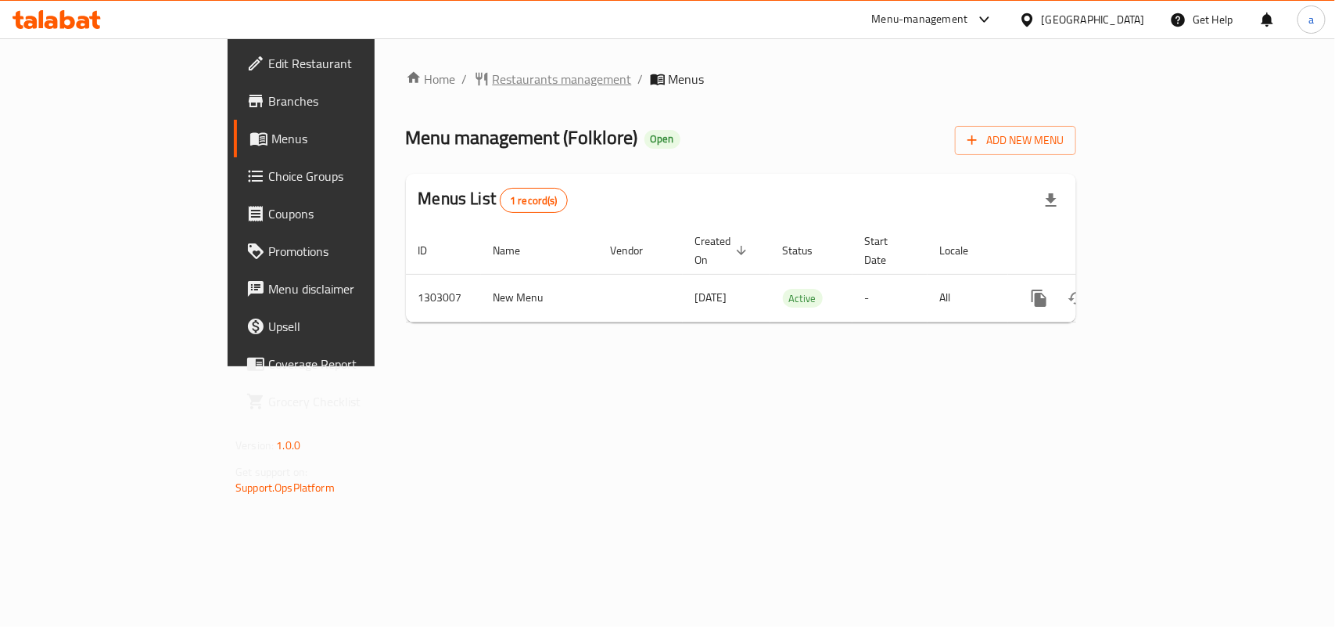
click at [493, 76] on span "Restaurants management" at bounding box center [562, 79] width 139 height 19
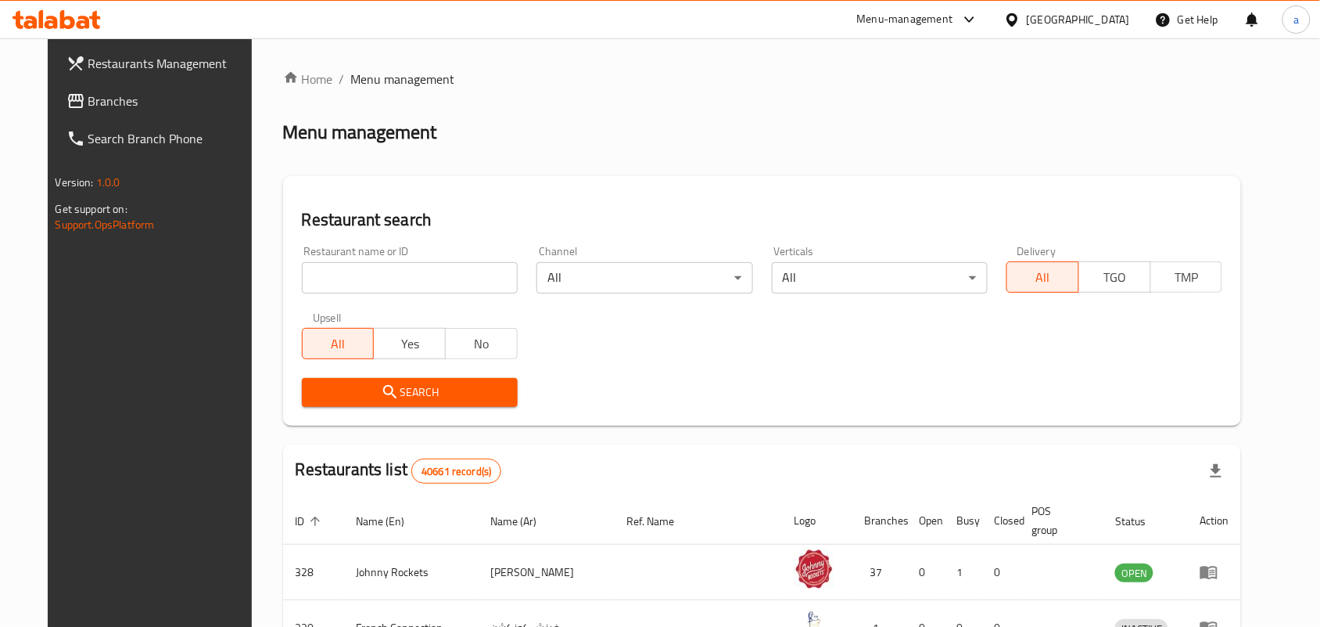
click at [99, 95] on span "Branches" at bounding box center [171, 101] width 167 height 19
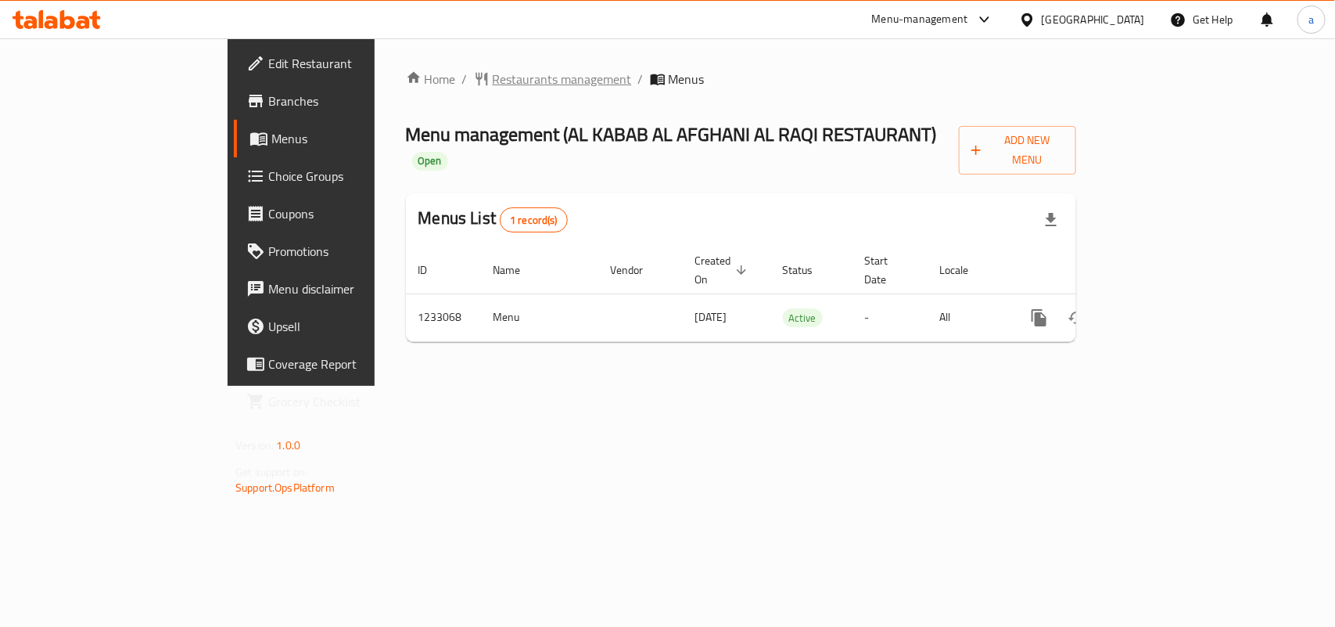
click at [493, 83] on span "Restaurants management" at bounding box center [562, 79] width 139 height 19
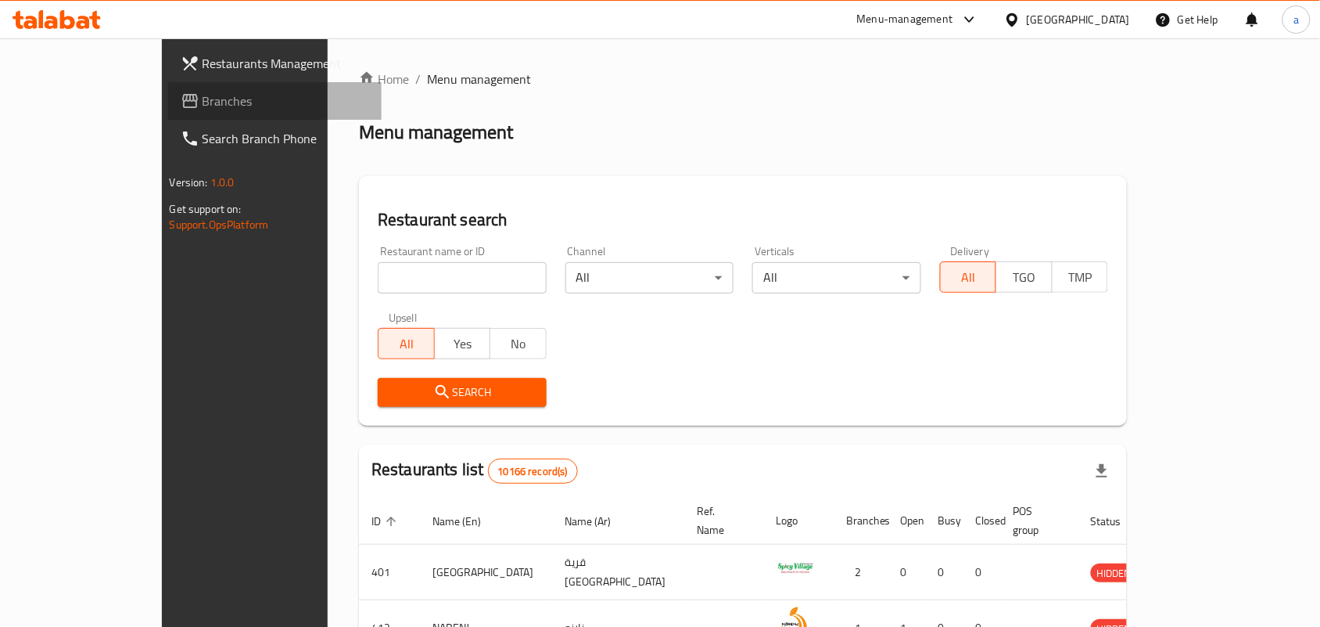
click at [203, 99] on span "Branches" at bounding box center [286, 101] width 167 height 19
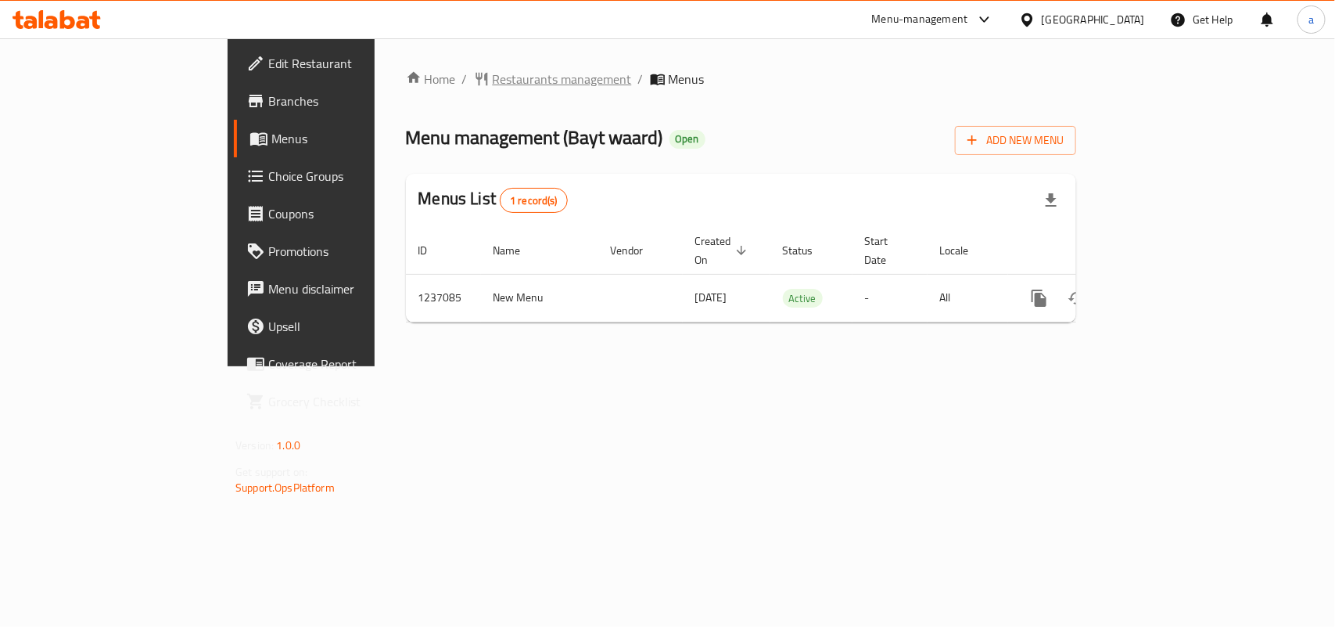
click at [493, 81] on span "Restaurants management" at bounding box center [562, 79] width 139 height 19
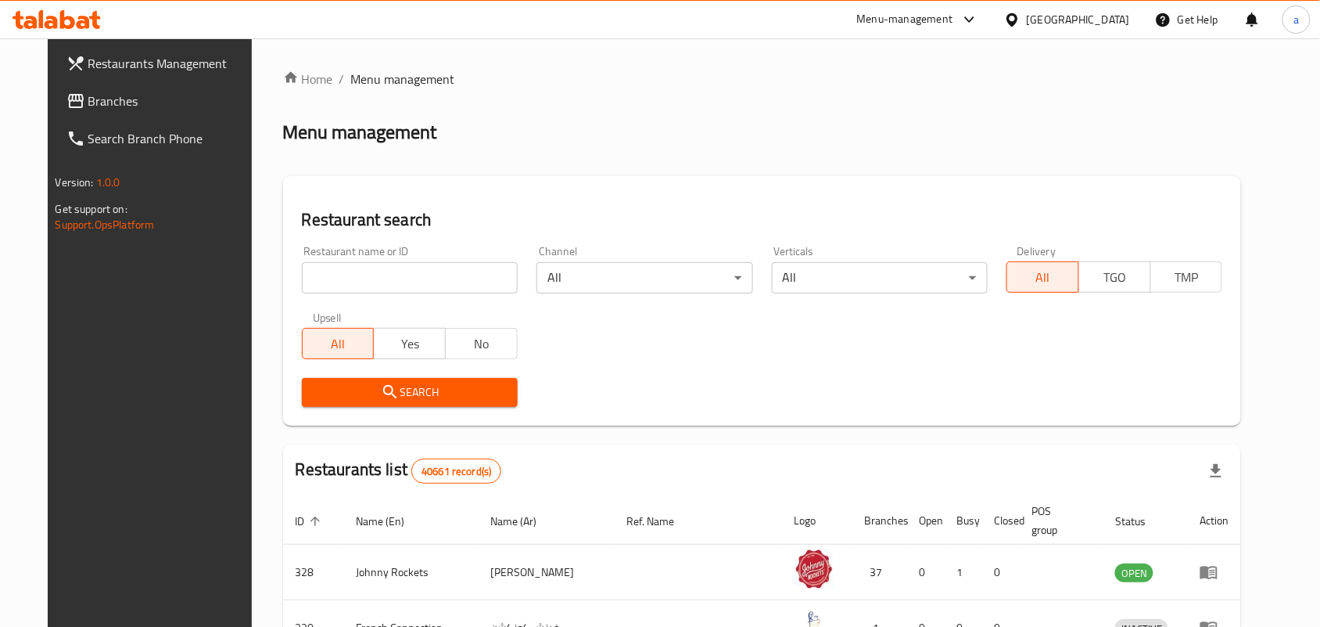
click at [117, 102] on span "Branches" at bounding box center [171, 101] width 167 height 19
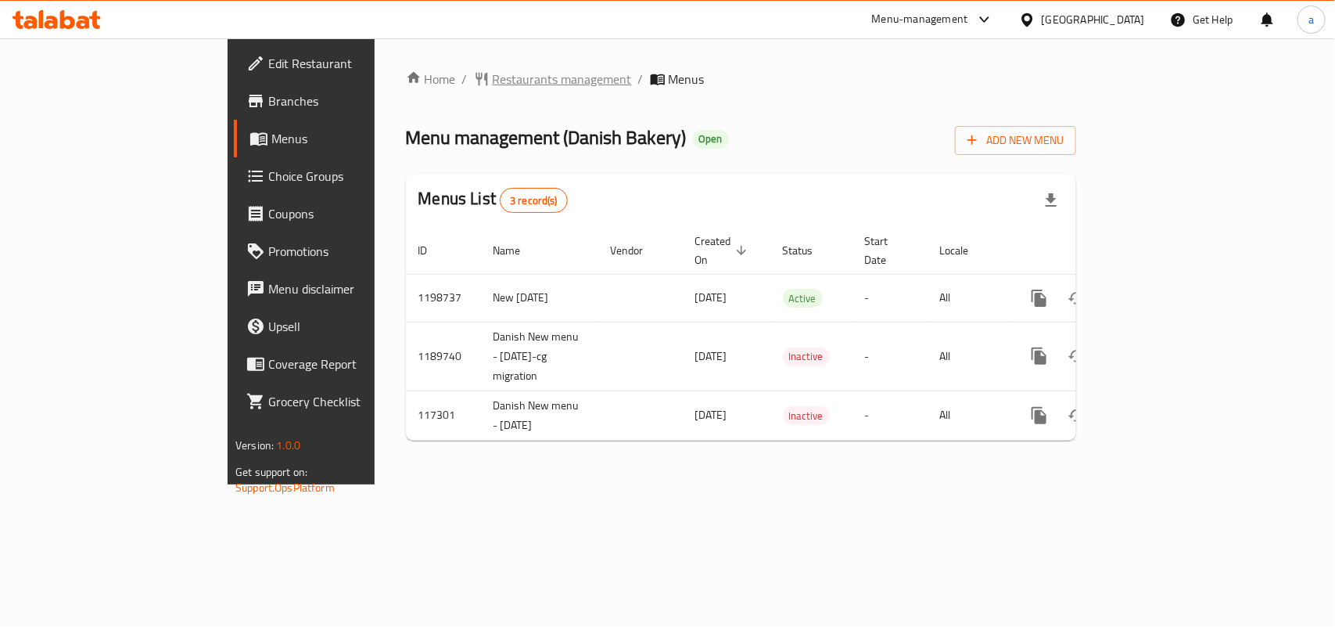
click at [493, 79] on span "Restaurants management" at bounding box center [562, 79] width 139 height 19
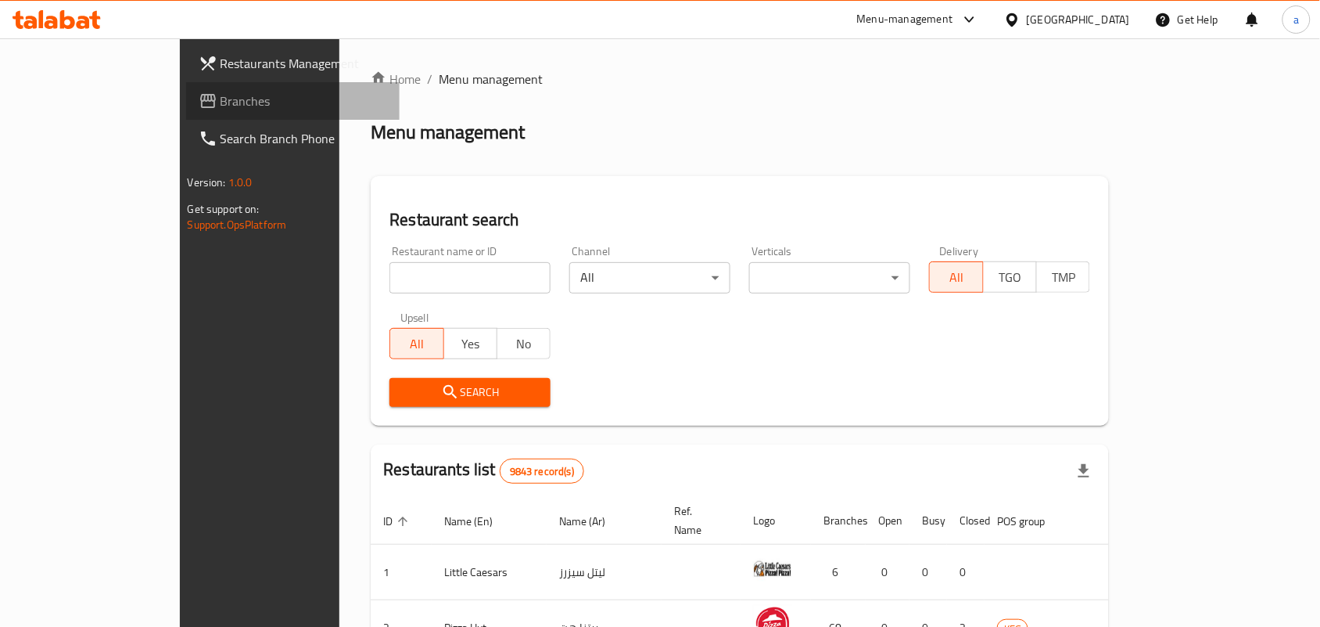
click at [221, 102] on span "Branches" at bounding box center [304, 101] width 167 height 19
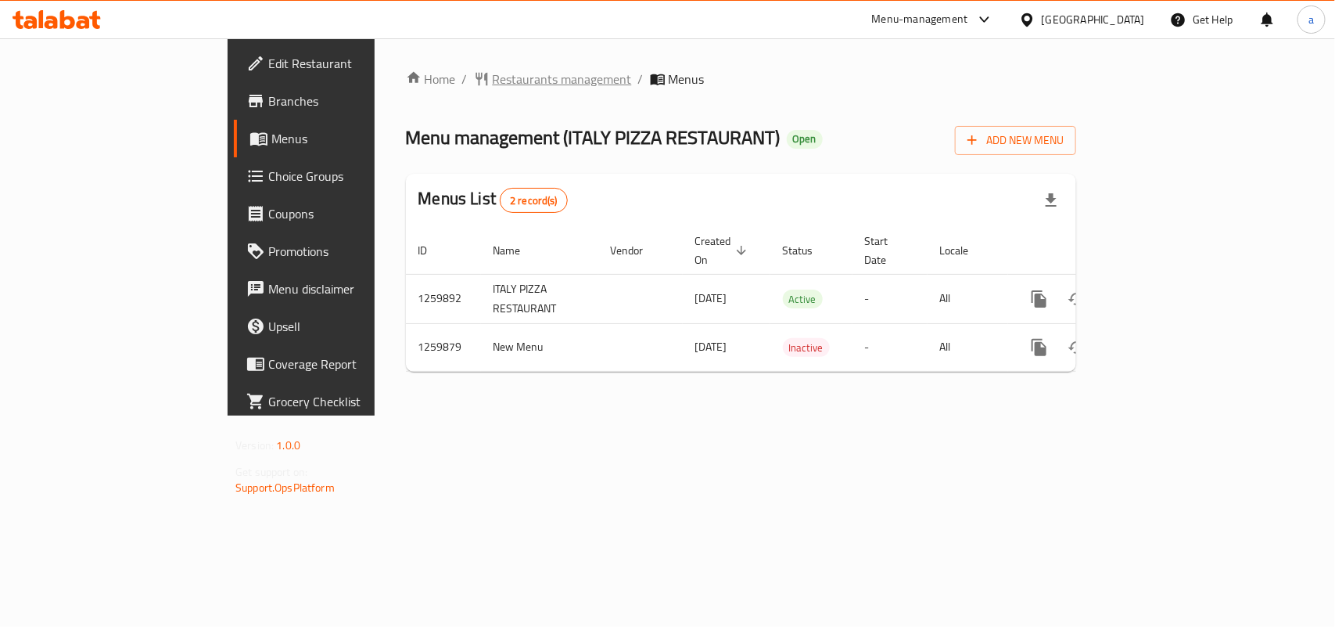
click at [493, 76] on span "Restaurants management" at bounding box center [562, 79] width 139 height 19
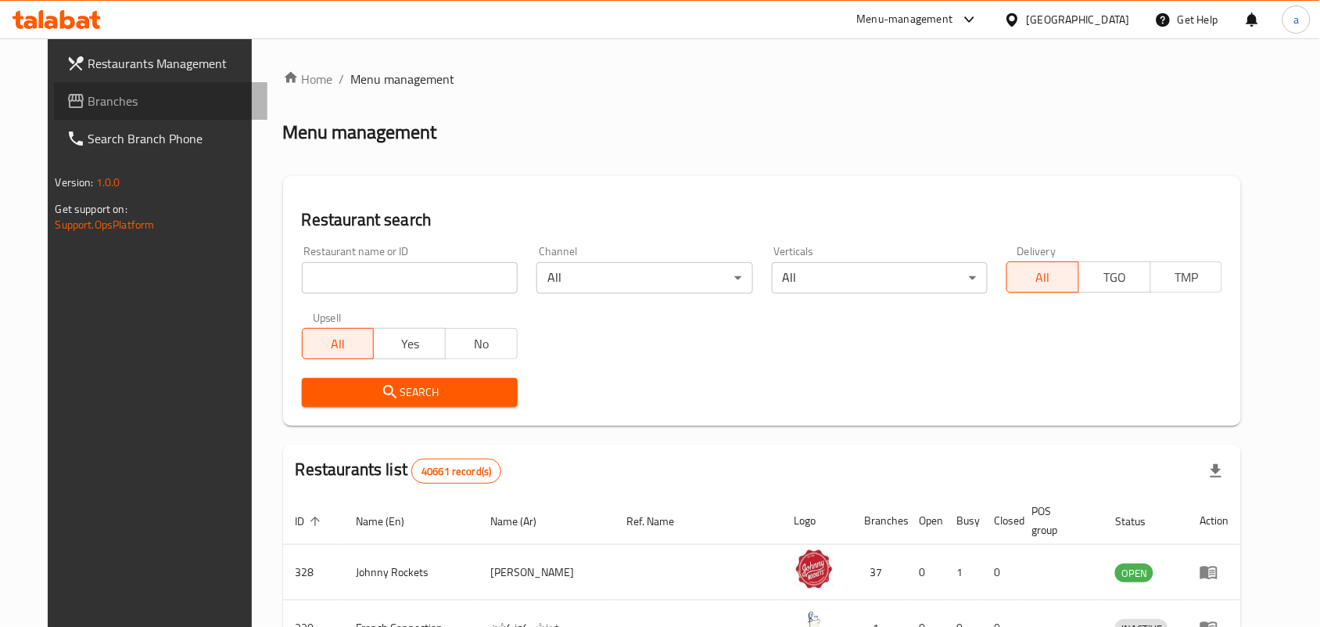
click at [137, 102] on span "Branches" at bounding box center [171, 101] width 167 height 19
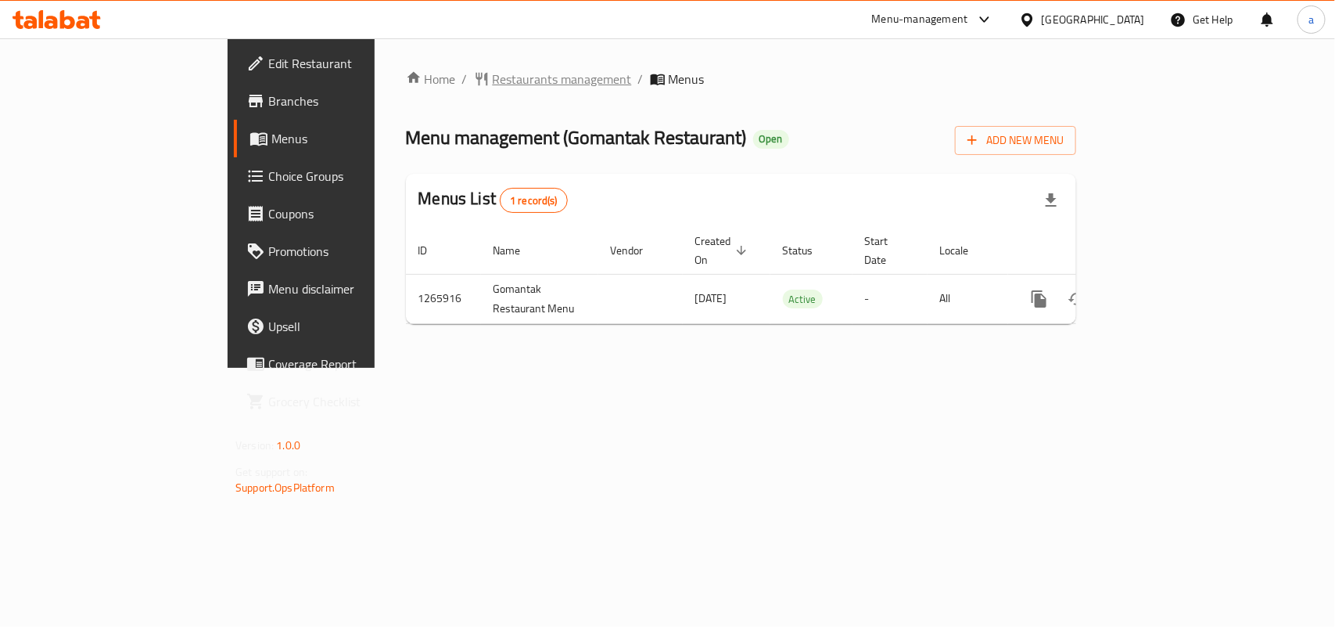
click at [493, 81] on span "Restaurants management" at bounding box center [562, 79] width 139 height 19
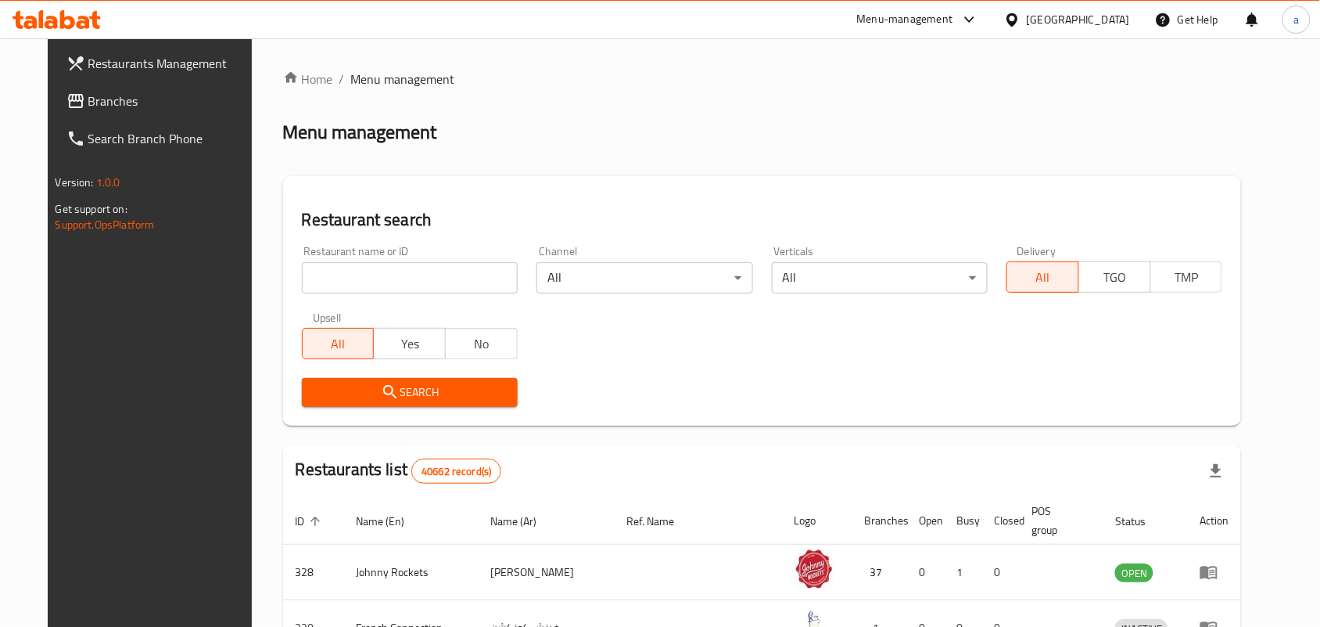
click at [96, 106] on span "Branches" at bounding box center [171, 101] width 167 height 19
